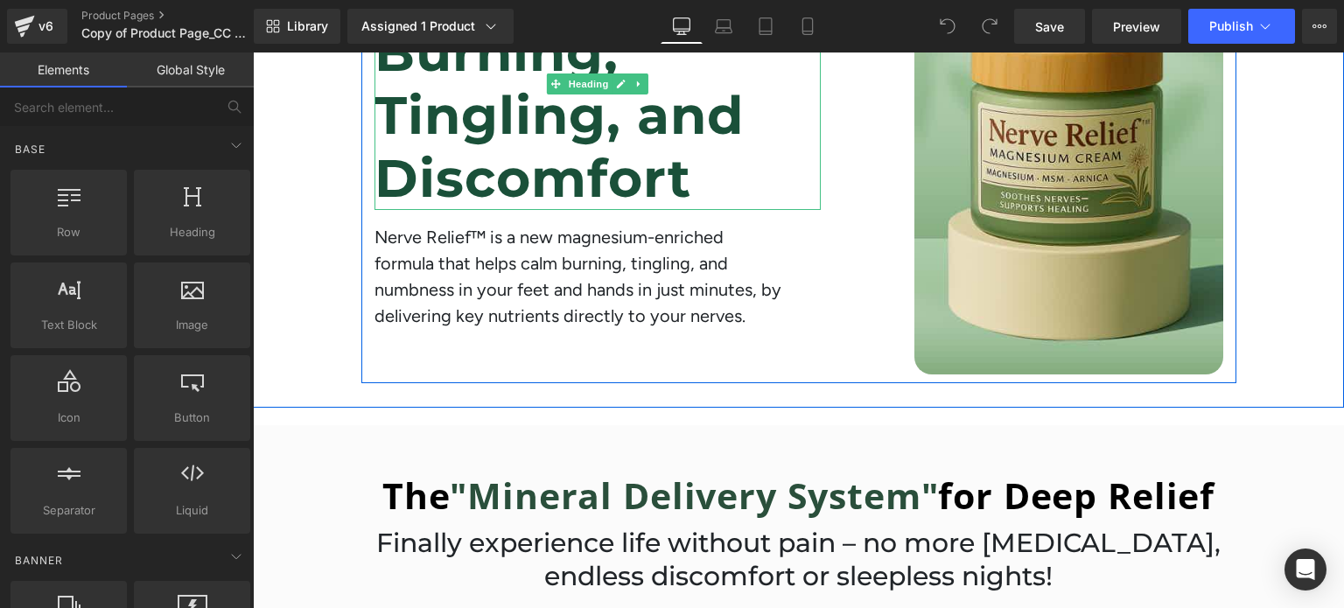
scroll to position [383, 0]
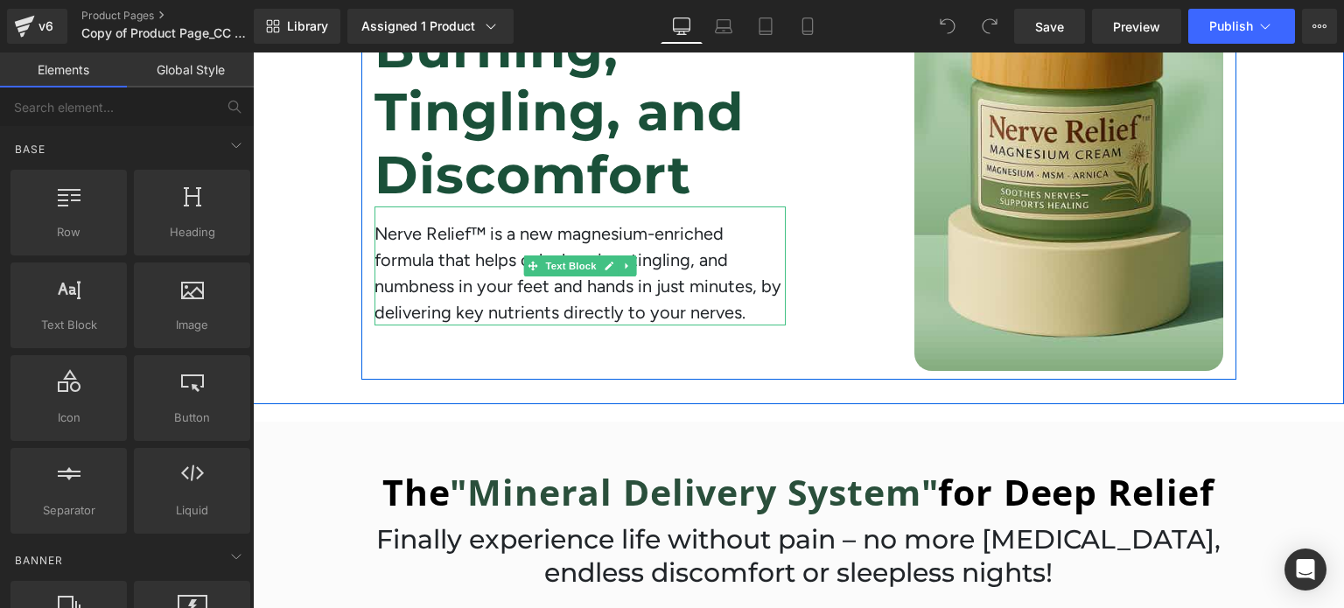
click at [430, 232] on span "Nerve Relief™ is a new magnesium-enriched formula that helps calm burning, ting…" at bounding box center [577, 273] width 407 height 100
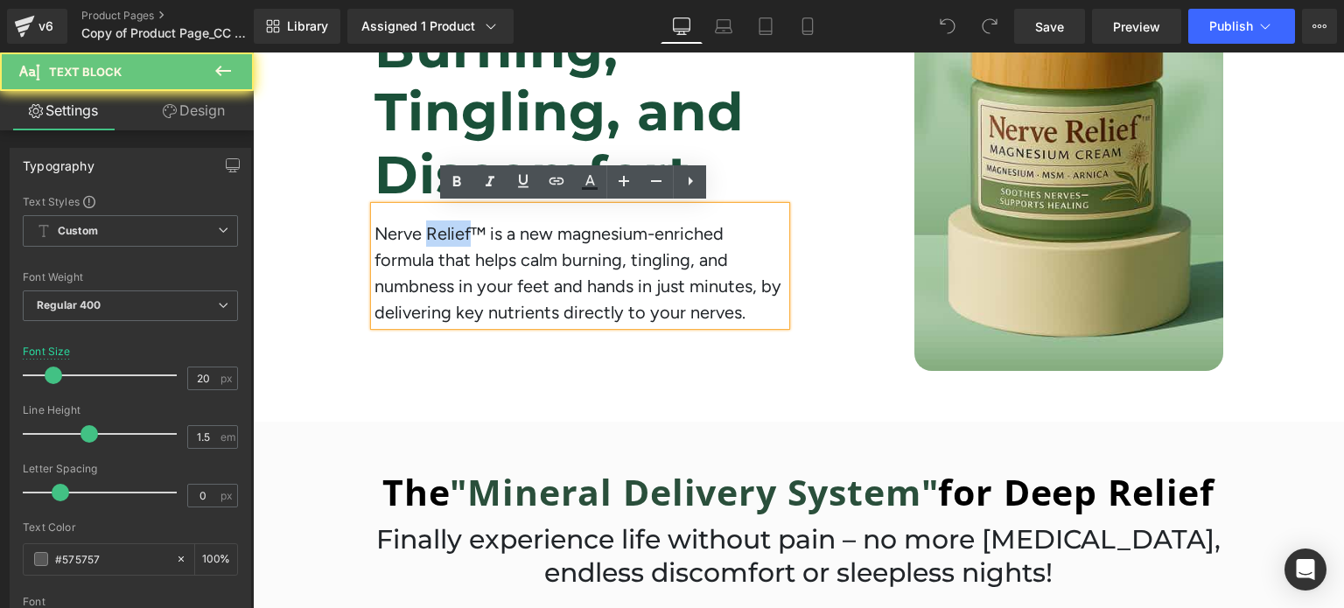
click at [430, 232] on span "Nerve Relief™ is a new magnesium-enriched formula that helps calm burning, ting…" at bounding box center [577, 273] width 407 height 100
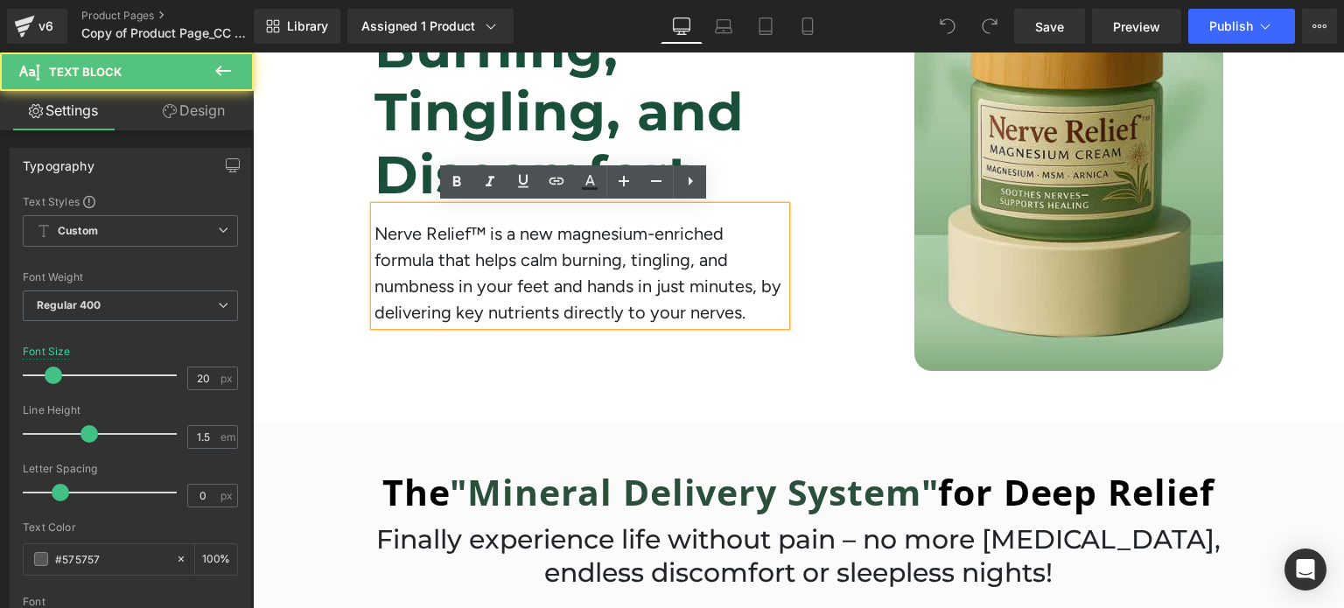
click at [479, 230] on span "Nerve Relief™ is a new magnesium-enriched formula that helps calm burning, ting…" at bounding box center [577, 273] width 407 height 100
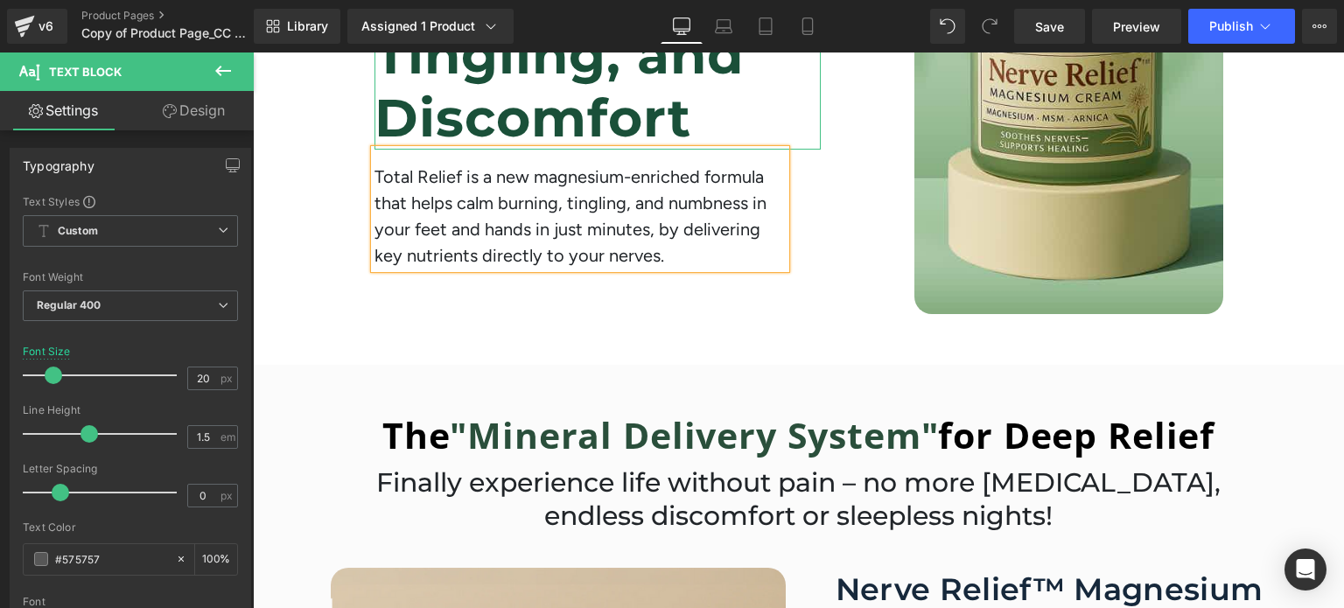
scroll to position [444, 0]
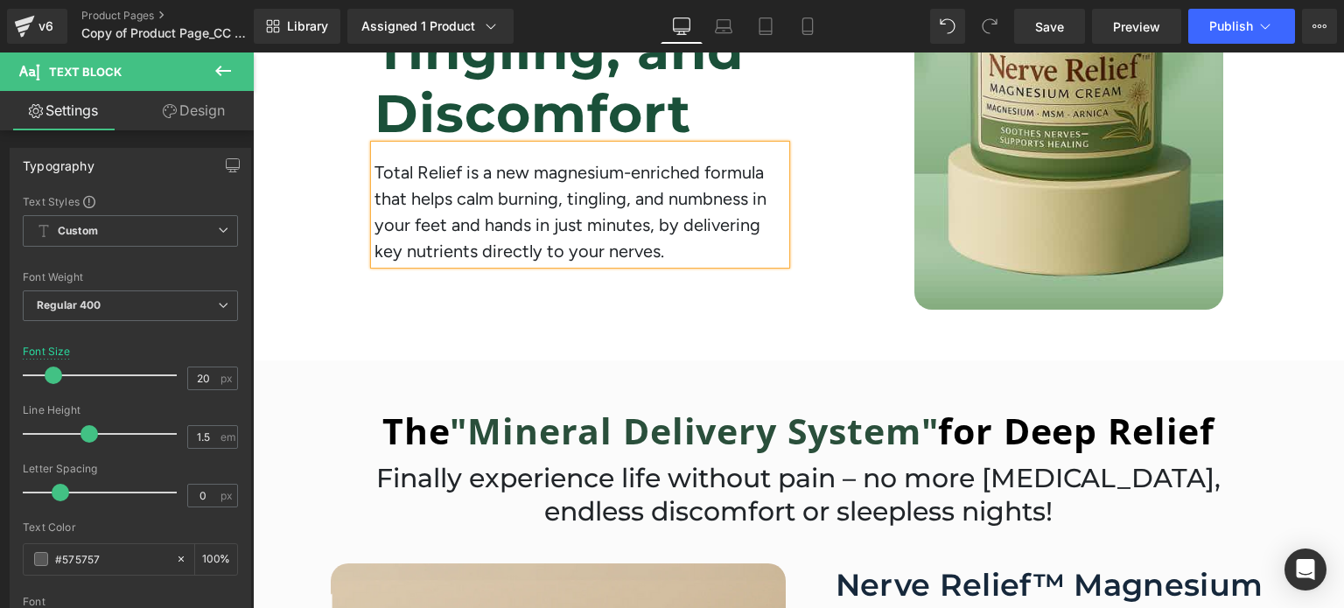
click at [402, 224] on span "Total Relief is a new magnesium-enriched formula that helps calm burning, tingl…" at bounding box center [570, 212] width 392 height 100
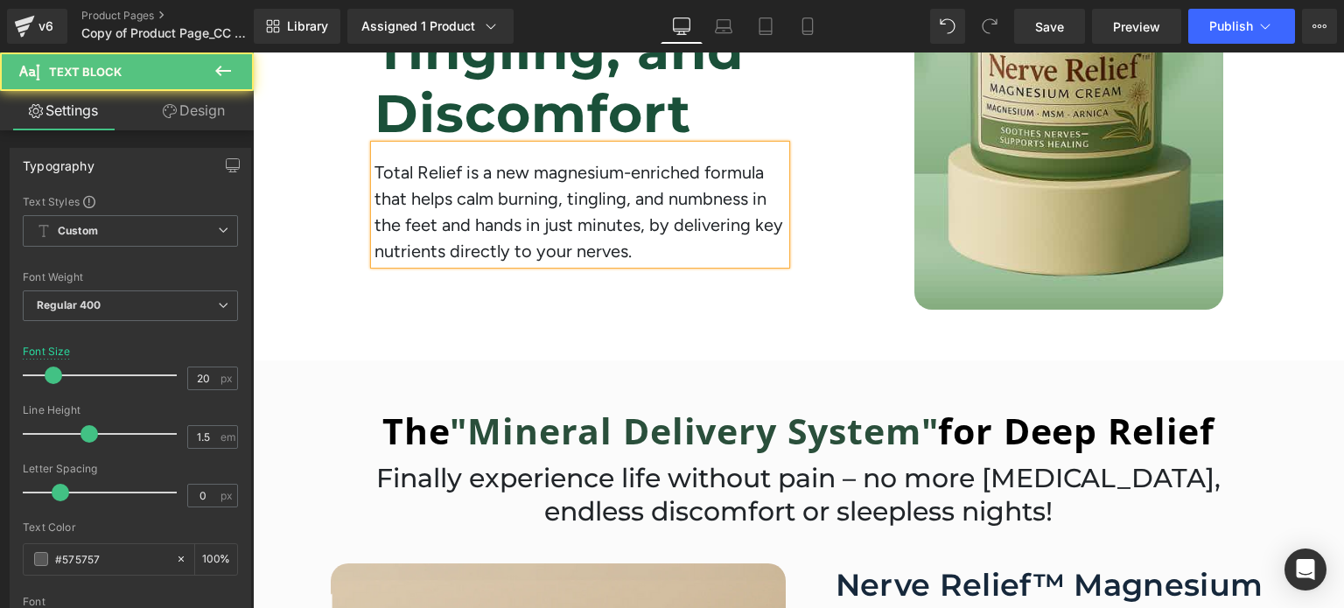
click at [633, 221] on span "Total Relief is a new magnesium-enriched formula that helps calm burning, tingl…" at bounding box center [578, 212] width 409 height 100
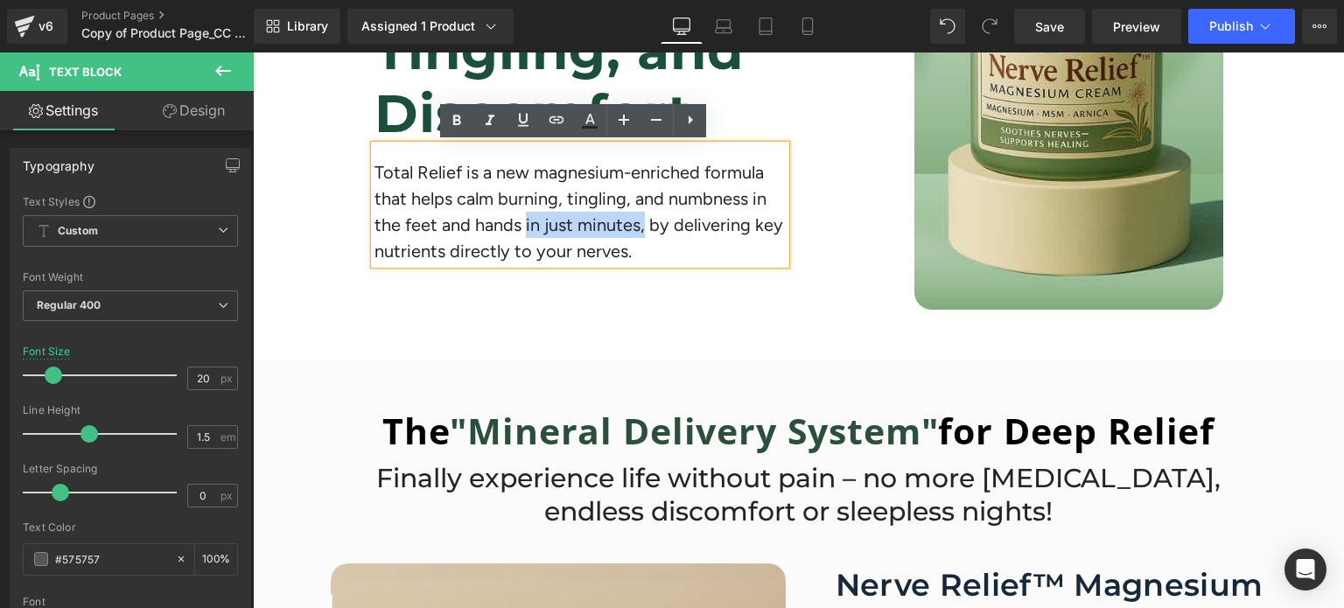
drag, startPoint x: 633, startPoint y: 221, endPoint x: 521, endPoint y: 227, distance: 113.0
click at [521, 227] on span "Total Relief is a new magnesium-enriched formula that helps calm burning, tingl…" at bounding box center [578, 212] width 409 height 100
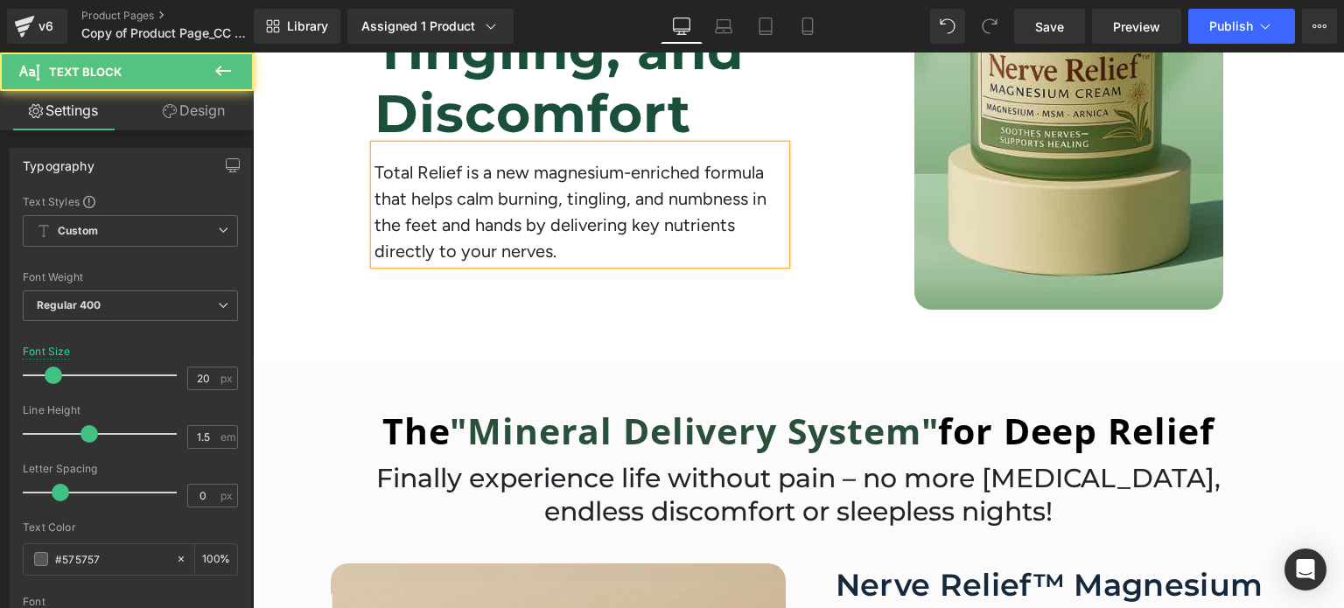
click at [423, 250] on span "Total Relief is a new magnesium-enriched formula that helps calm burning, tingl…" at bounding box center [570, 212] width 392 height 100
click at [399, 249] on span "Total Relief is a new magnesium-enriched formula that helps calm burning, tingl…" at bounding box center [570, 212] width 392 height 100
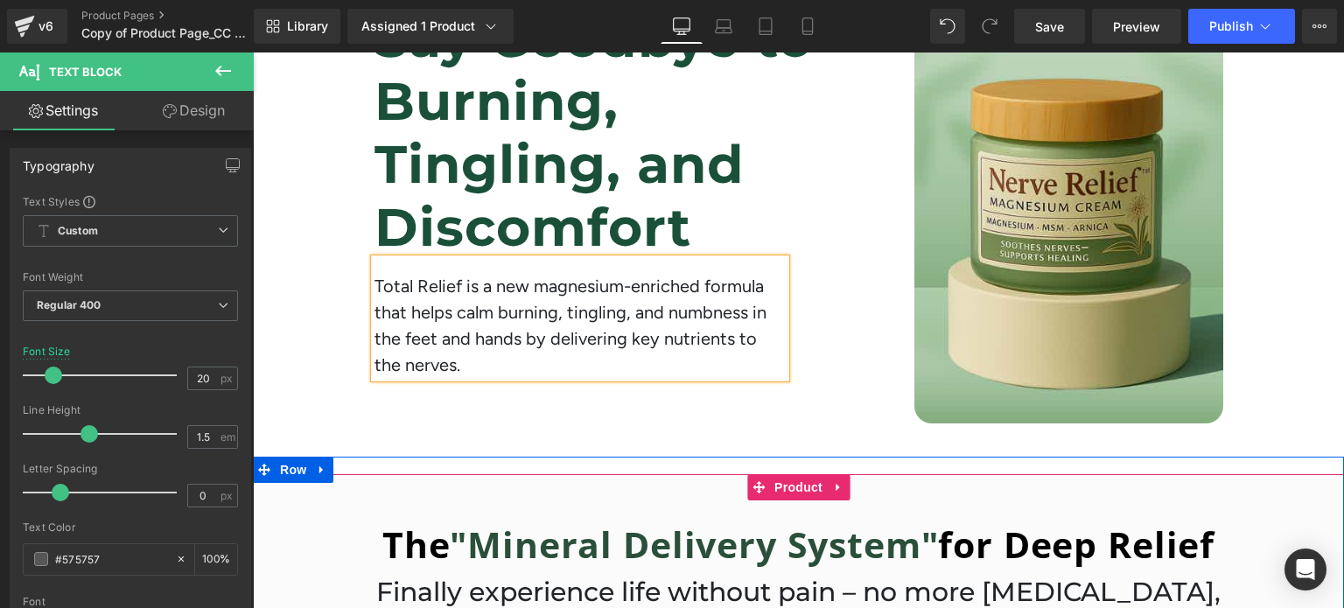
scroll to position [329, 0]
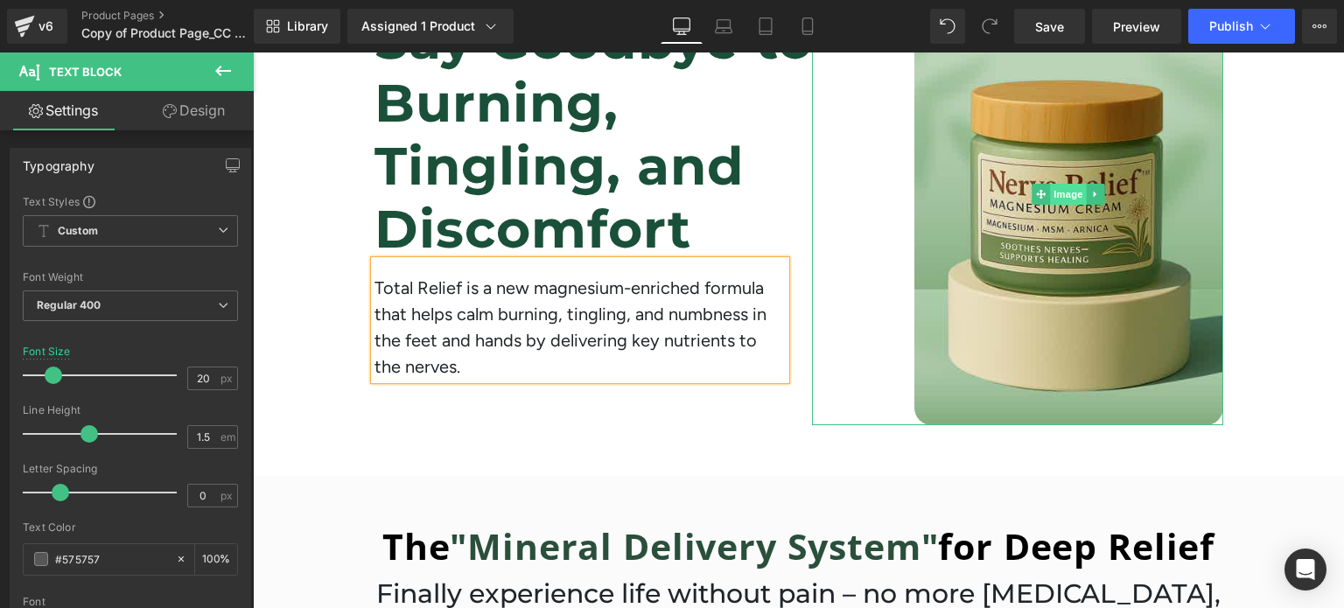
click at [1052, 194] on span "Image" at bounding box center [1068, 194] width 37 height 21
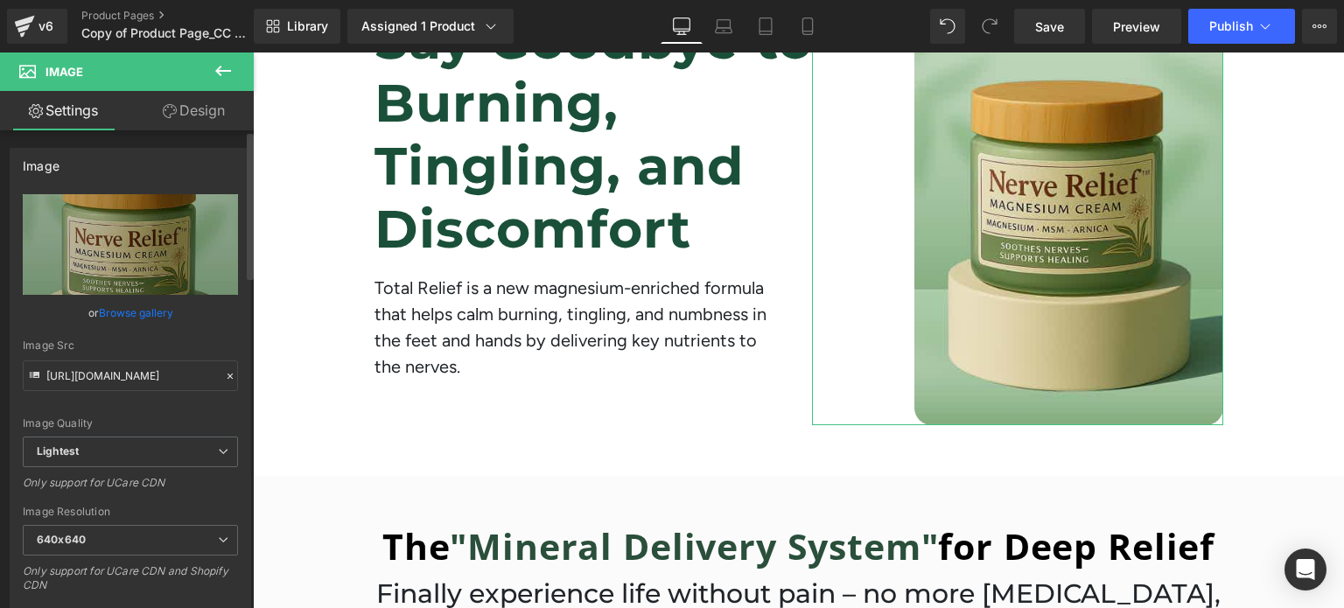
click at [101, 308] on link "Browse gallery" at bounding box center [136, 312] width 74 height 31
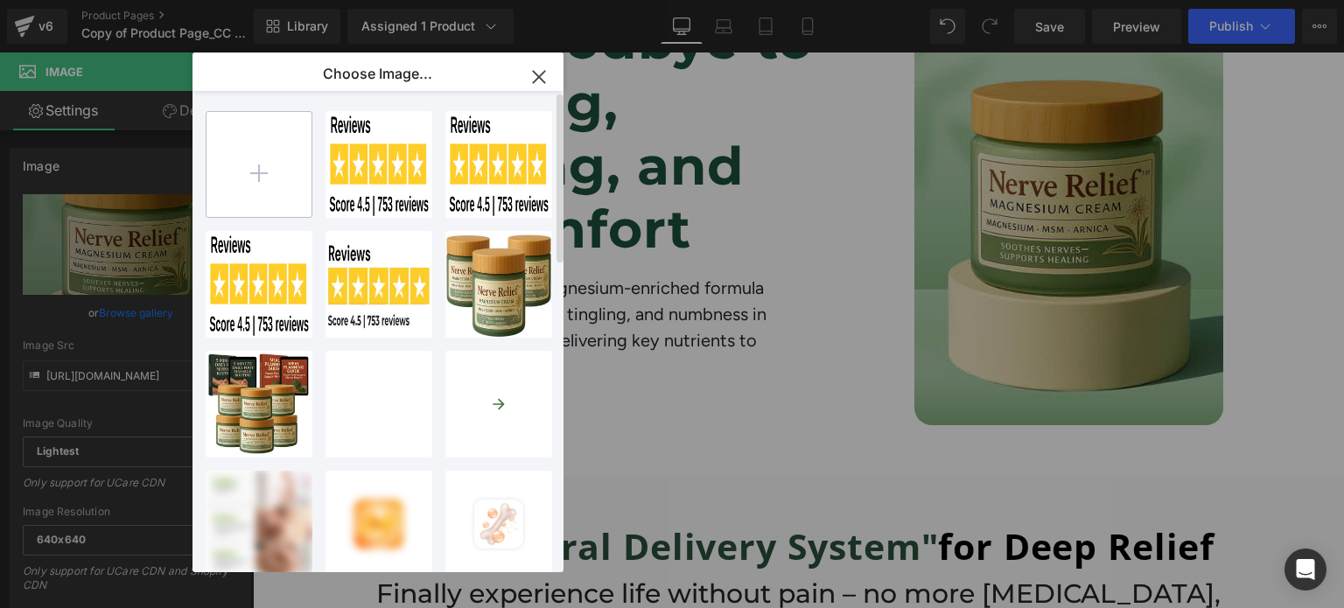
click at [273, 182] on input "file" at bounding box center [258, 164] width 105 height 105
type input "C:\fakepath\total relief 2.png"
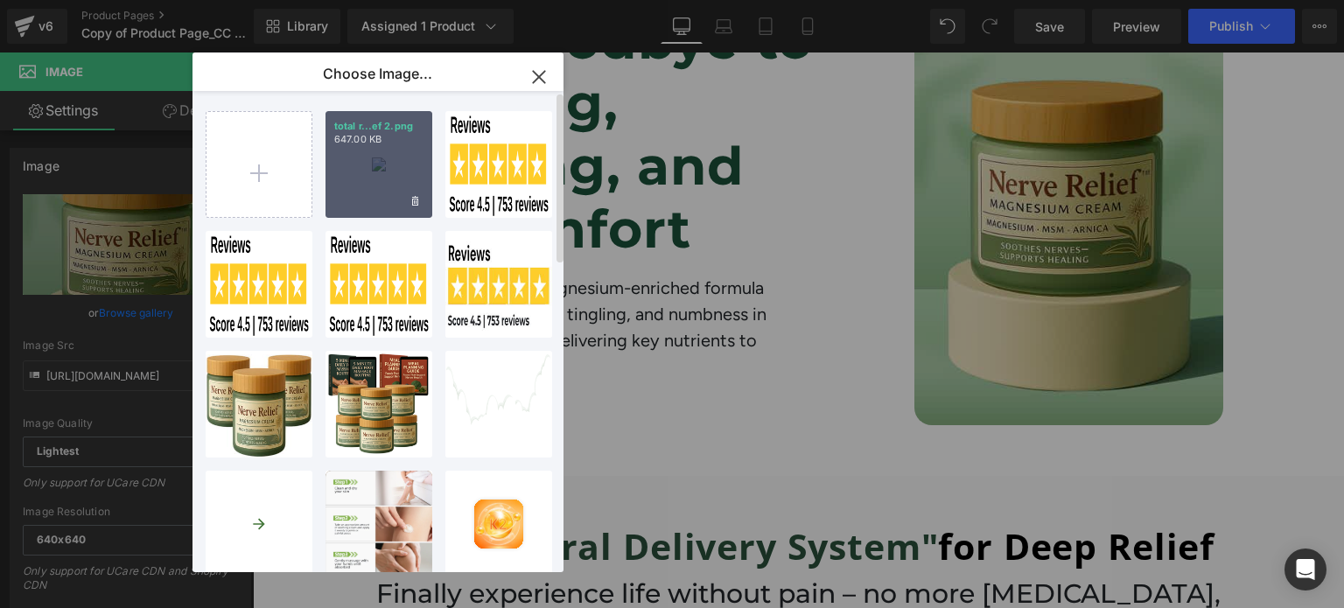
click at [380, 155] on div "total r...ef 2.png 647.00 KB" at bounding box center [378, 164] width 107 height 107
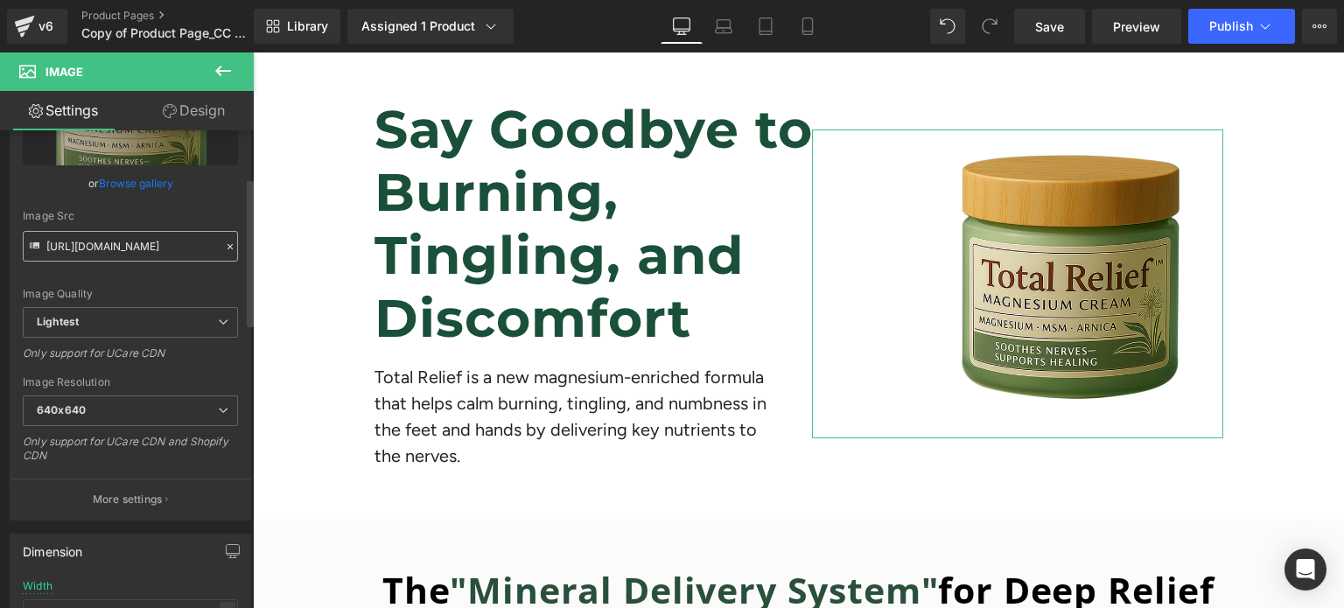
scroll to position [157, 0]
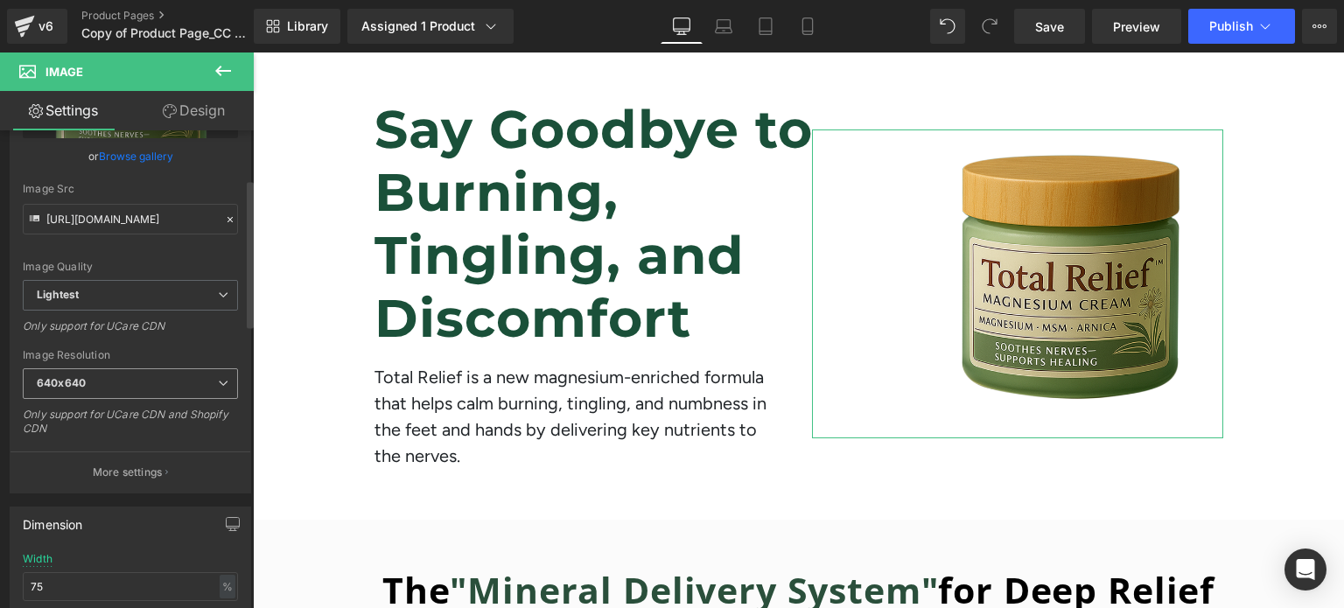
click at [149, 377] on span "640x640" at bounding box center [130, 383] width 215 height 31
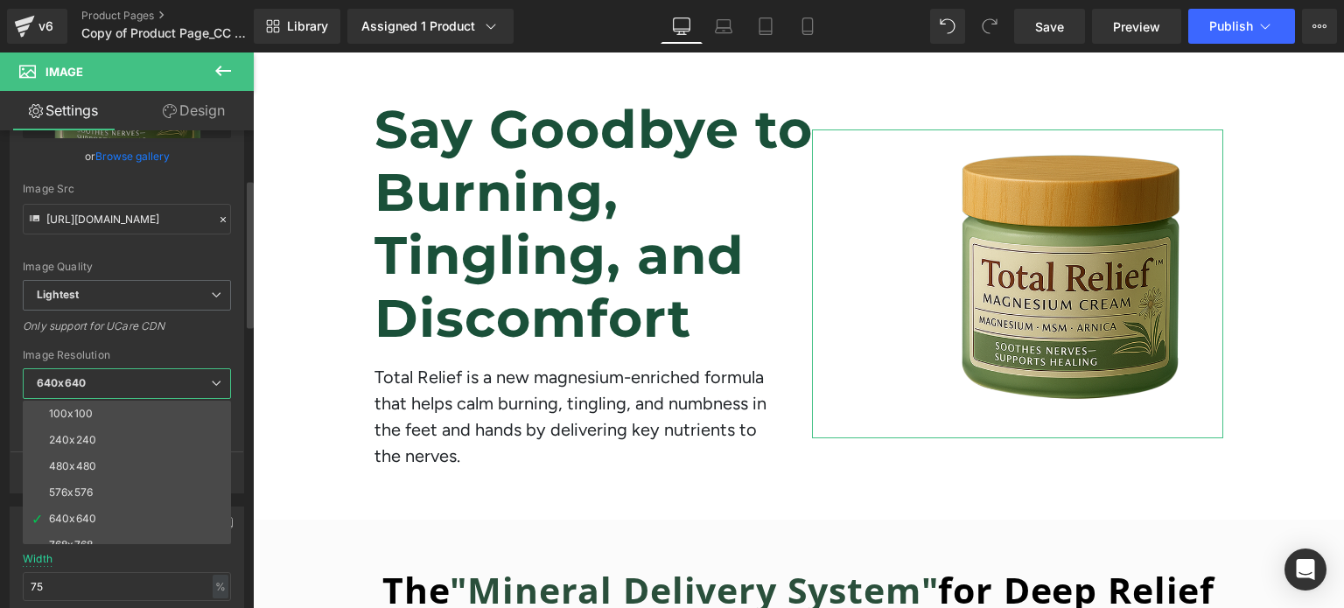
click at [149, 377] on span "640x640" at bounding box center [127, 383] width 208 height 31
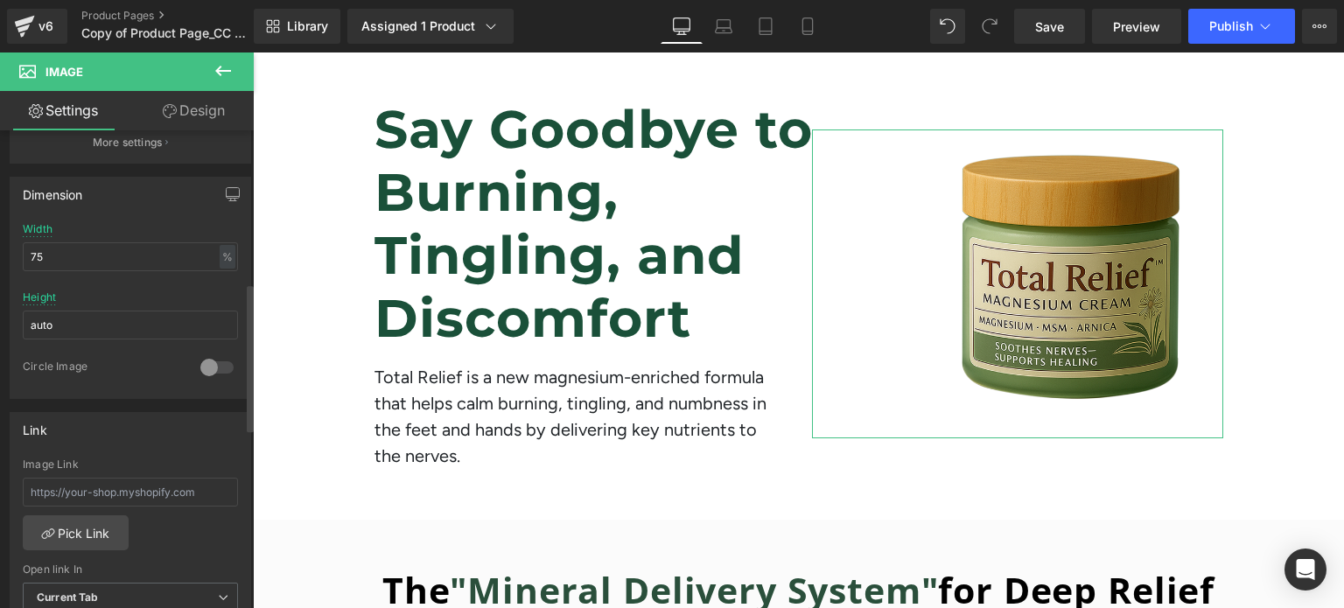
scroll to position [497, 0]
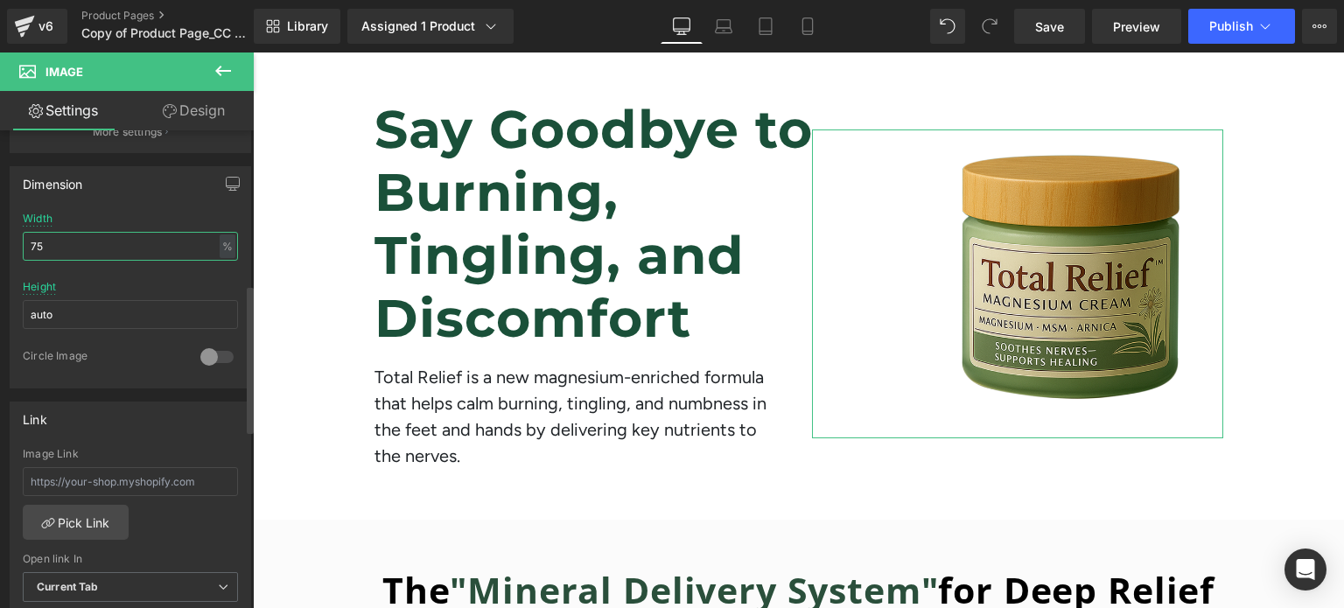
click at [138, 234] on input "75" at bounding box center [130, 246] width 215 height 29
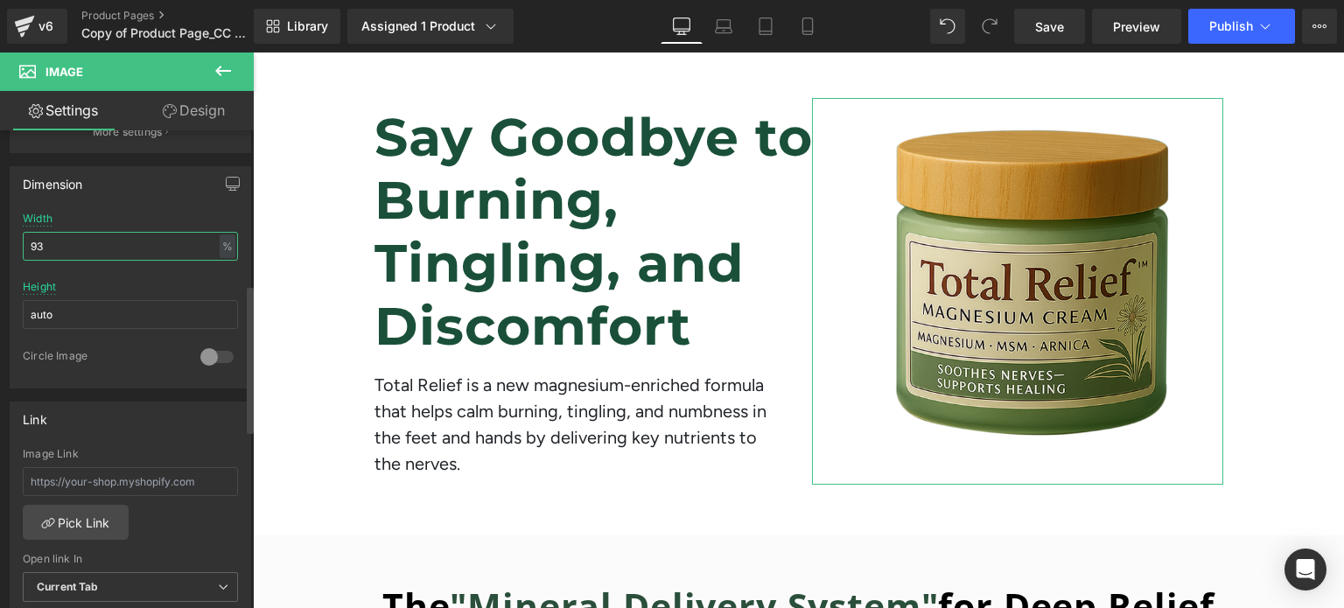
type input "94"
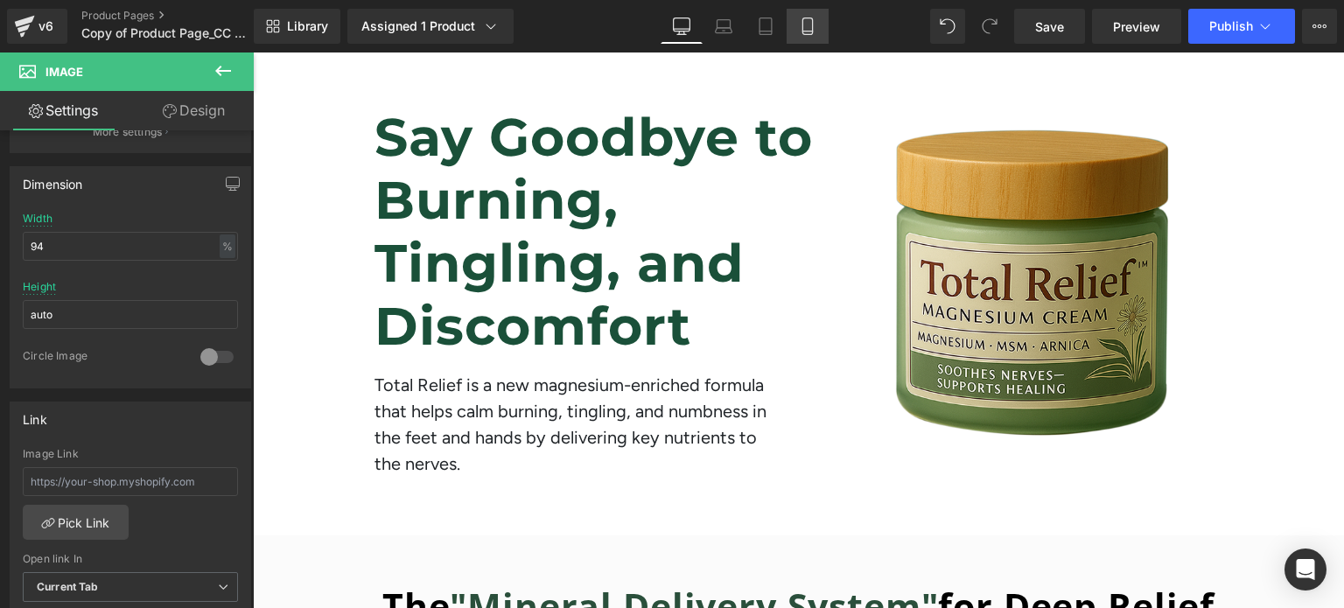
click at [810, 22] on icon at bounding box center [807, 25] width 17 height 17
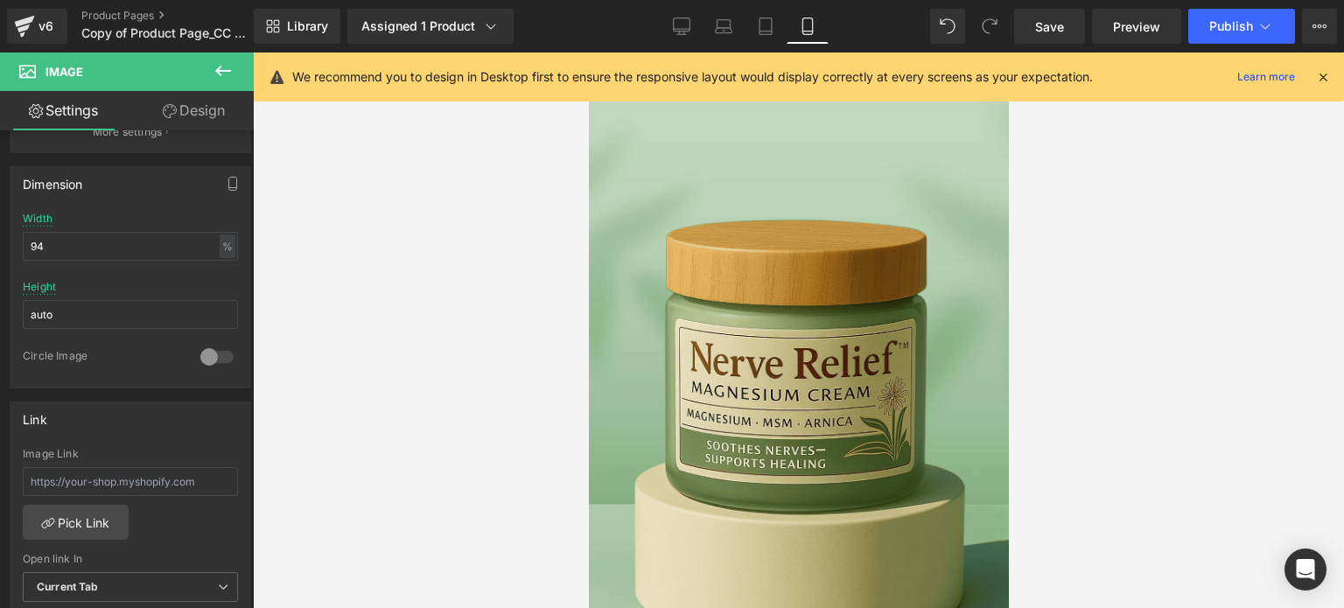
scroll to position [0, 0]
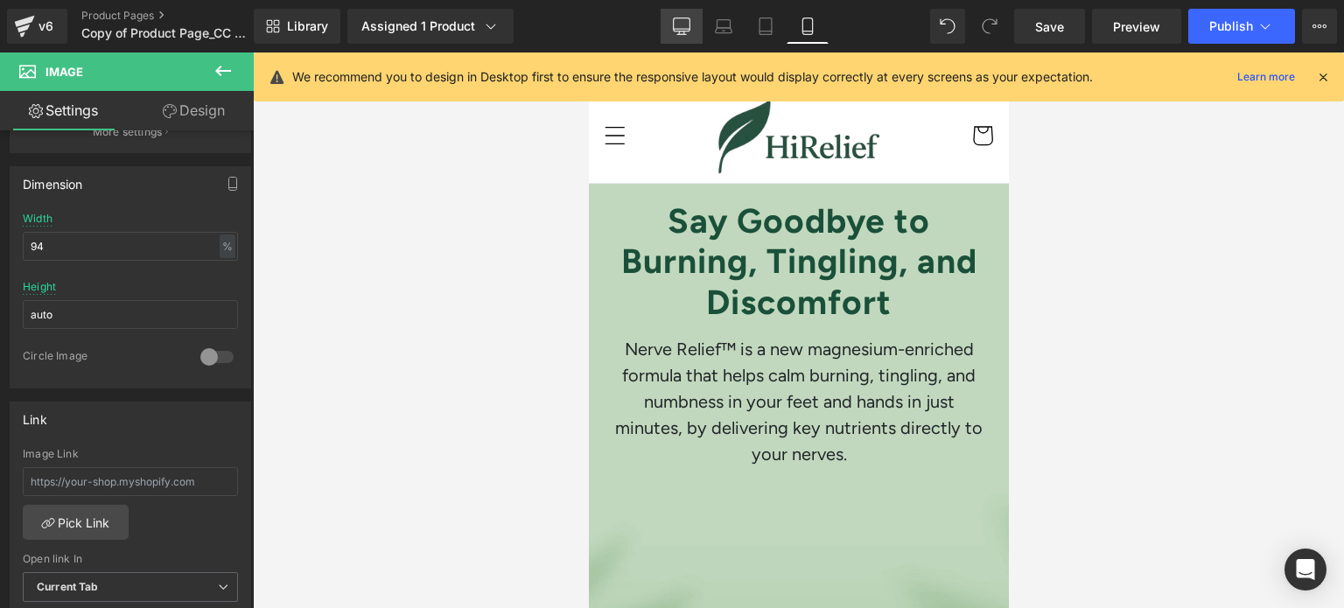
drag, startPoint x: 687, startPoint y: 23, endPoint x: 590, endPoint y: 293, distance: 287.2
click at [687, 23] on icon at bounding box center [681, 25] width 17 height 17
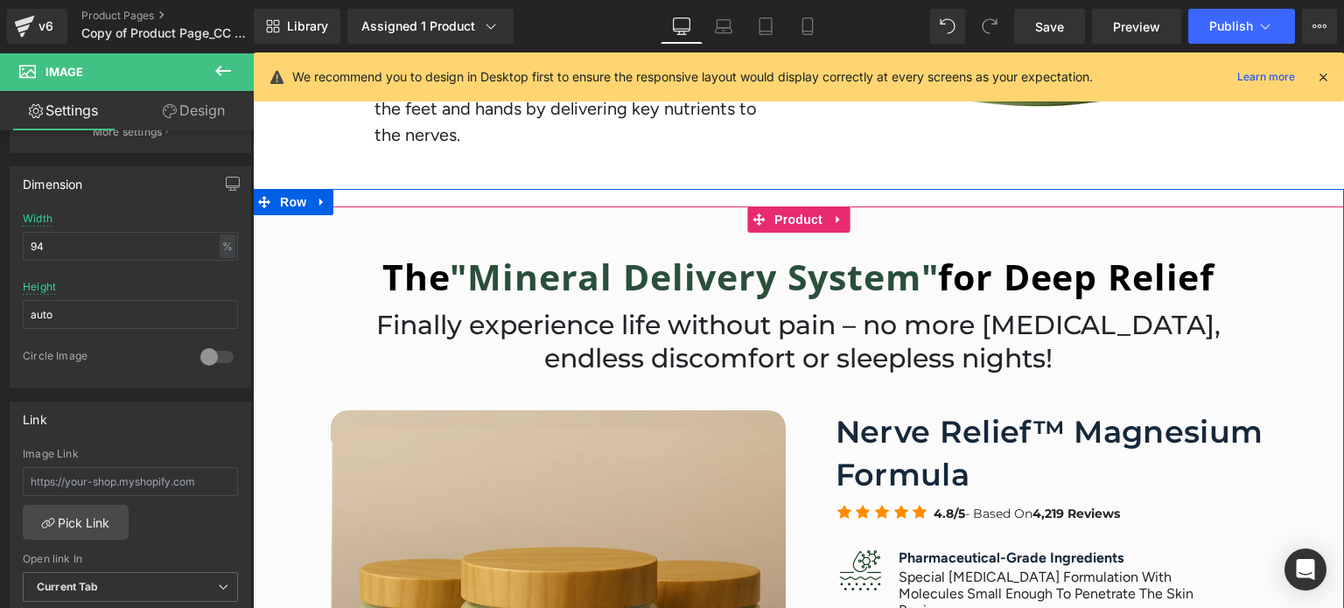
scroll to position [218, 0]
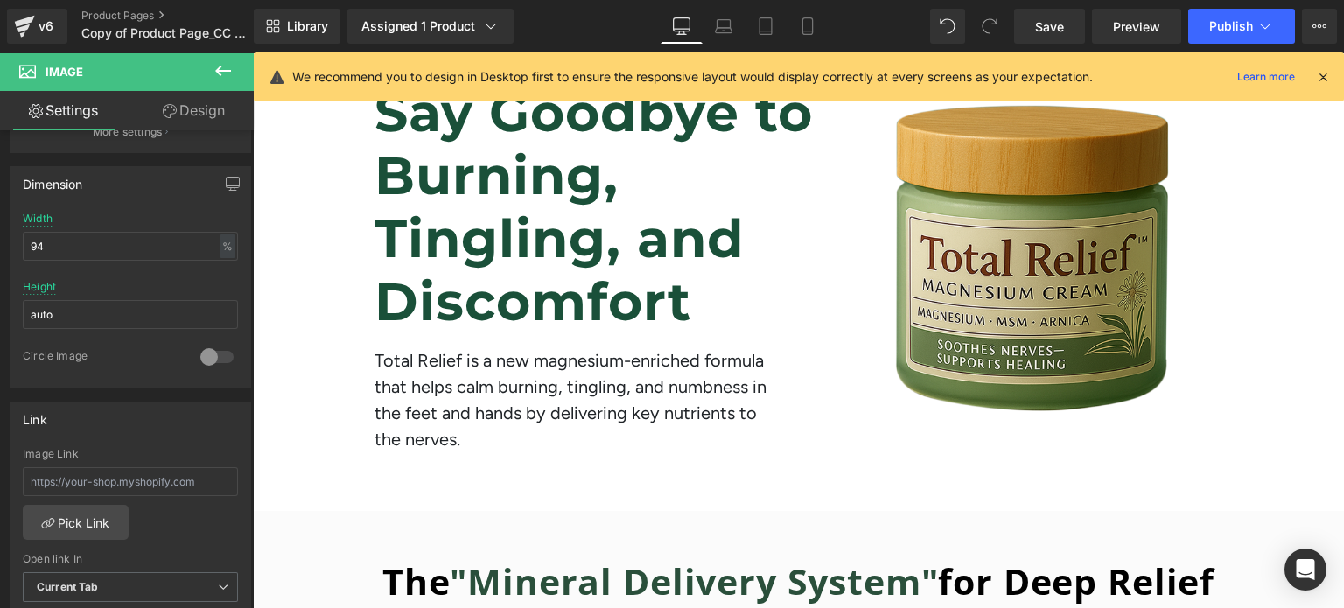
click at [214, 76] on icon at bounding box center [223, 70] width 21 height 21
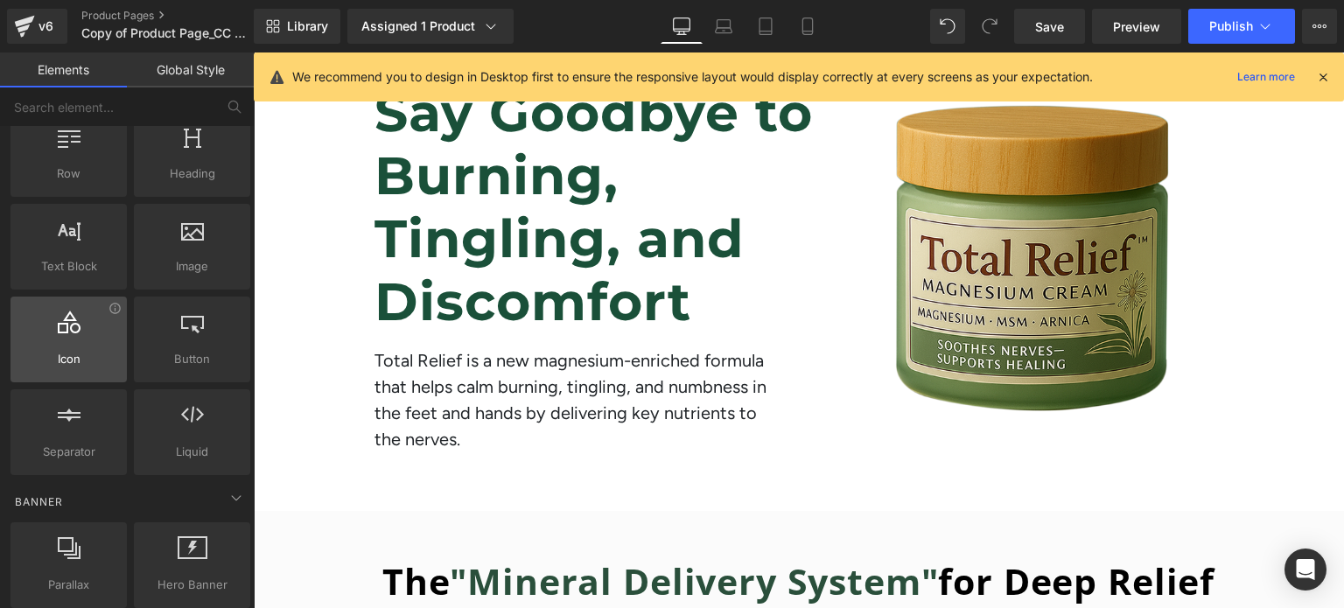
scroll to position [59, 0]
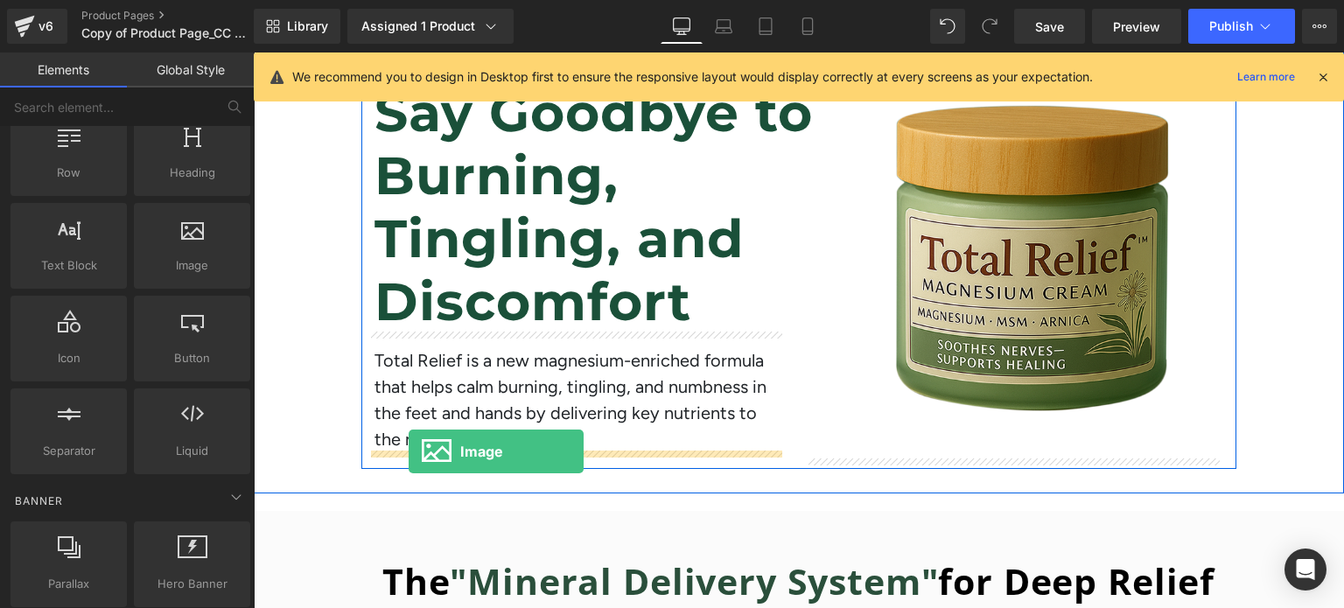
drag, startPoint x: 435, startPoint y: 294, endPoint x: 409, endPoint y: 452, distance: 160.5
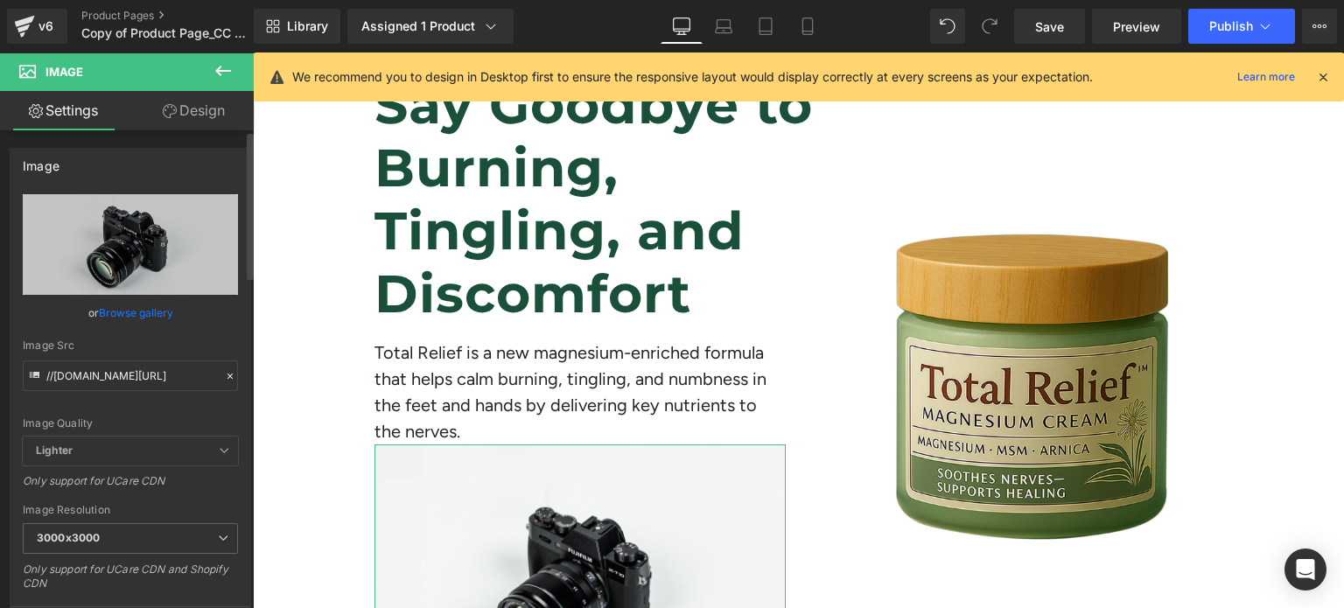
click at [129, 310] on link "Browse gallery" at bounding box center [136, 312] width 74 height 31
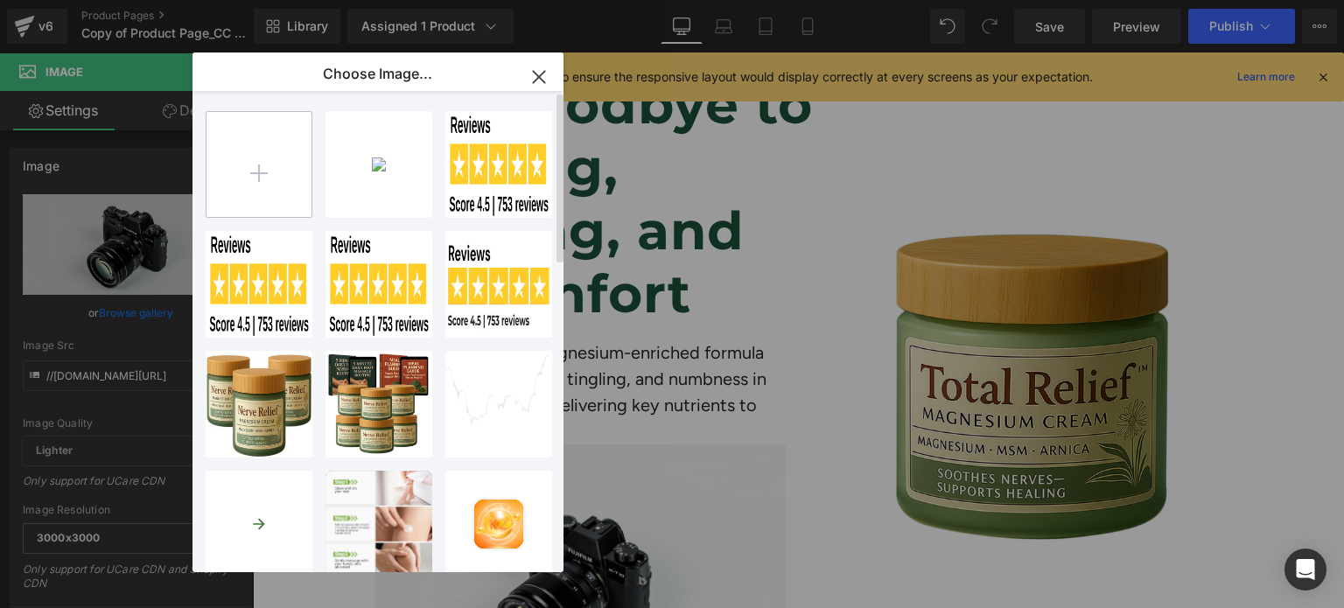
click at [258, 172] on input "file" at bounding box center [258, 164] width 105 height 105
type input "C:\fakepath\Group 180.png"
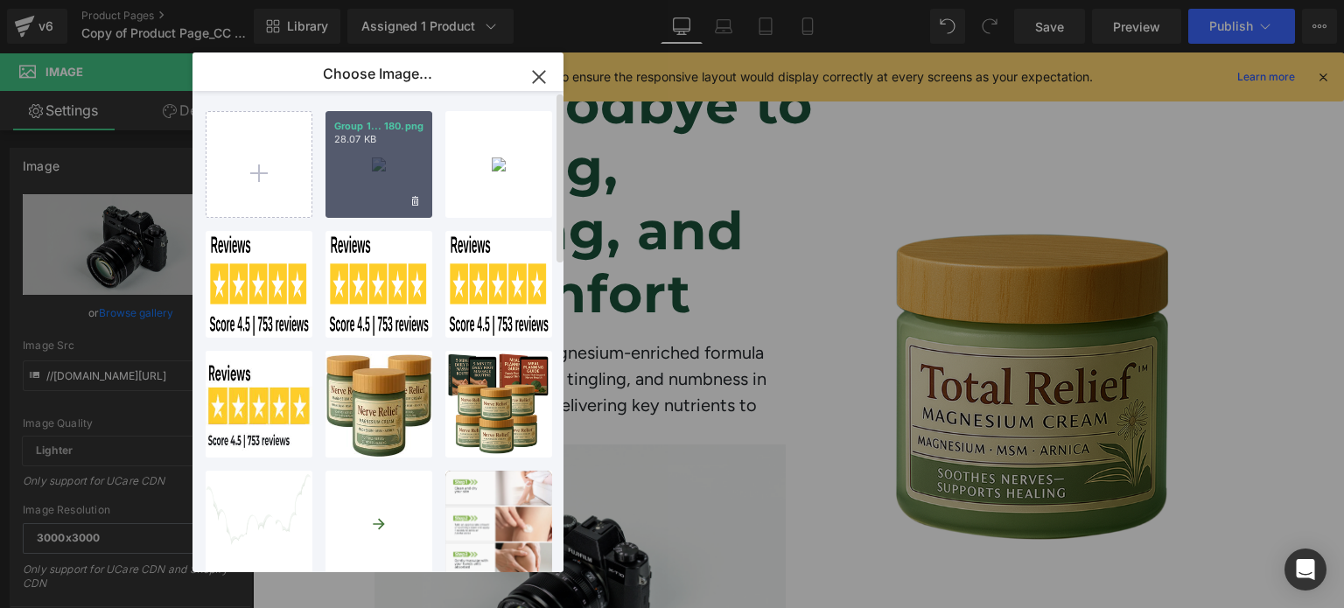
click at [404, 155] on div "Group 1... 180.png 28.07 KB" at bounding box center [378, 164] width 107 height 107
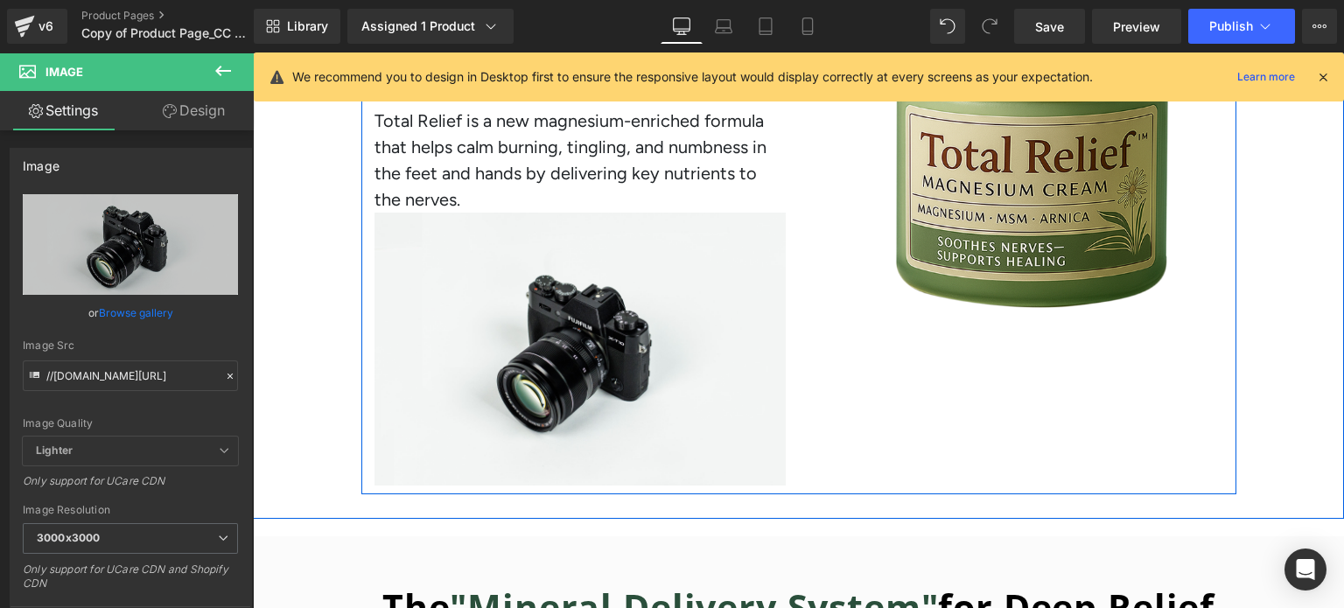
scroll to position [448, 0]
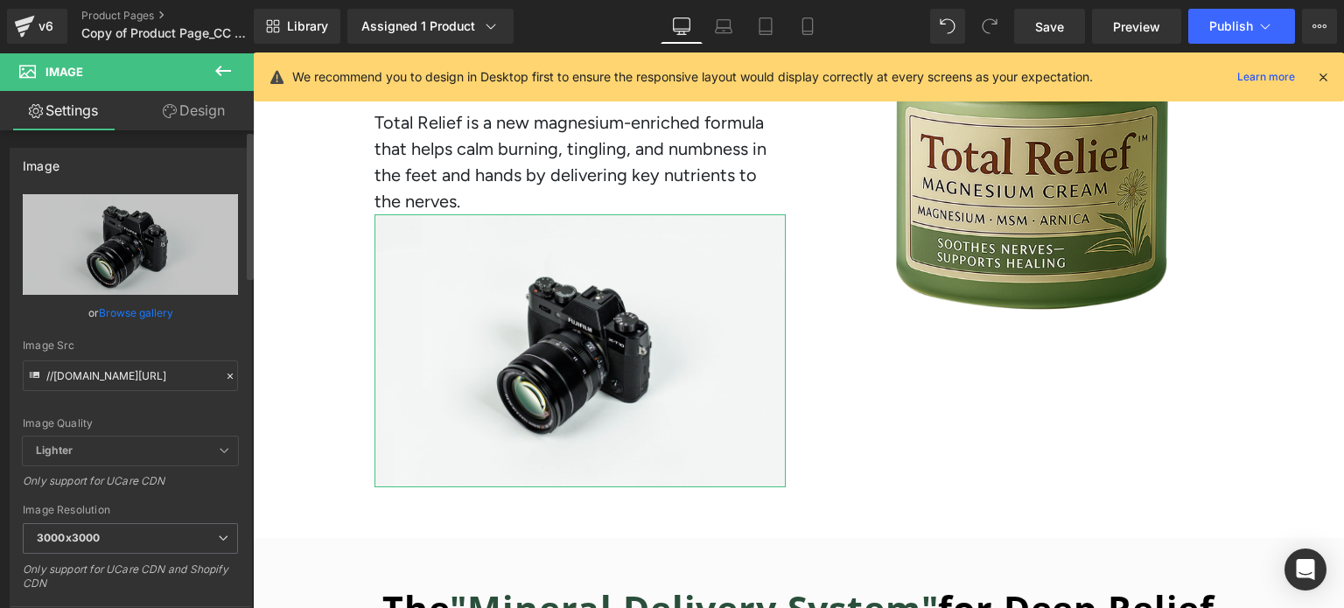
click at [138, 313] on link "Browse gallery" at bounding box center [136, 312] width 74 height 31
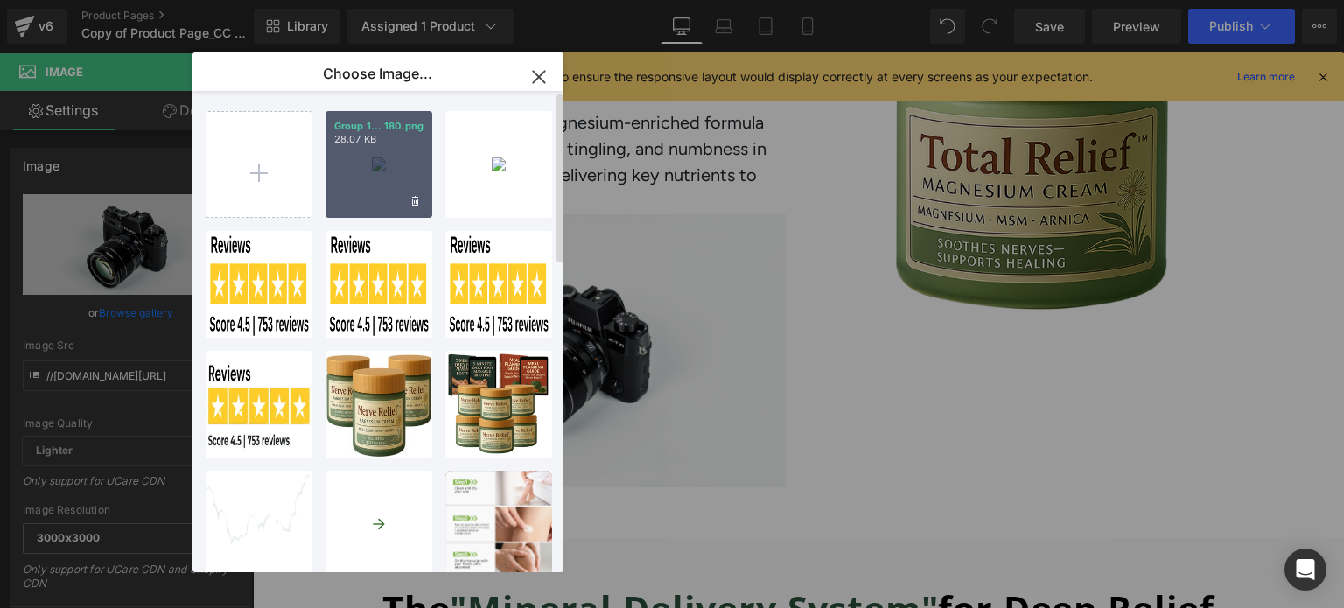
click at [358, 168] on div "Group 1... 180.png 28.07 KB" at bounding box center [378, 164] width 107 height 107
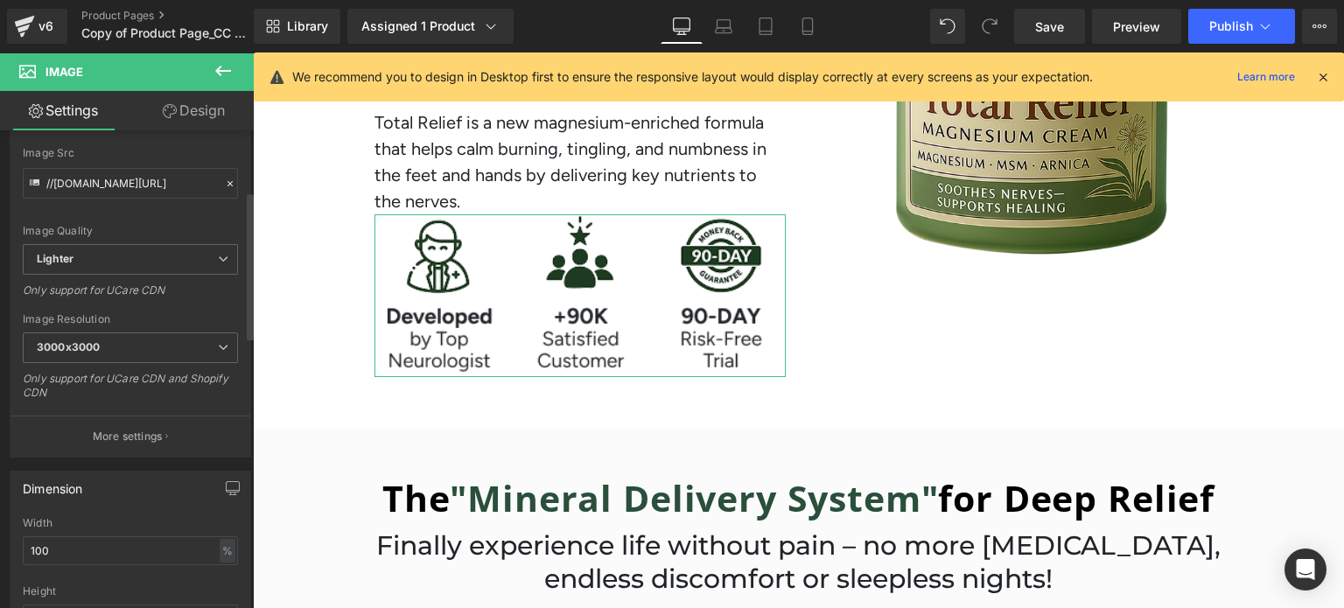
scroll to position [195, 0]
click at [113, 549] on input "100" at bounding box center [130, 548] width 215 height 29
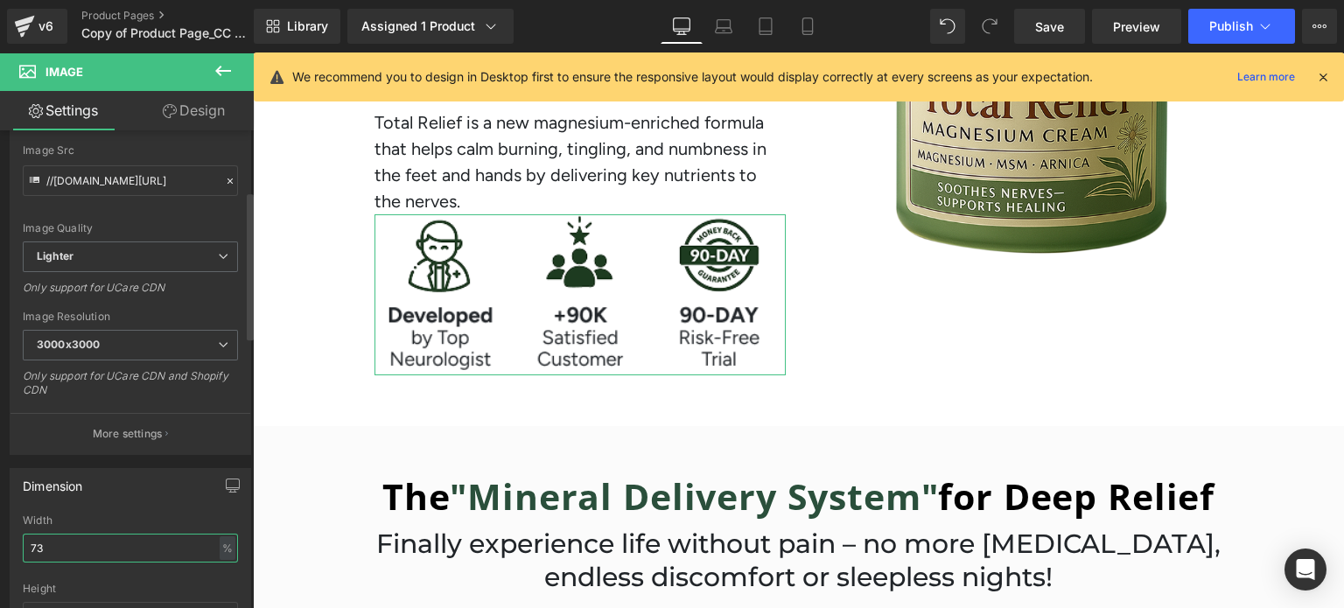
type input "72"
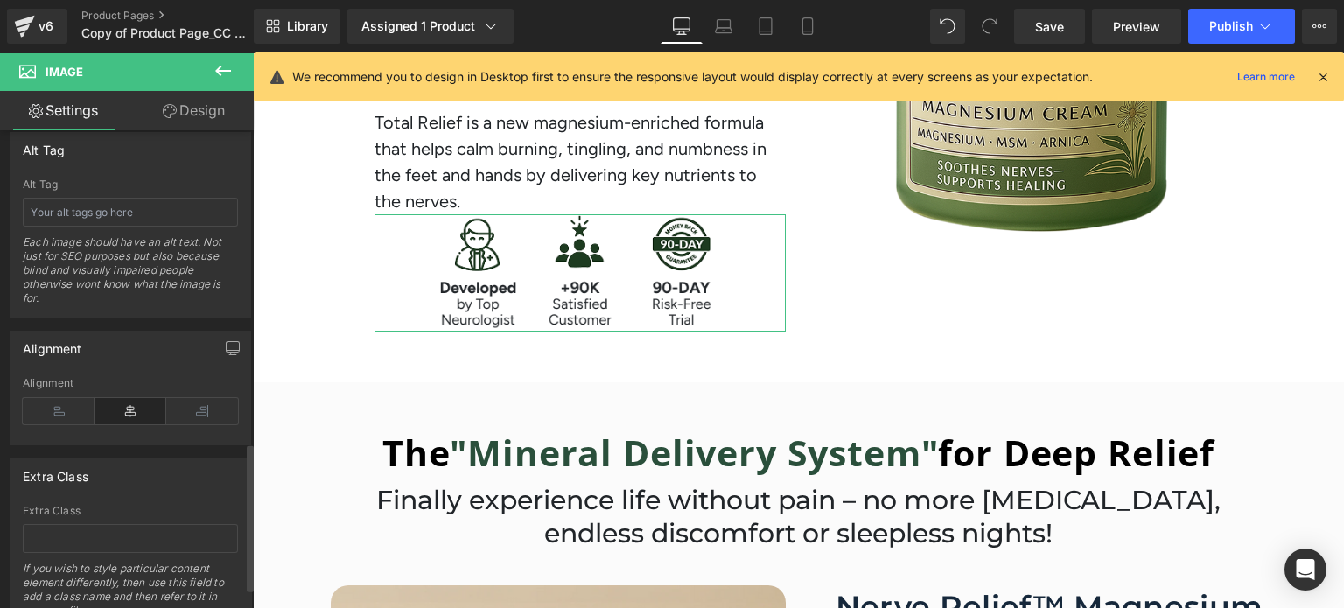
scroll to position [1007, 0]
click at [60, 399] on icon at bounding box center [59, 409] width 72 height 26
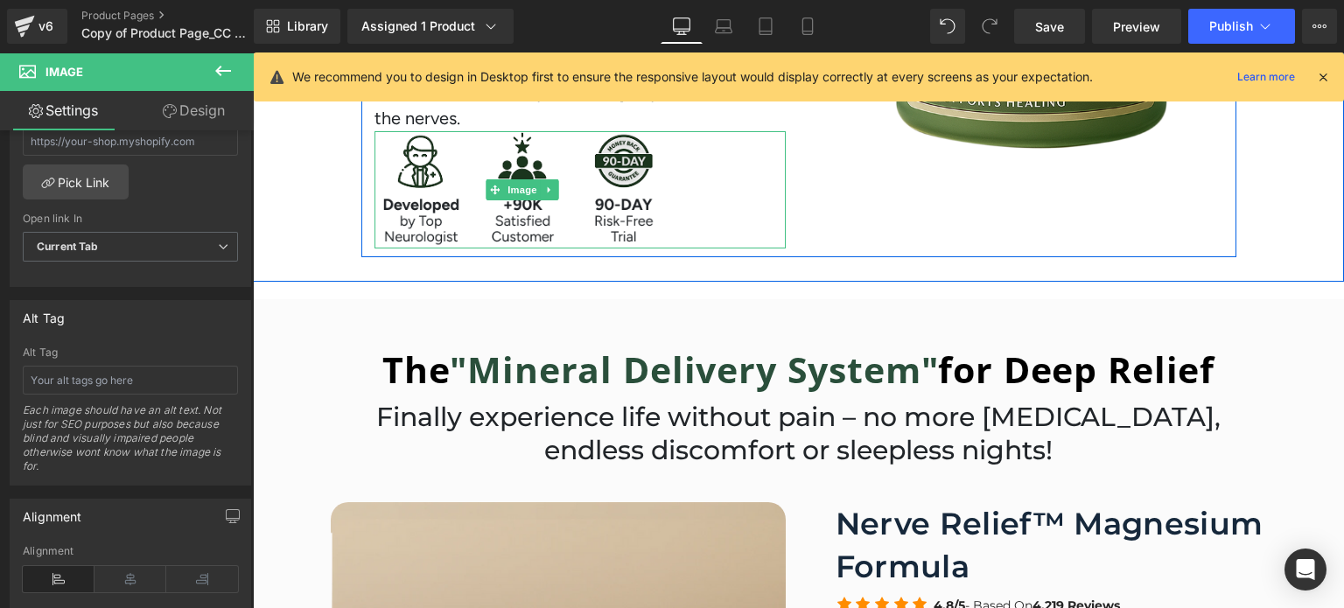
scroll to position [530, 0]
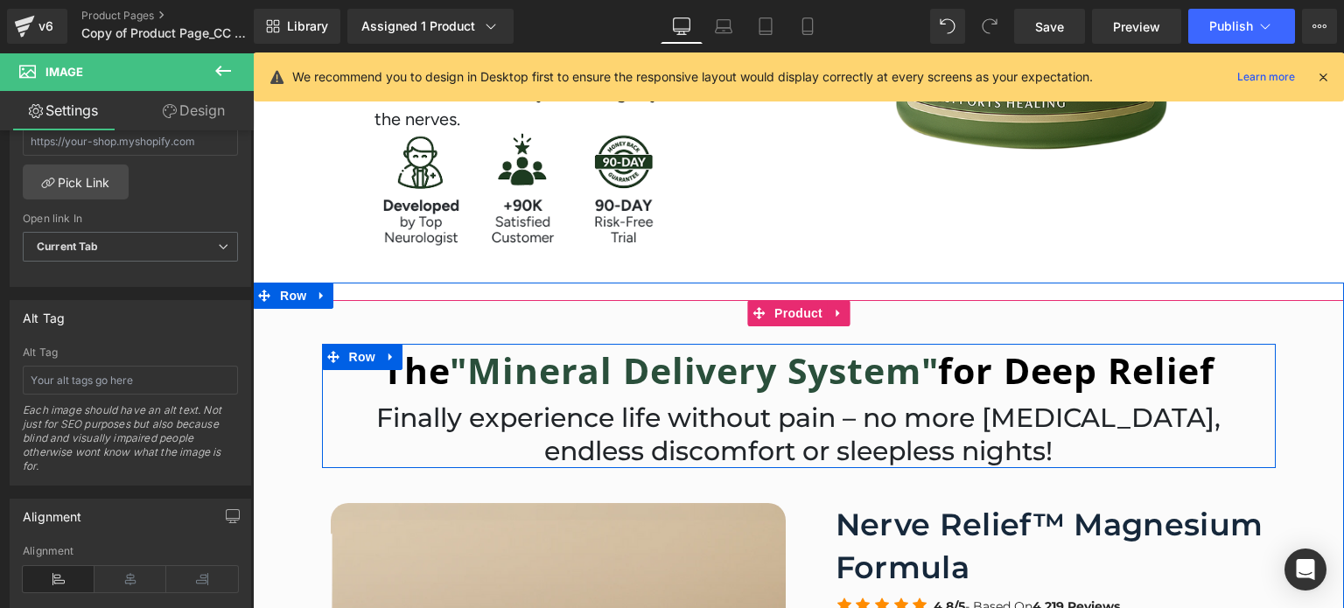
click at [668, 421] on p "Finally experience life without pain – no more [MEDICAL_DATA], endless discomfo…" at bounding box center [798, 435] width 927 height 66
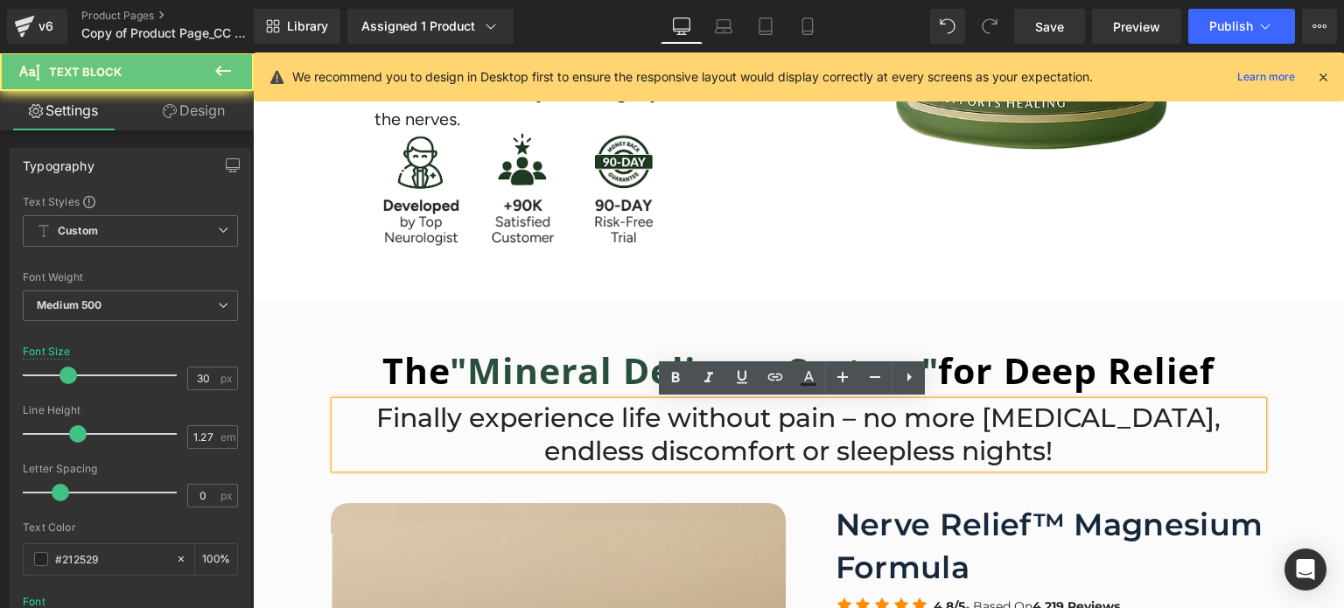
click at [668, 421] on p "Finally experience life without pain – no more [MEDICAL_DATA], endless discomfo…" at bounding box center [798, 435] width 927 height 66
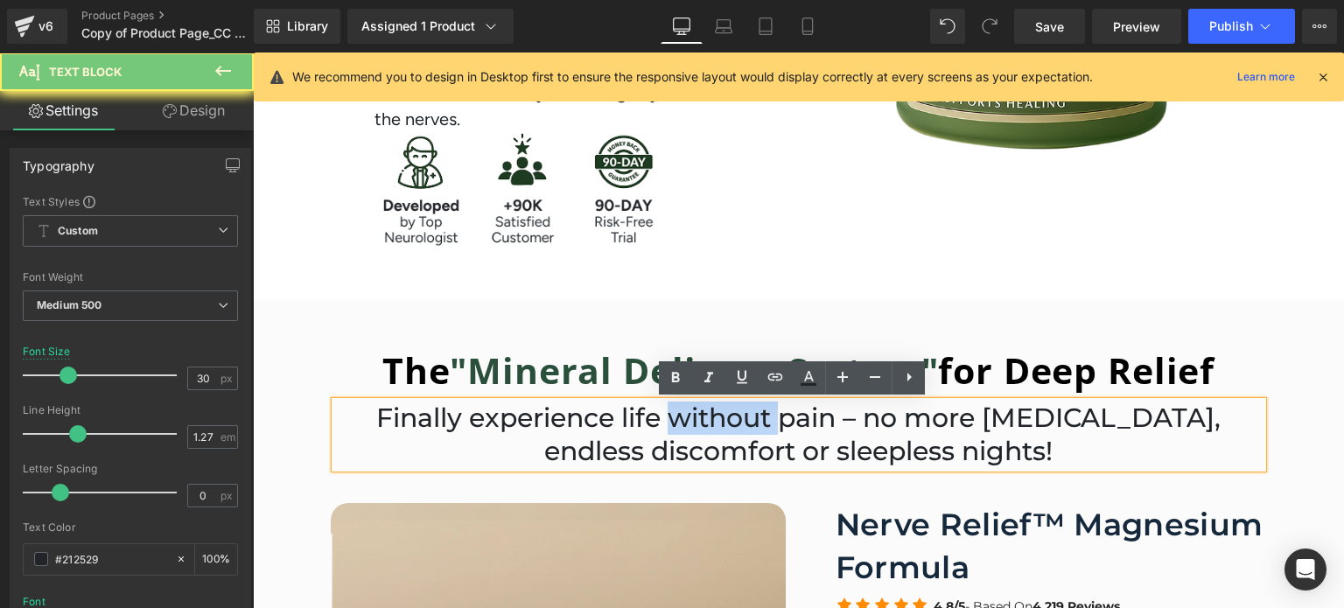
click at [668, 421] on p "Finally experience life without pain – no more [MEDICAL_DATA], endless discomfo…" at bounding box center [798, 435] width 927 height 66
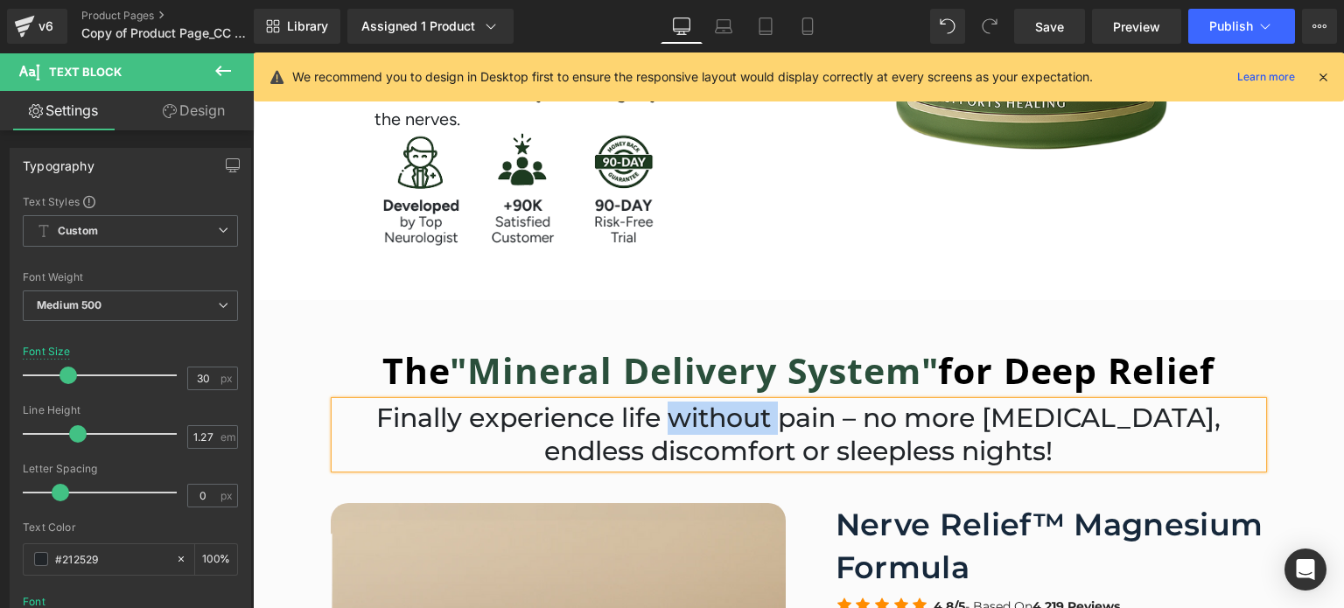
paste div
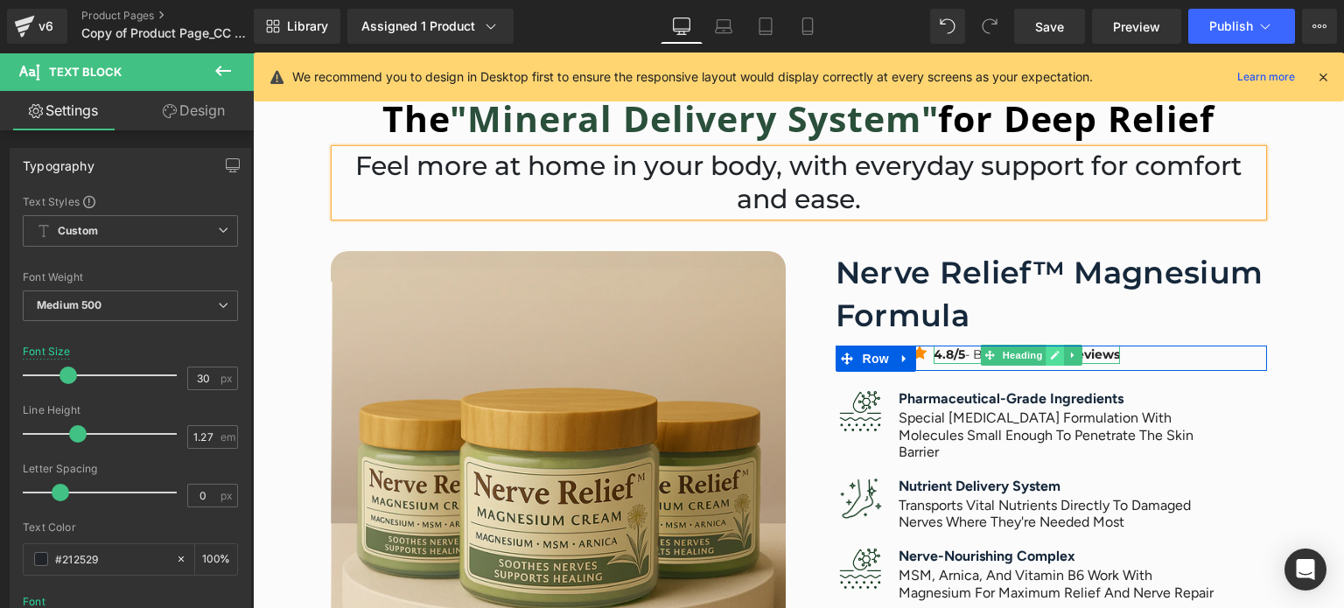
scroll to position [832, 0]
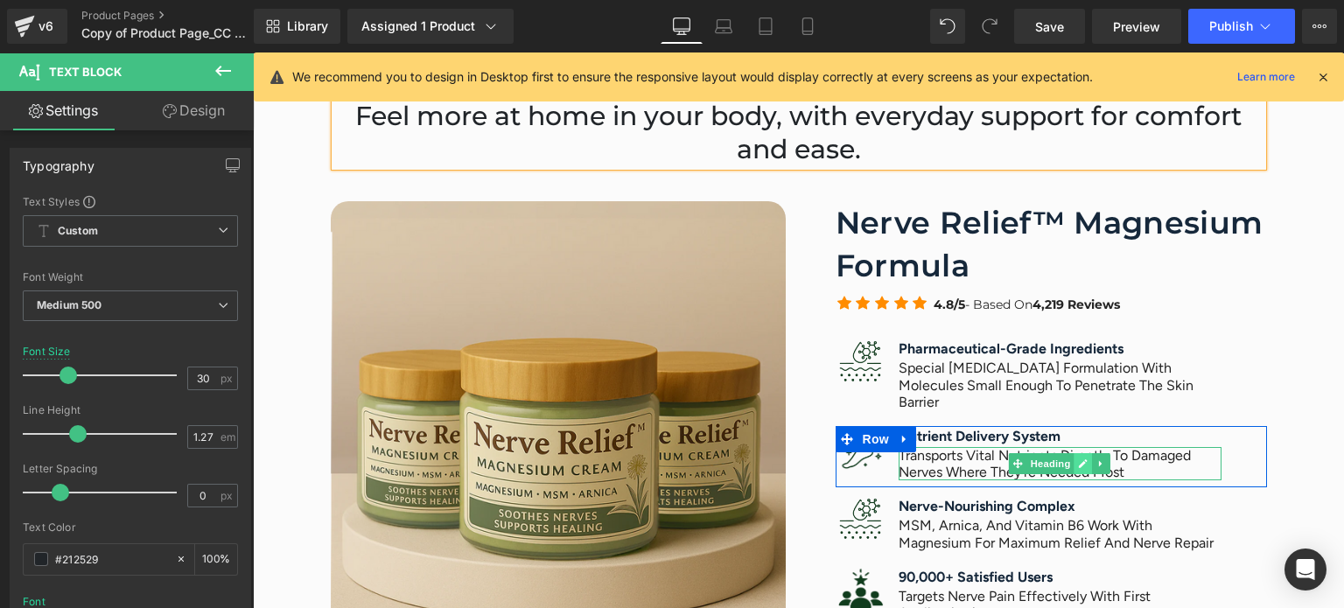
click at [1079, 458] on icon at bounding box center [1084, 463] width 10 height 10
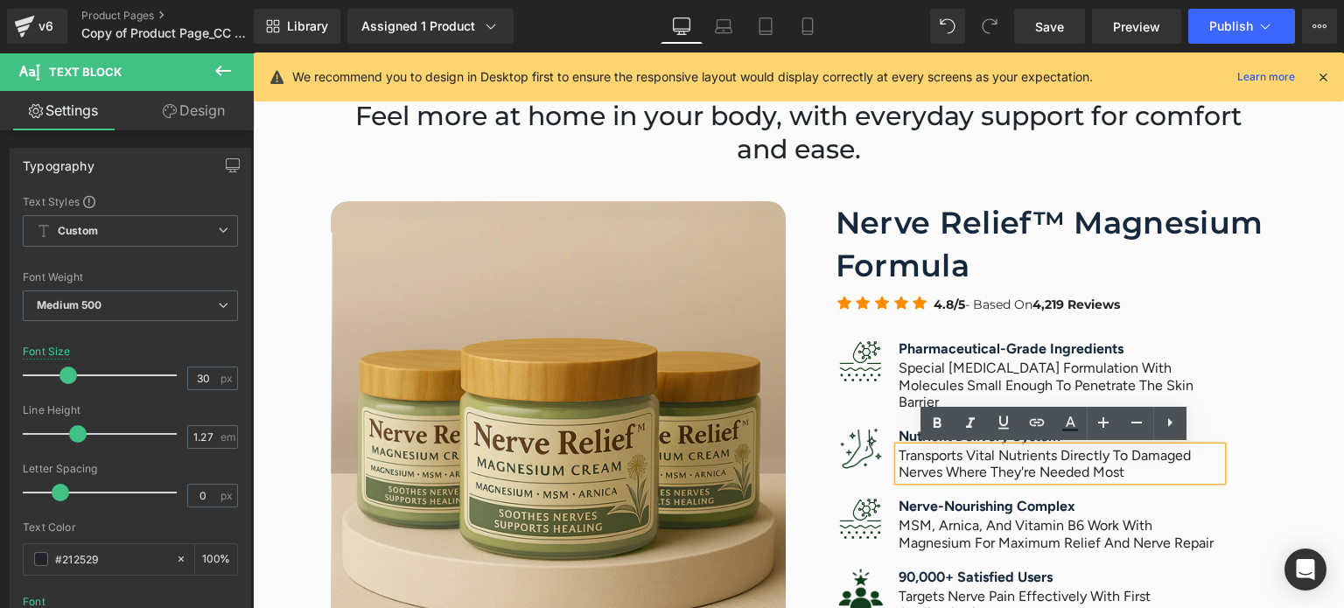
click at [1115, 458] on h4 "Transports vital nutrients directly to damaged nerves where they're needed most" at bounding box center [1060, 463] width 324 height 33
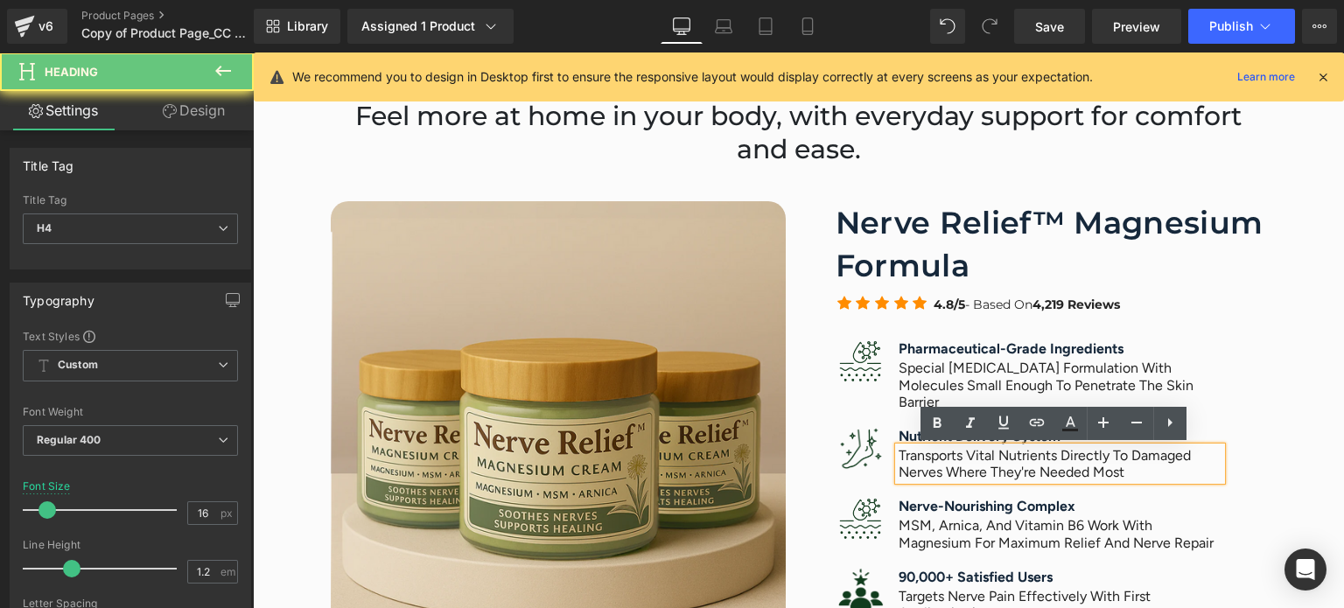
click at [1130, 457] on h4 "Transports vital nutrients directly to damaged nerves where they're needed most" at bounding box center [1060, 463] width 324 height 33
click at [936, 471] on h4 "Transports vital nutrients directly to damaged nerves where they're needed most" at bounding box center [1060, 463] width 324 height 33
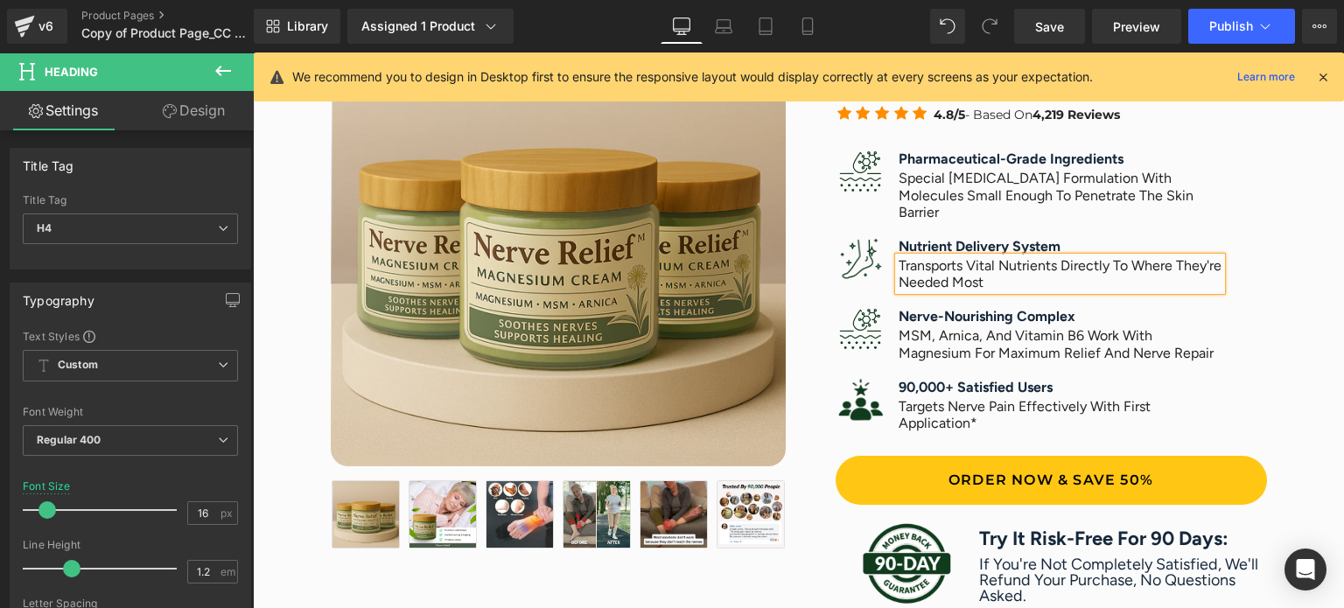
scroll to position [1040, 0]
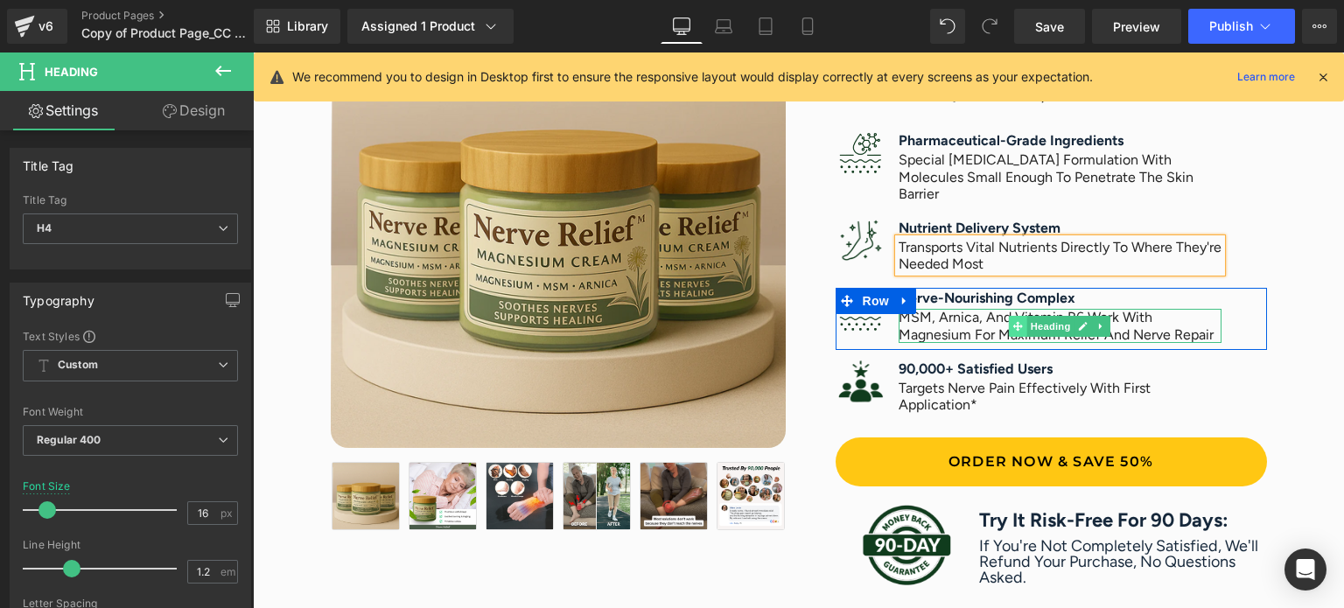
click at [1010, 331] on span at bounding box center [1018, 326] width 18 height 21
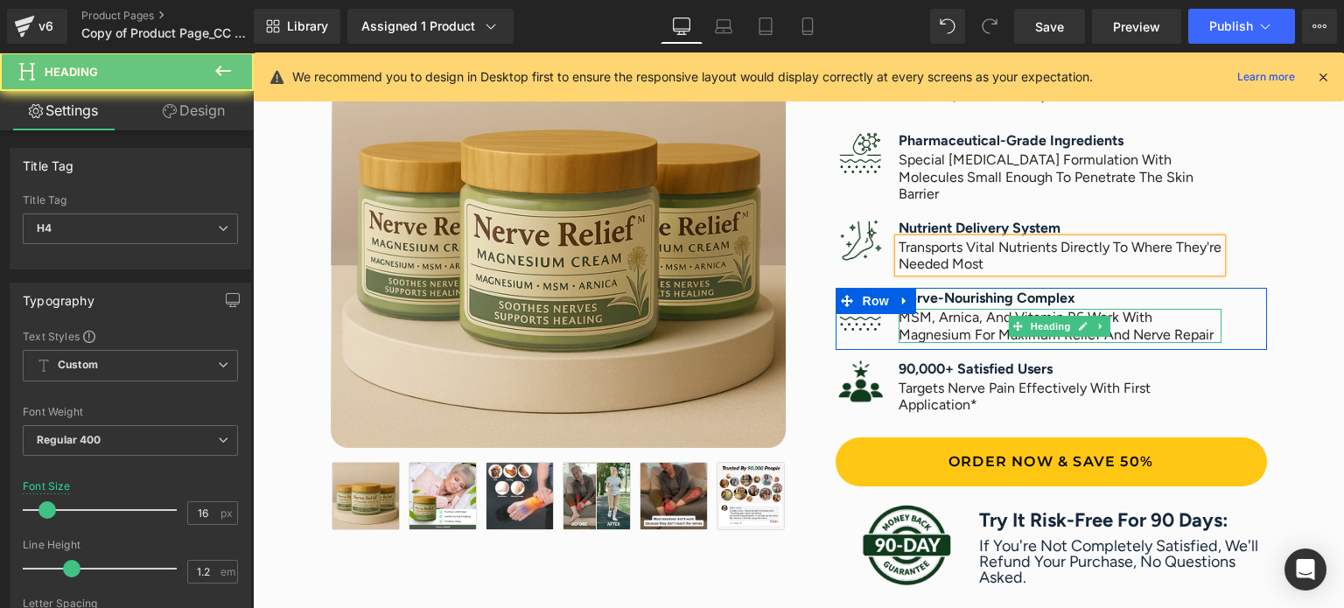
click at [975, 328] on h4 "MSM, arnica, and vitamin B6 work with magnesium for maximum relief and nerve re…" at bounding box center [1060, 325] width 324 height 33
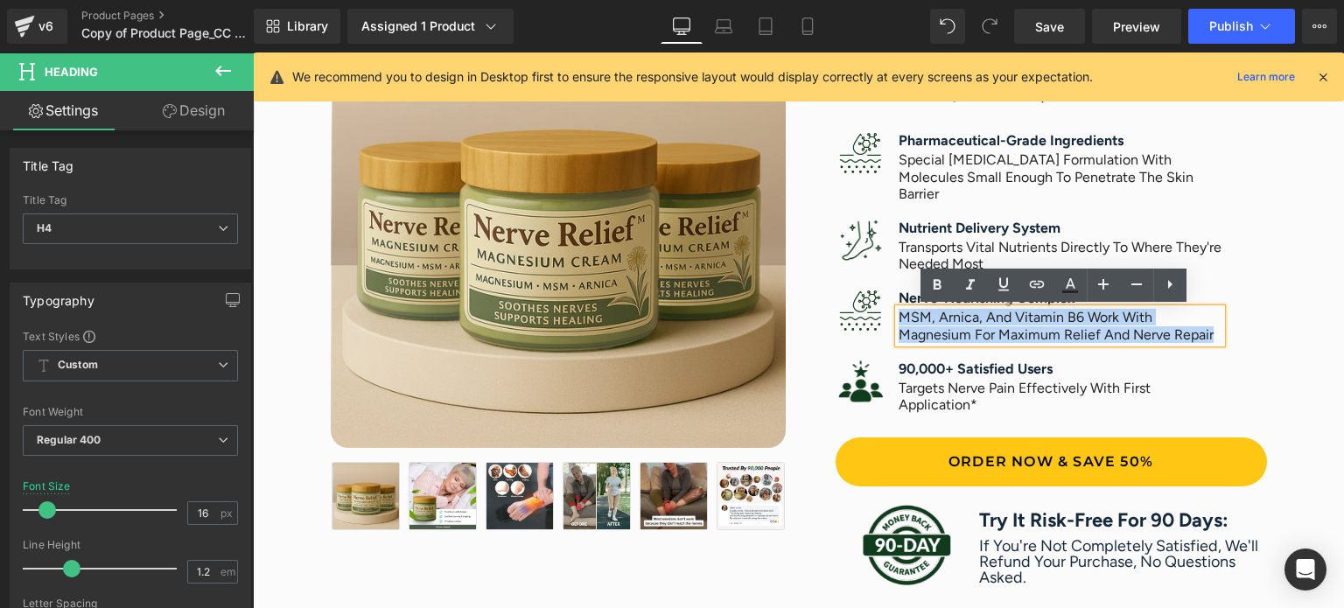
click at [975, 328] on h4 "MSM, arnica, and vitamin B6 work with magnesium for maximum relief and nerve re…" at bounding box center [1060, 325] width 324 height 33
paste div
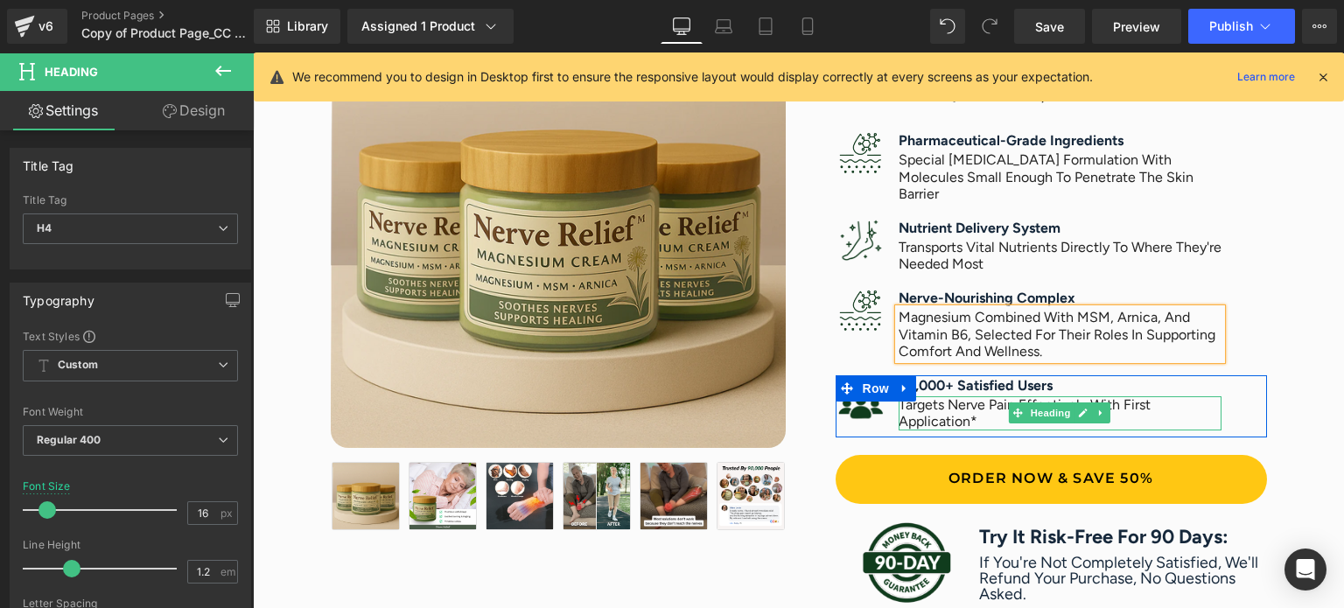
click at [933, 416] on h4 "Targets nerve pain effectively with first application*" at bounding box center [1060, 412] width 324 height 33
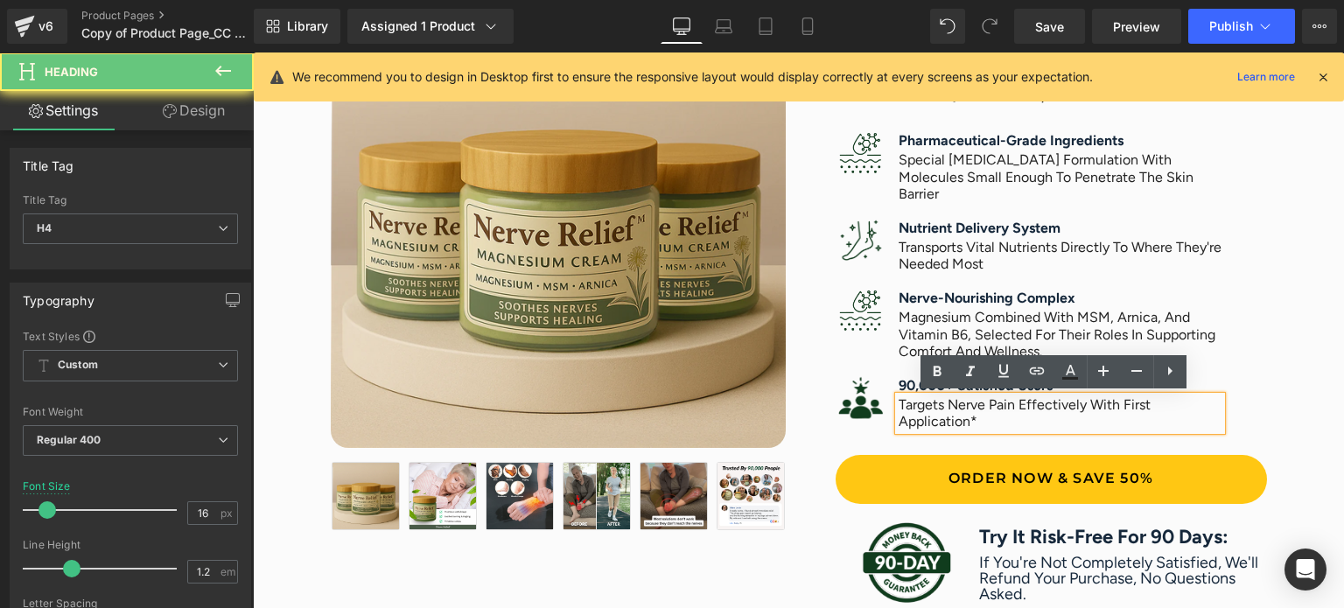
click at [933, 416] on h4 "Targets nerve pain effectively with first application*" at bounding box center [1060, 412] width 324 height 33
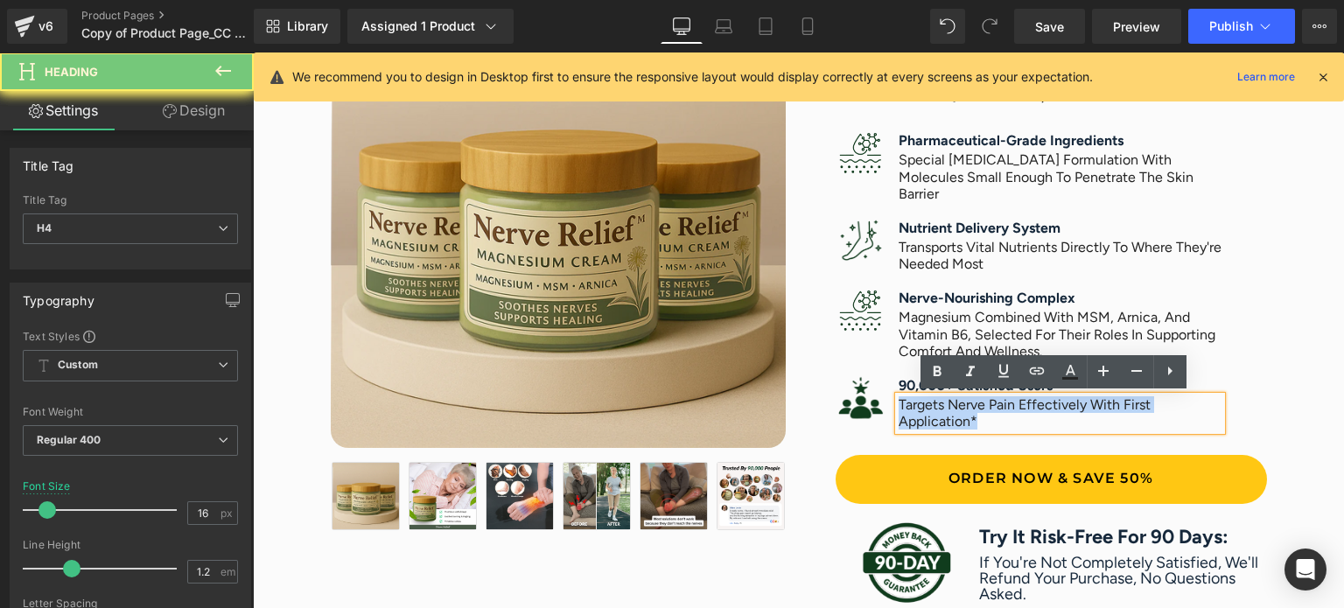
click at [933, 416] on h4 "Targets nerve pain effectively with first application*" at bounding box center [1060, 412] width 324 height 33
paste div
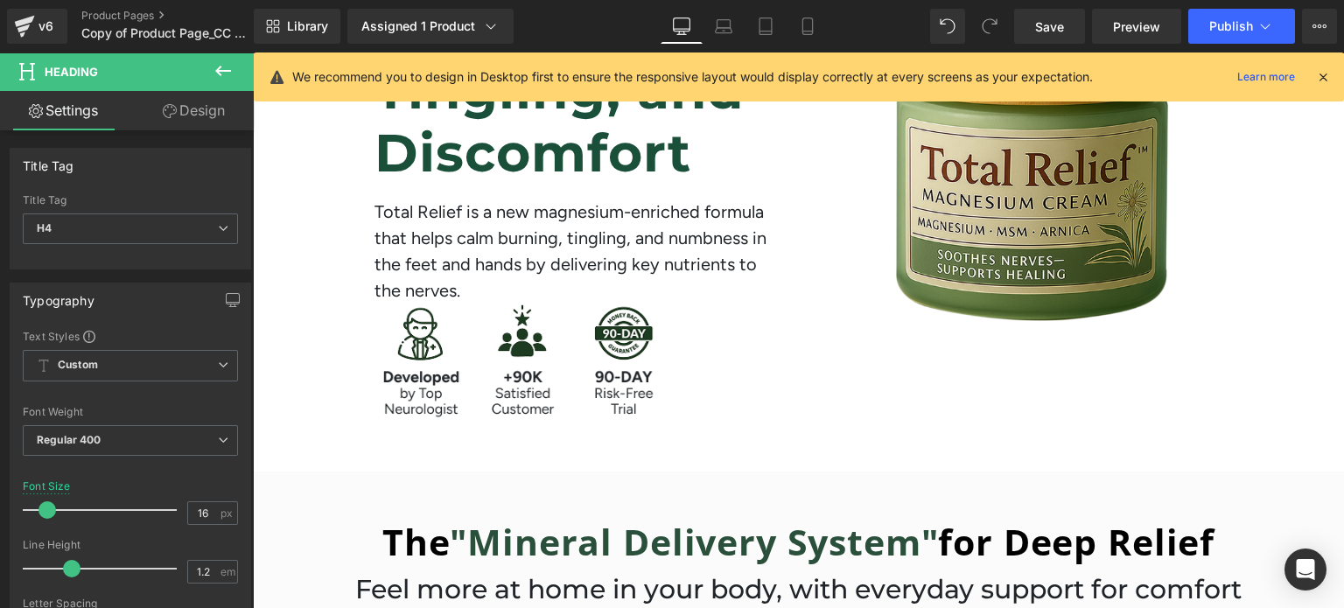
scroll to position [353, 0]
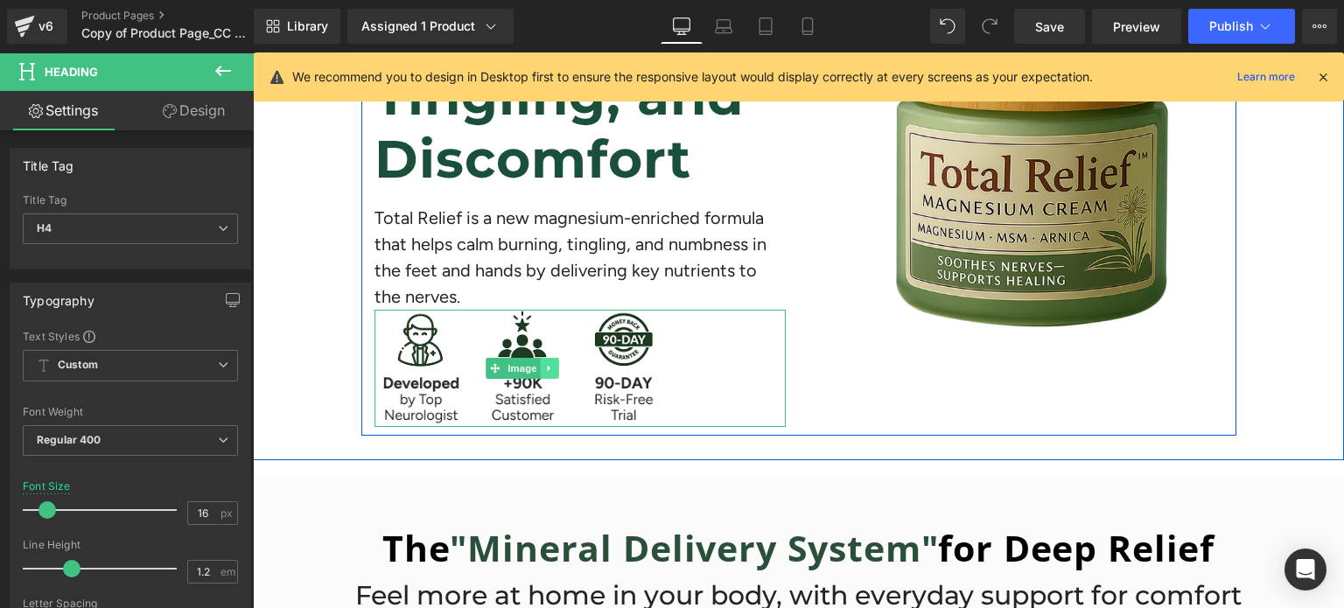
click at [549, 372] on link at bounding box center [549, 368] width 18 height 21
click at [554, 372] on icon at bounding box center [559, 368] width 10 height 10
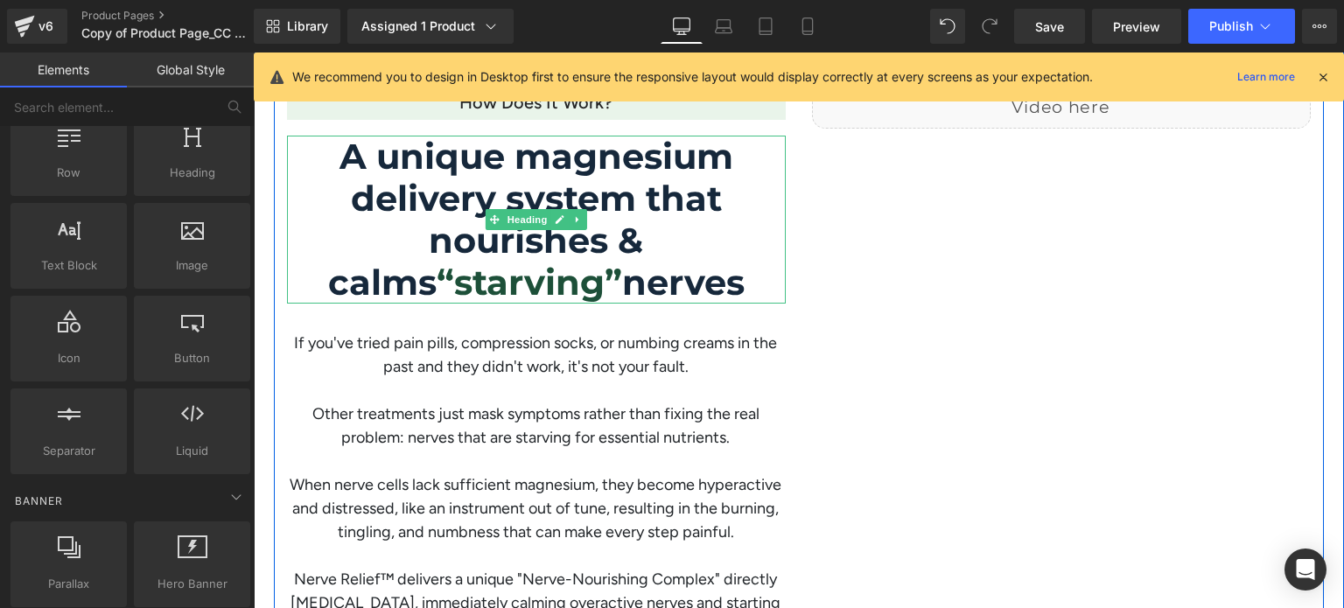
scroll to position [1529, 0]
click at [591, 176] on h1 "A unique magnesium delivery system that nourishes & calms “starving” nerves" at bounding box center [536, 220] width 499 height 168
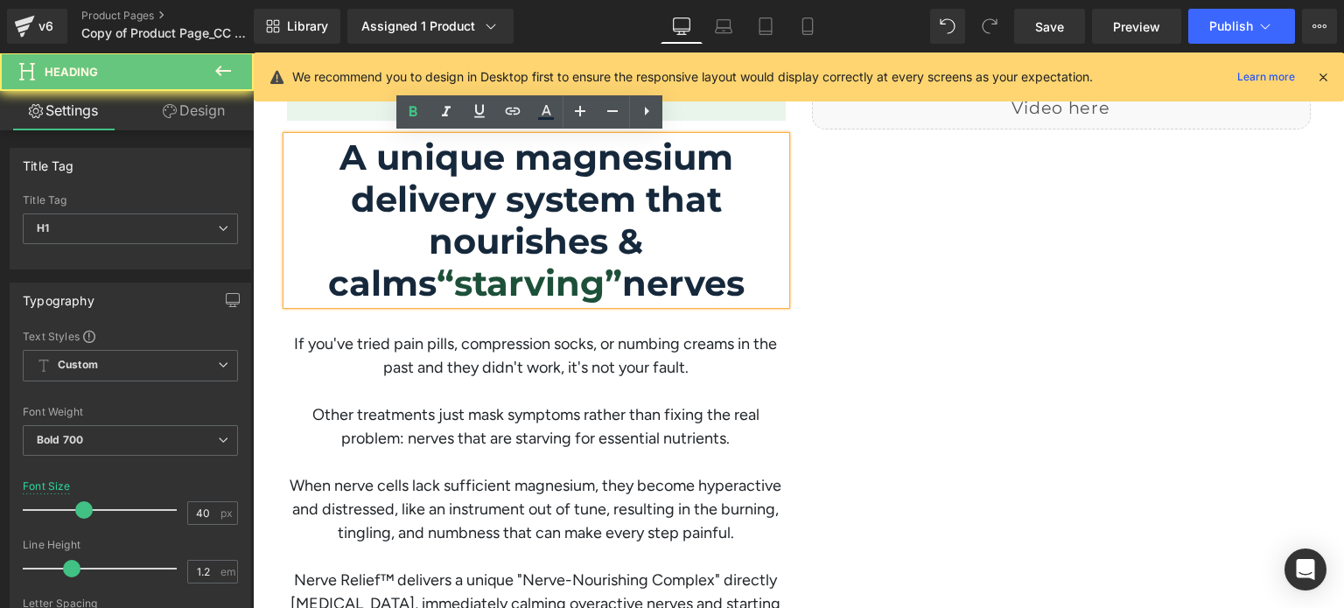
click at [591, 176] on h1 "A unique magnesium delivery system that nourishes & calms “starving” nerves" at bounding box center [536, 220] width 499 height 168
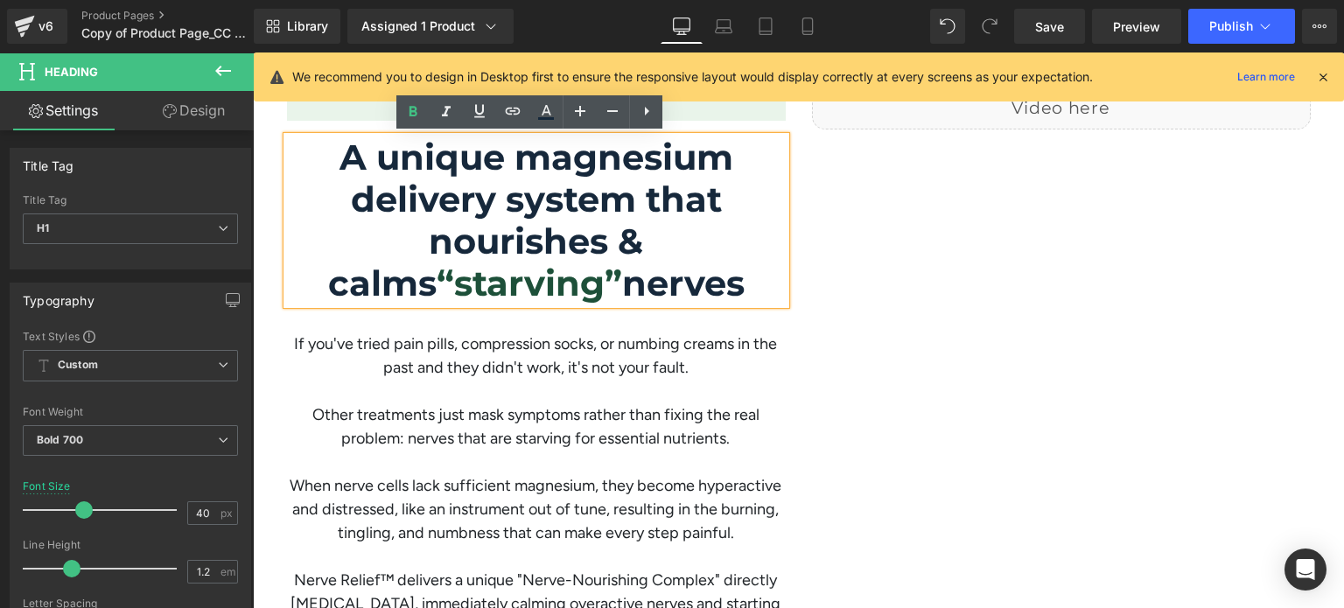
paste div
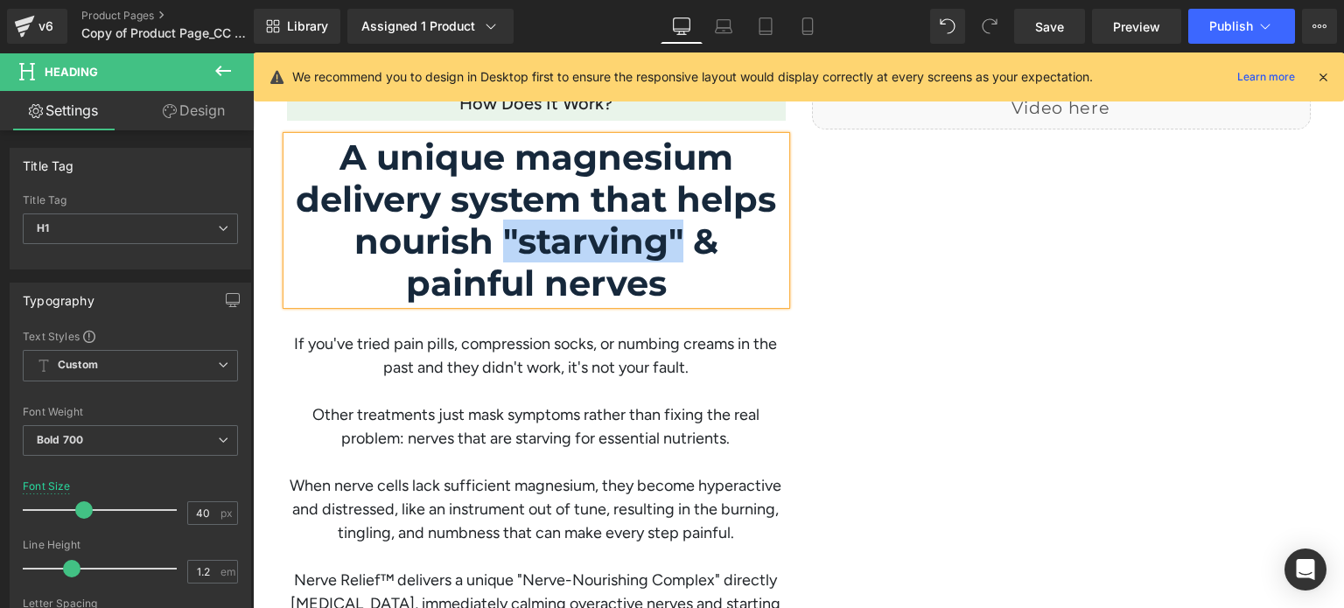
drag, startPoint x: 498, startPoint y: 236, endPoint x: 672, endPoint y: 245, distance: 174.3
click at [672, 245] on h1 "A unique magnesium delivery system that helps nourish "starving" & painful nerv…" at bounding box center [536, 220] width 499 height 168
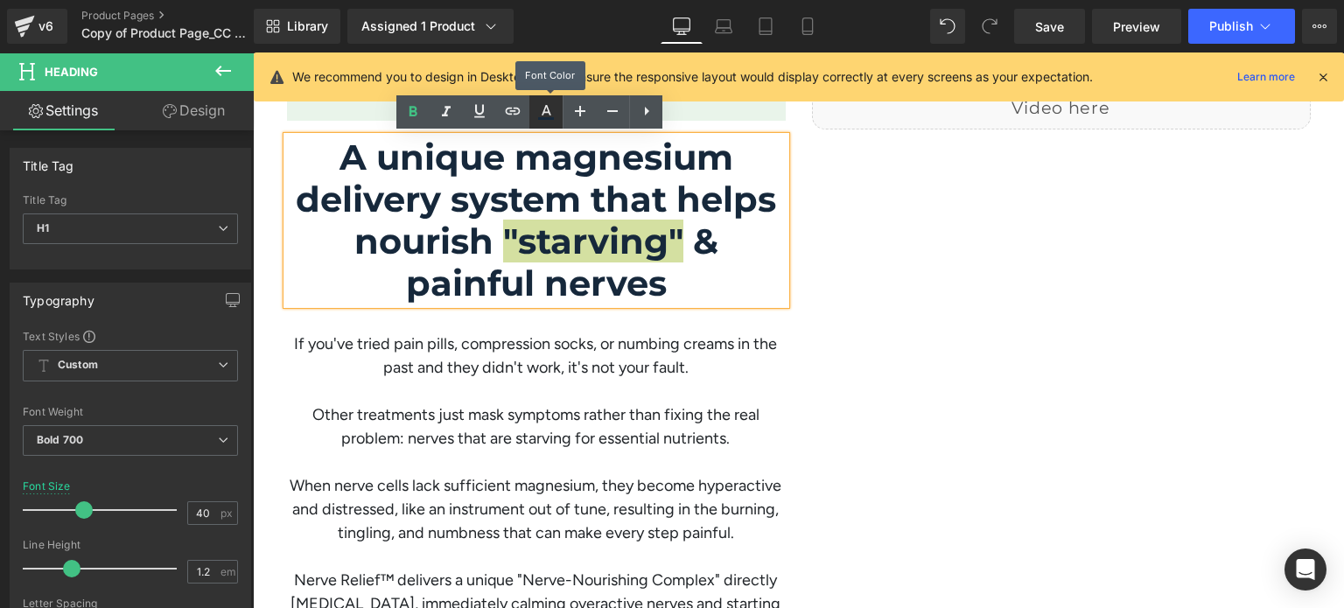
click at [549, 111] on icon at bounding box center [547, 110] width 10 height 10
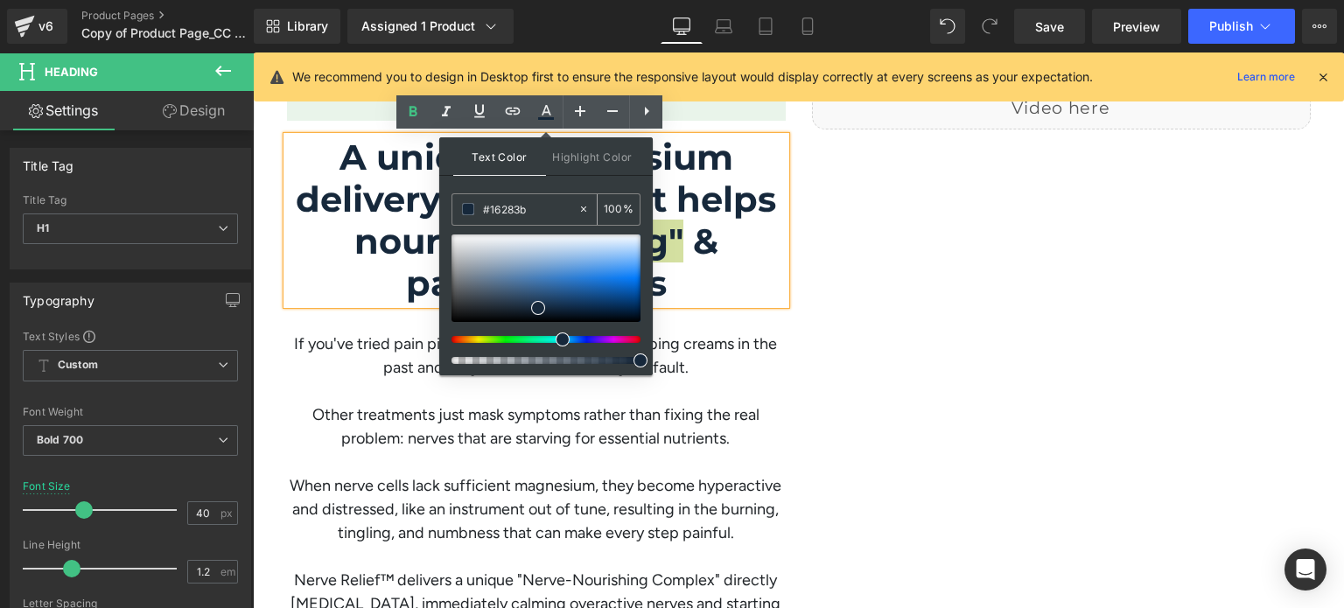
click at [519, 211] on input "#16283b" at bounding box center [530, 208] width 94 height 19
paste input "1b5039"
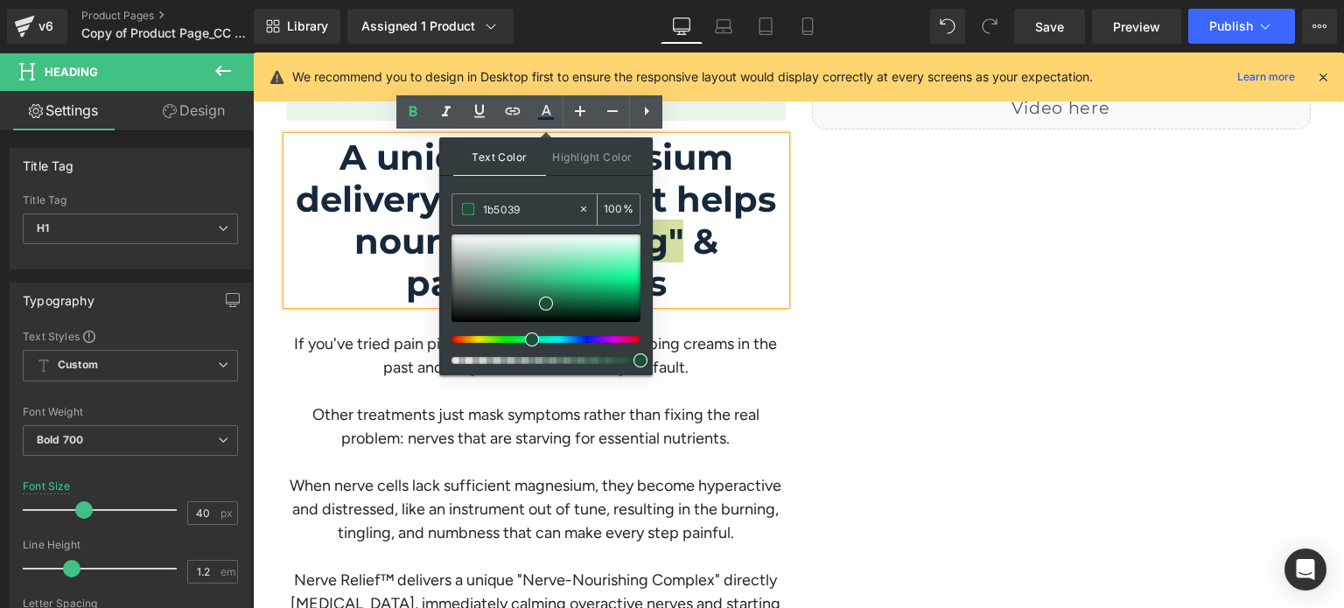
click at [483, 214] on input "1b5039" at bounding box center [530, 208] width 94 height 19
click at [543, 301] on span at bounding box center [546, 304] width 14 height 14
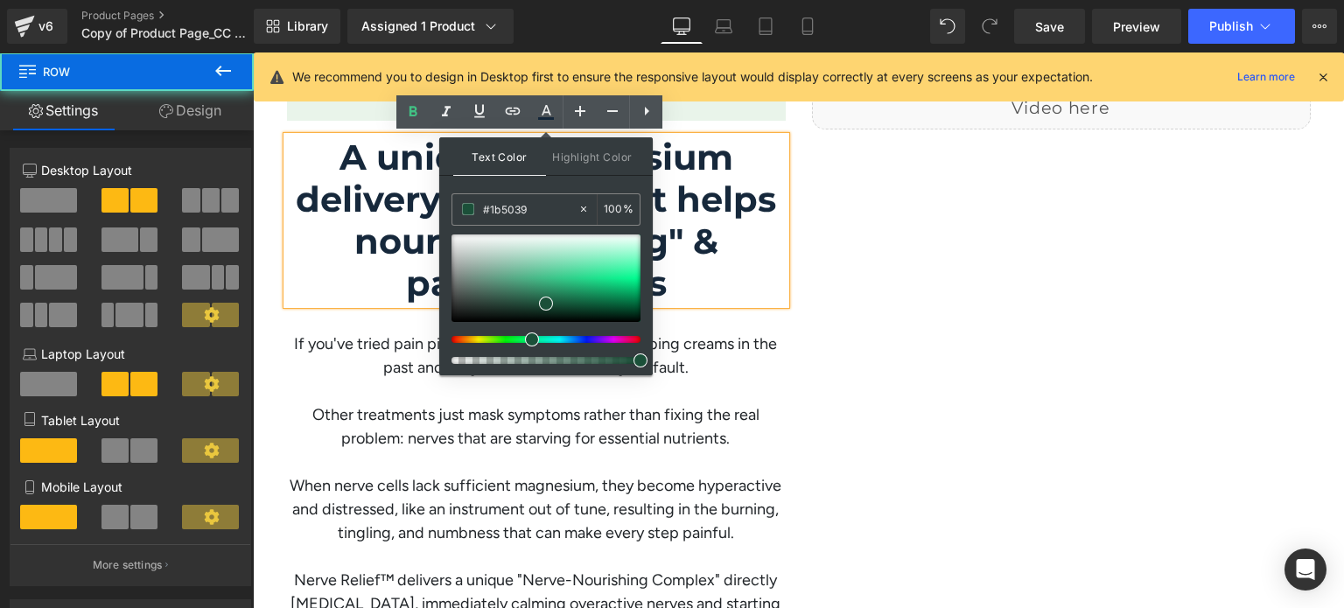
click at [817, 242] on div "How does it work? Heading A unique magnesium delivery system that helps nourish…" at bounding box center [799, 350] width 1050 height 596
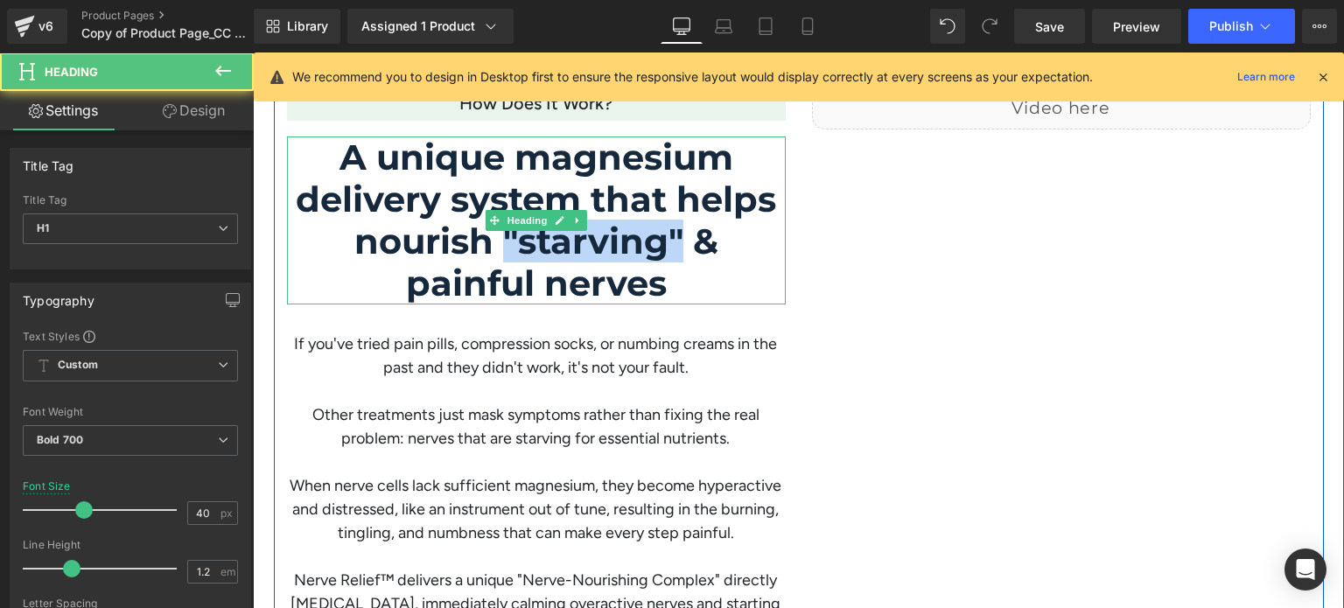
drag, startPoint x: 678, startPoint y: 236, endPoint x: 499, endPoint y: 242, distance: 179.4
click at [499, 242] on h1 "A unique magnesium delivery system that helps nourish "starving" & painful nerv…" at bounding box center [536, 220] width 499 height 168
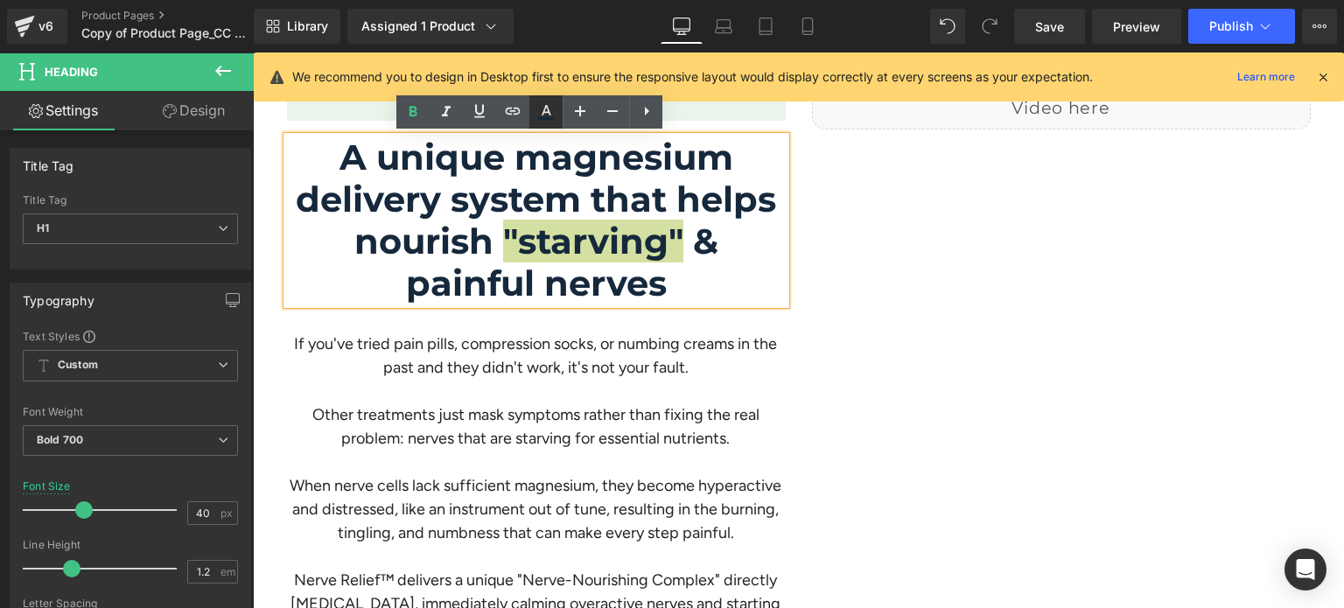
click at [551, 115] on icon at bounding box center [545, 111] width 21 height 21
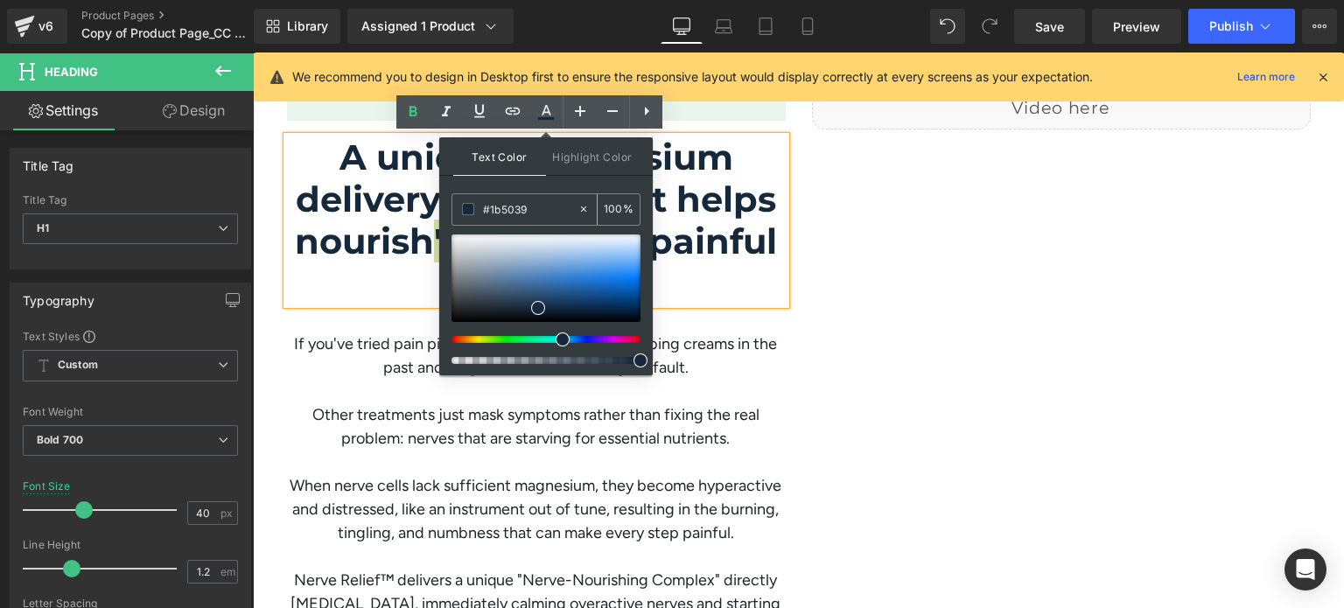
click at [536, 203] on input "#1b5039" at bounding box center [530, 208] width 94 height 19
click at [536, 203] on input "#16283b" at bounding box center [530, 208] width 94 height 19
paste input "1b5039"
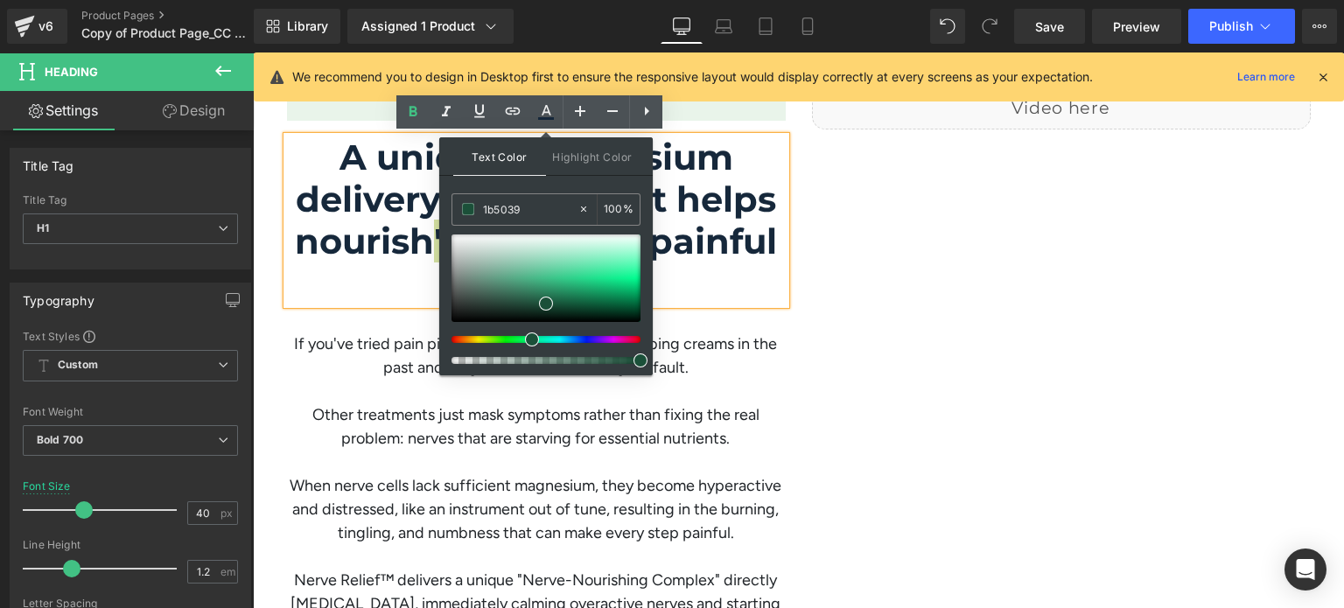
type input "1b5039"
click at [545, 300] on span at bounding box center [546, 304] width 14 height 14
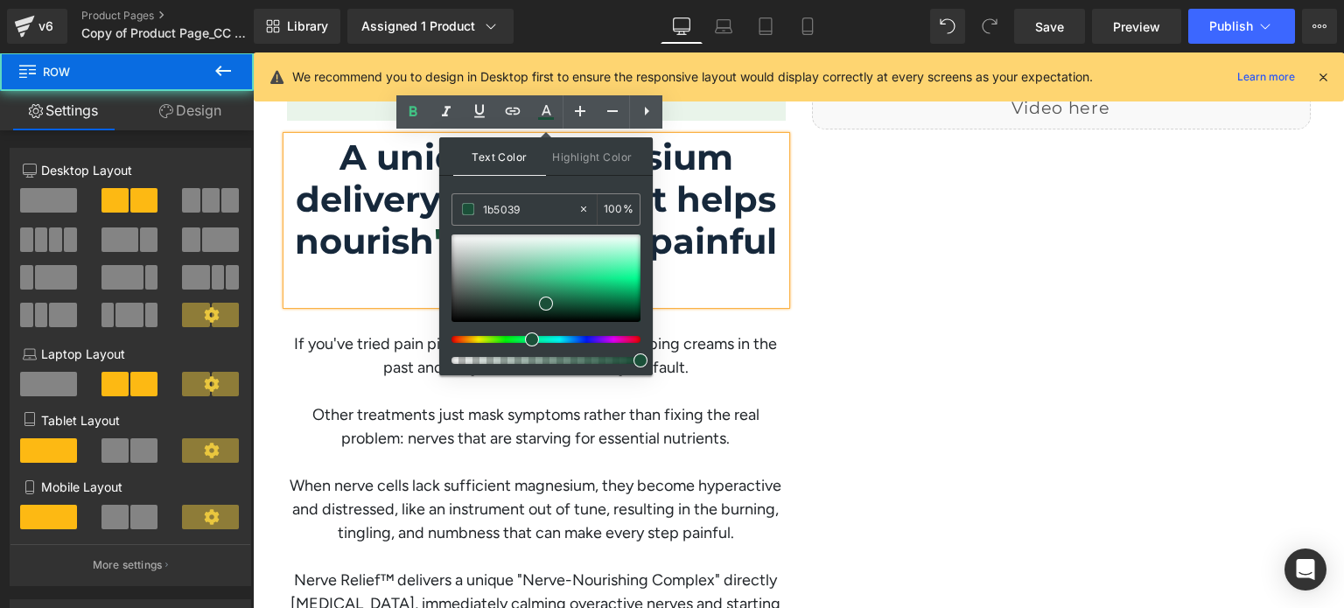
click at [856, 290] on div "How does it work? Heading A unique magnesium delivery system that helps nourish…" at bounding box center [799, 350] width 1050 height 596
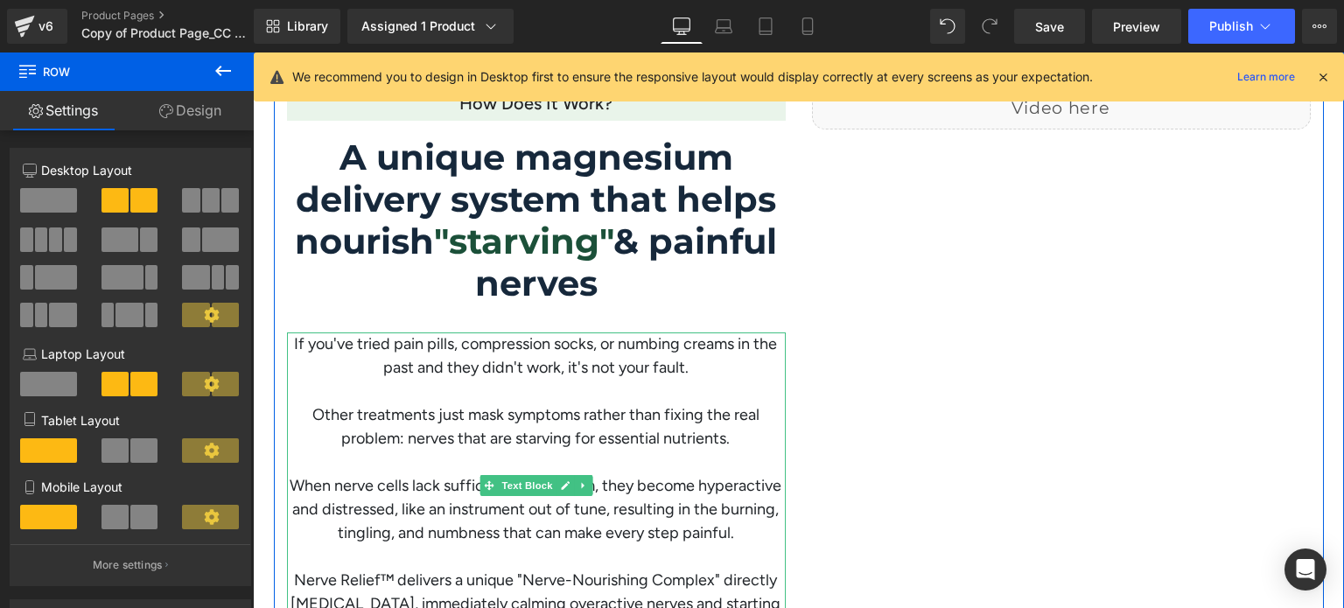
click at [426, 412] on div "Other treatments just mask symptoms rather than fixing the real problem: nerves…" at bounding box center [536, 426] width 498 height 47
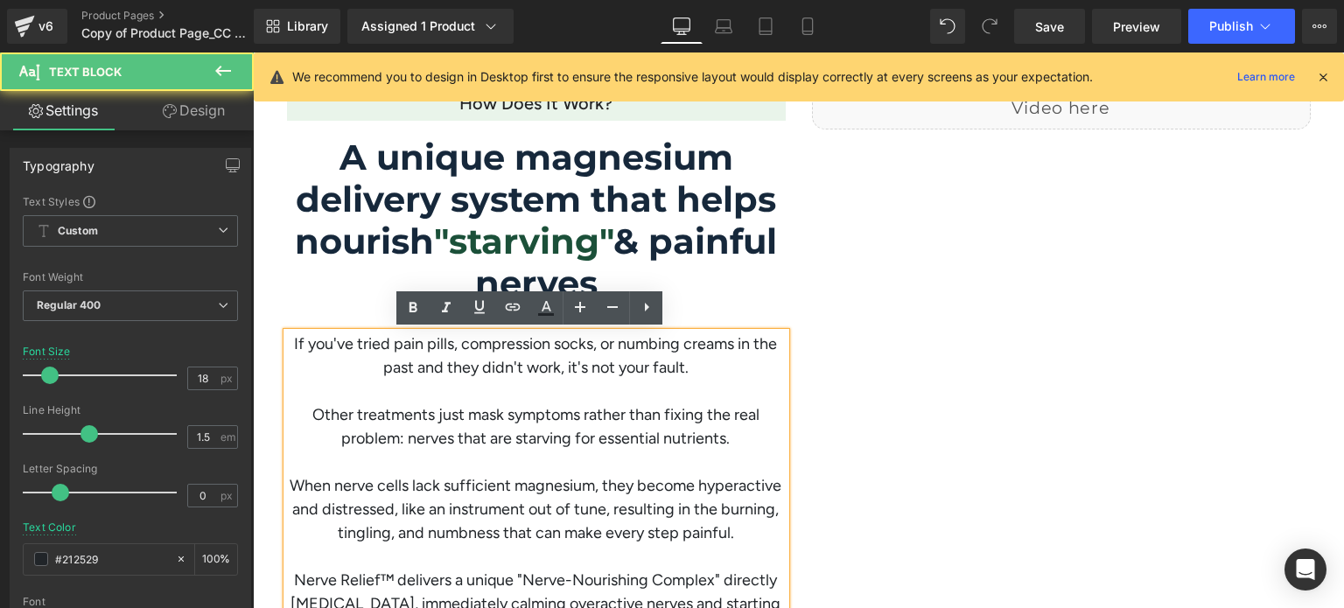
click at [427, 416] on div "Other treatments just mask symptoms rather than fixing the real problem: nerves…" at bounding box center [536, 426] width 498 height 47
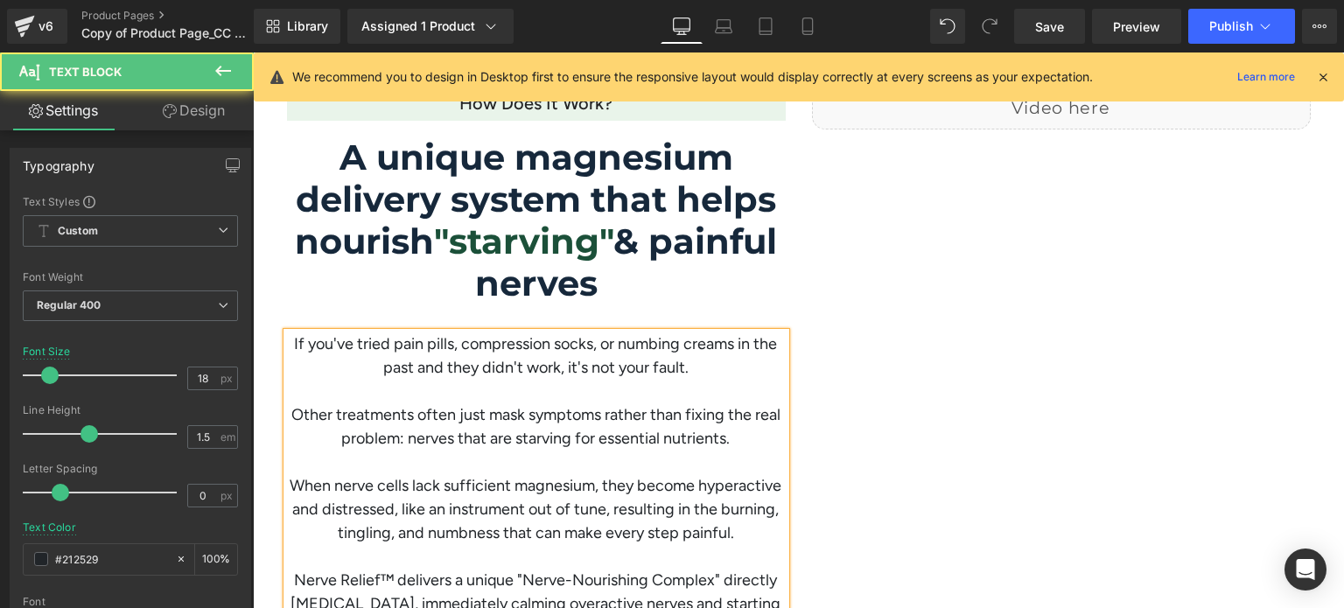
click at [720, 412] on div "Other treatments often just mask symptoms rather than fixing the real problem: …" at bounding box center [536, 426] width 498 height 47
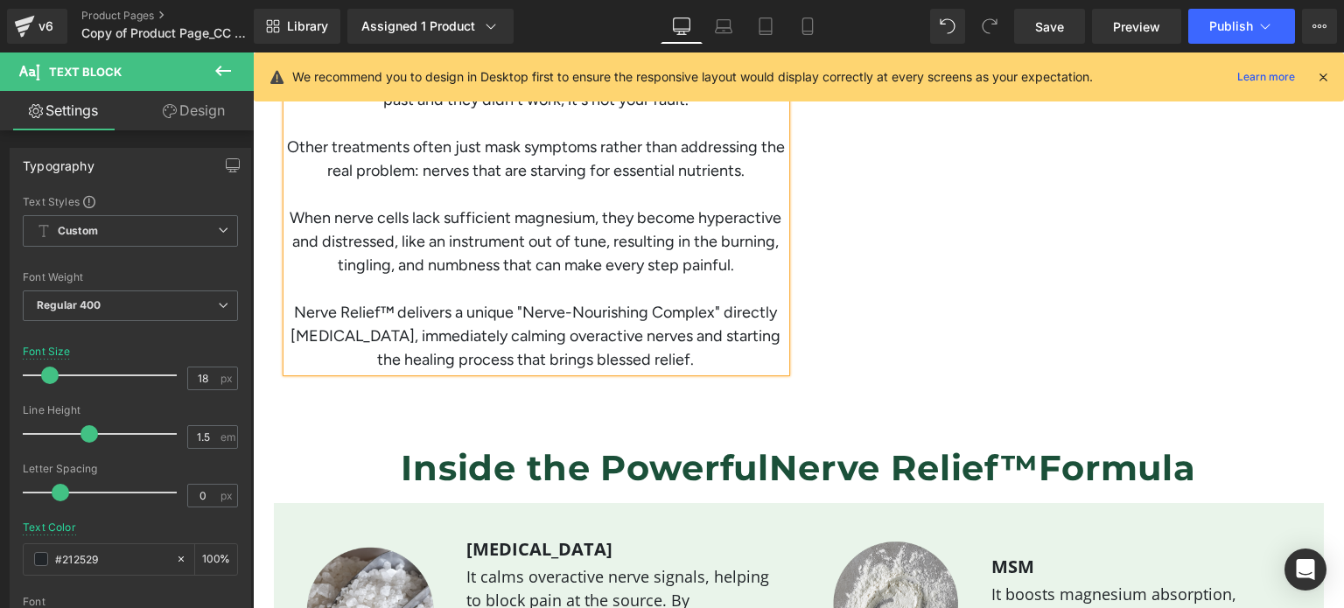
scroll to position [1798, 0]
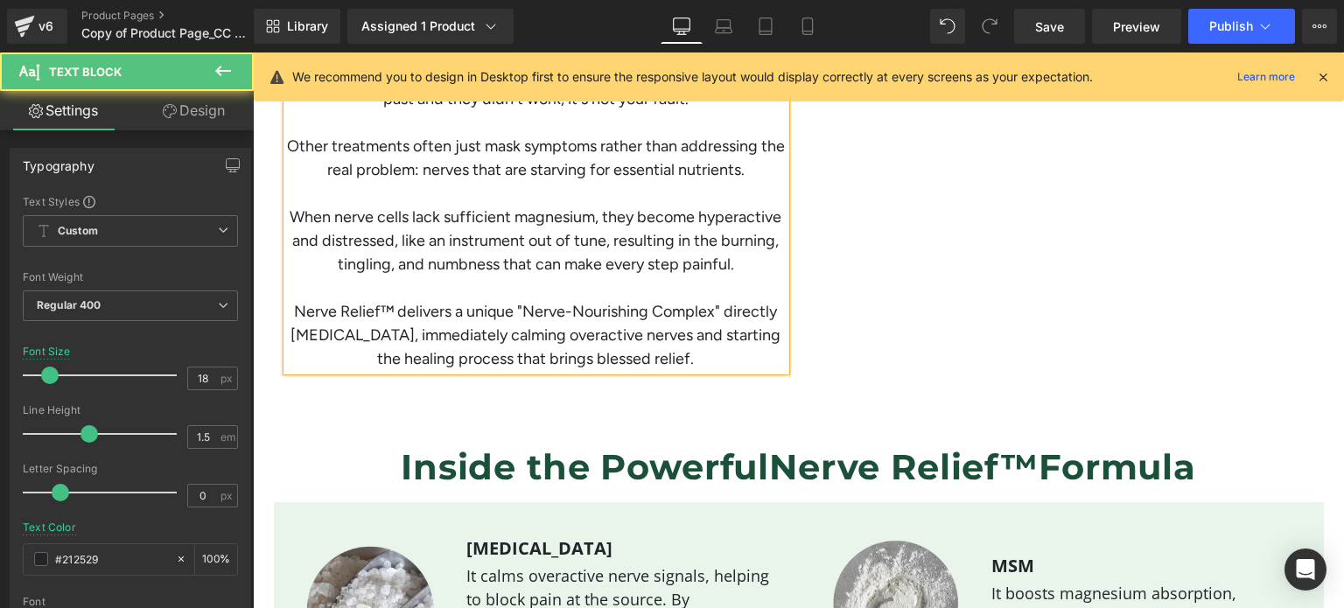
click at [382, 309] on div "Nerve Relief™ delivers a unique "Nerve-Nourishing Complex" directly [MEDICAL_DA…" at bounding box center [536, 335] width 498 height 71
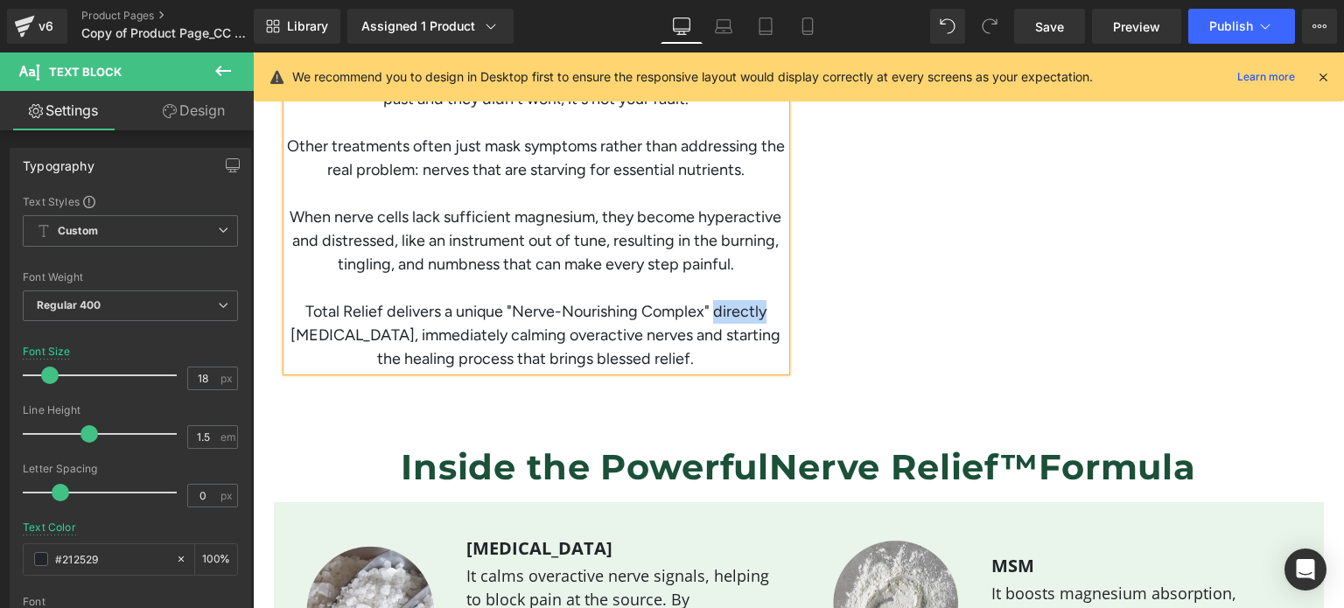
drag, startPoint x: 759, startPoint y: 306, endPoint x: 706, endPoint y: 311, distance: 53.5
click at [706, 311] on div "Total Relief delivers a unique "Nerve-Nourishing Complex" directly [MEDICAL_DAT…" at bounding box center [536, 335] width 498 height 71
drag, startPoint x: 325, startPoint y: 338, endPoint x: 467, endPoint y: 339, distance: 141.7
click at [467, 339] on div "Total Relief delivers a unique "Nerve-Nourishing Complex" [MEDICAL_DATA], immed…" at bounding box center [536, 335] width 498 height 71
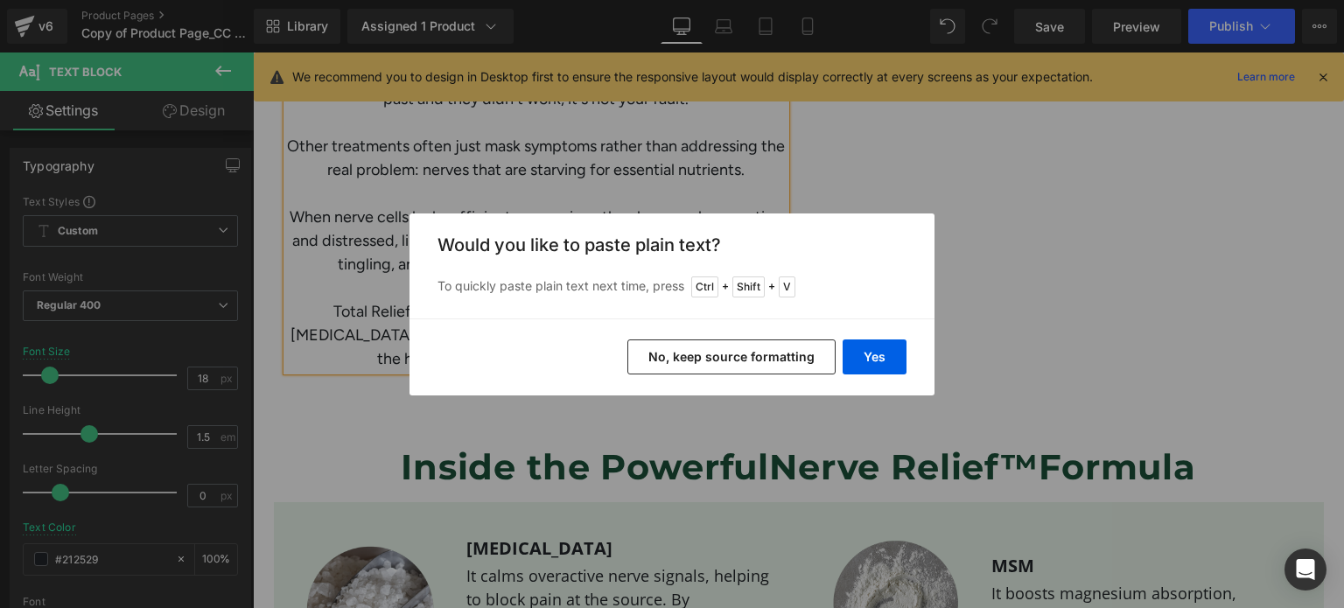
click at [400, 397] on div "Back to Library Insert Would you like to paste plain text? To quickly paste pla…" at bounding box center [672, 304] width 1344 height 608
click at [667, 367] on button "No, keep source formatting" at bounding box center [731, 356] width 208 height 35
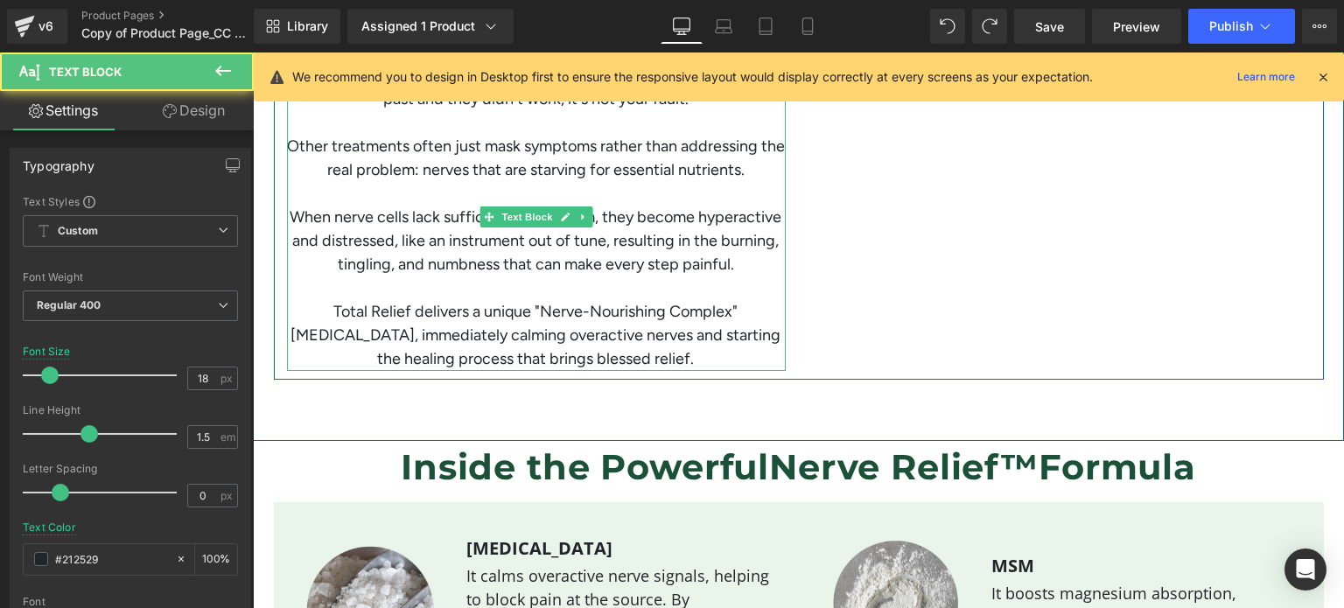
click at [320, 333] on div "Total Relief delivers a unique "Nerve-Nourishing Complex" [MEDICAL_DATA], immed…" at bounding box center [536, 335] width 498 height 71
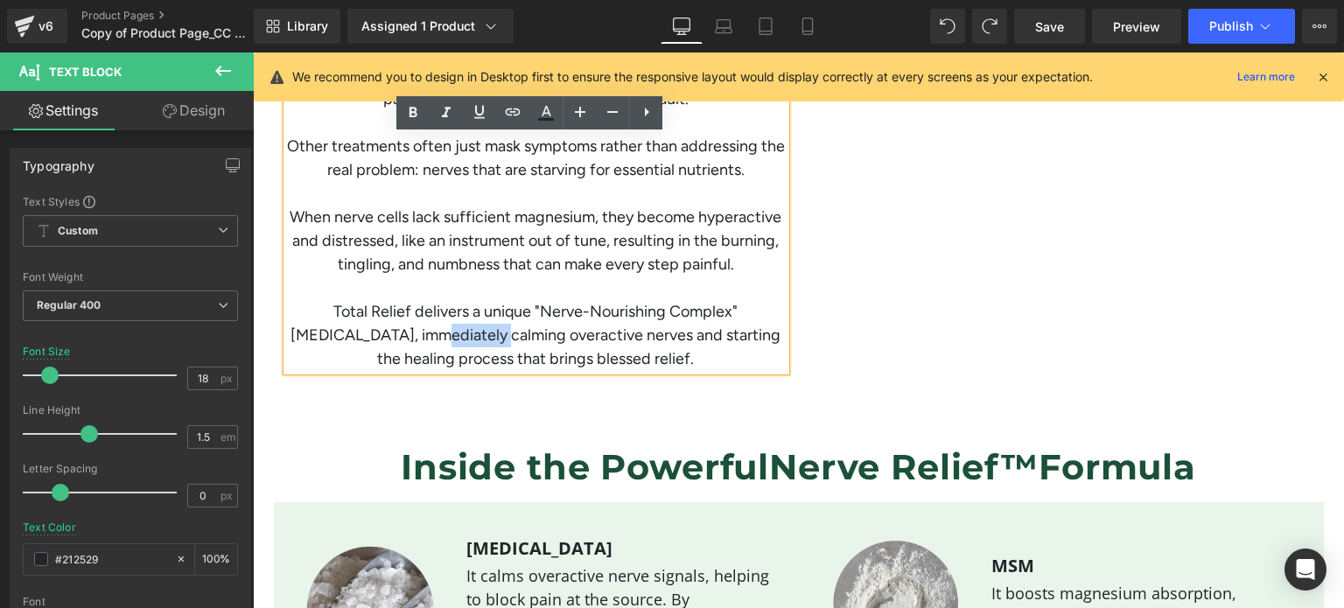
drag, startPoint x: 326, startPoint y: 335, endPoint x: 402, endPoint y: 336, distance: 76.1
click at [402, 336] on div "Total Relief delivers a unique "Nerve-Nourishing Complex" [MEDICAL_DATA], immed…" at bounding box center [536, 335] width 498 height 71
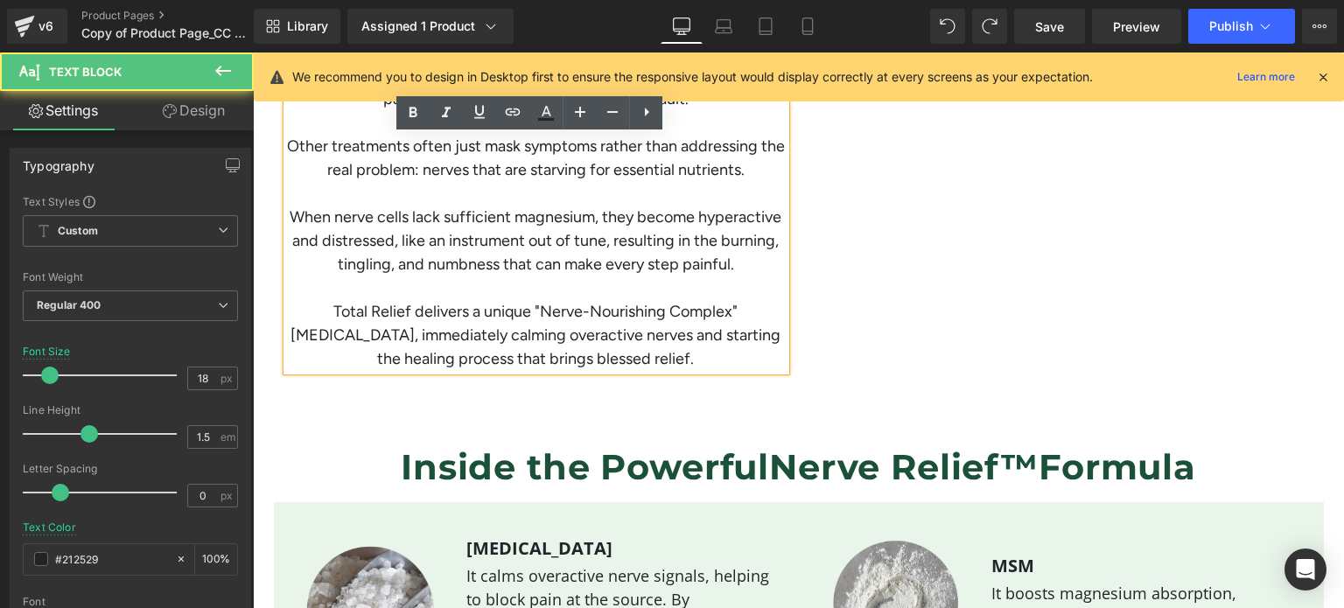
click at [322, 334] on div "Total Relief delivers a unique "Nerve-Nourishing Complex" [MEDICAL_DATA], immed…" at bounding box center [536, 335] width 498 height 71
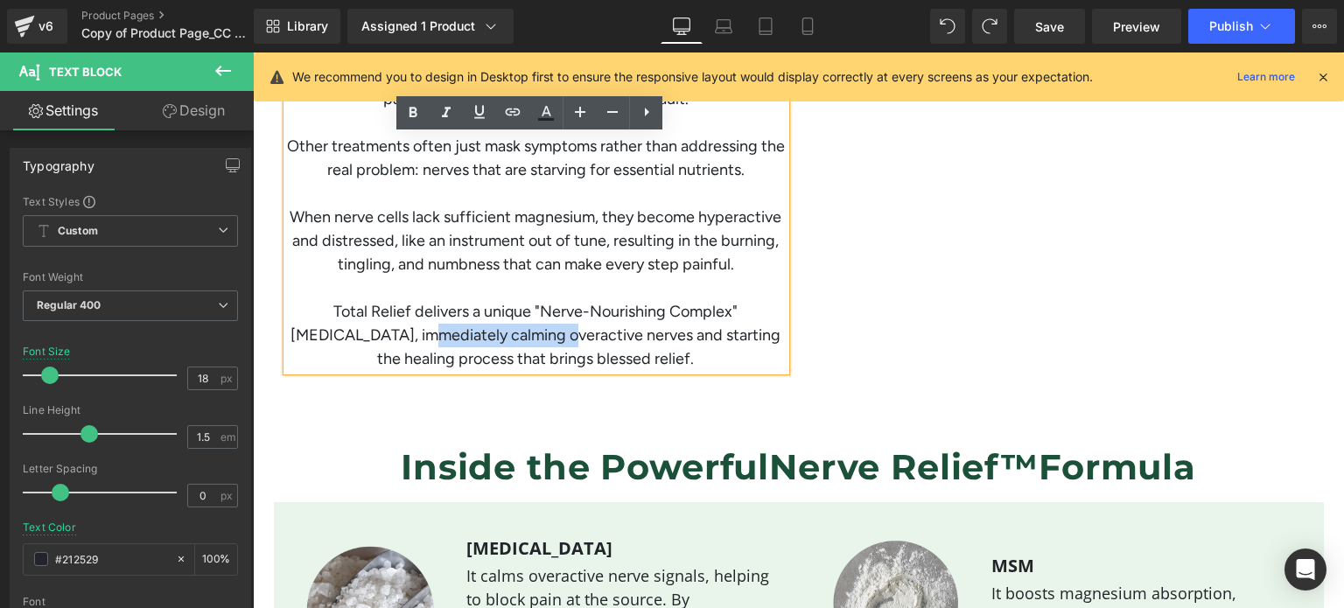
drag, startPoint x: 323, startPoint y: 334, endPoint x: 469, endPoint y: 330, distance: 146.2
click at [469, 330] on div "Total Relief delivers a unique "Nerve-Nourishing Complex" [MEDICAL_DATA], immed…" at bounding box center [536, 335] width 498 height 71
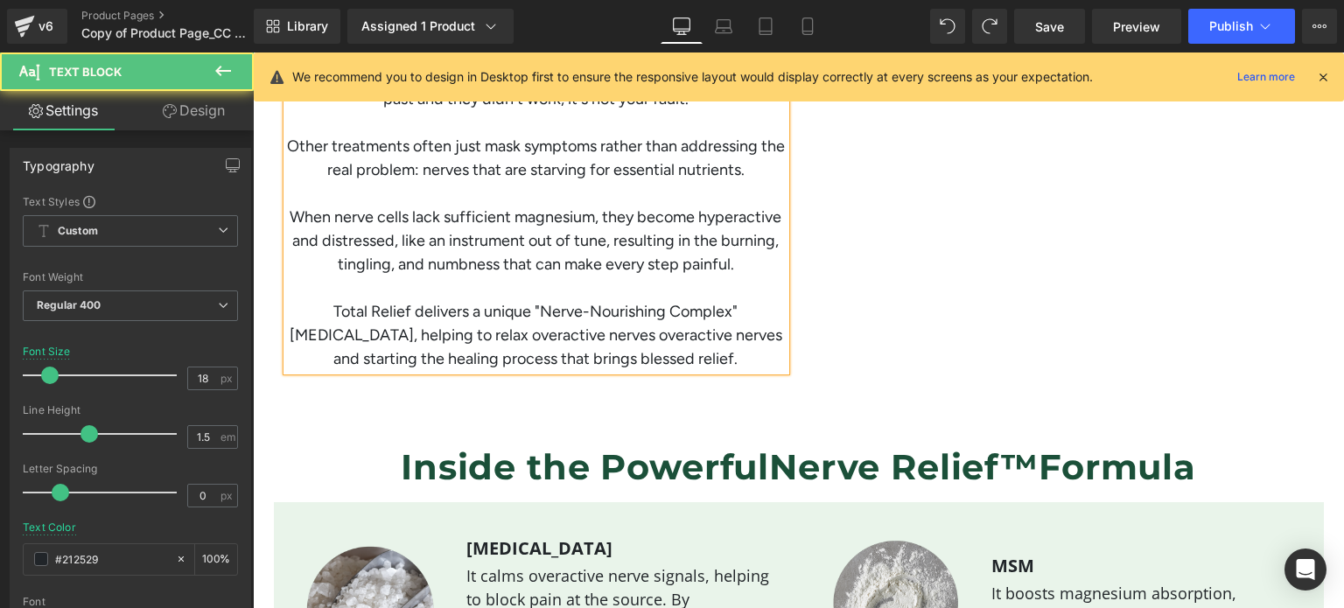
click at [446, 359] on div "Total Relief delivers a unique "Nerve-Nourishing Complex" [MEDICAL_DATA], helpi…" at bounding box center [536, 335] width 498 height 71
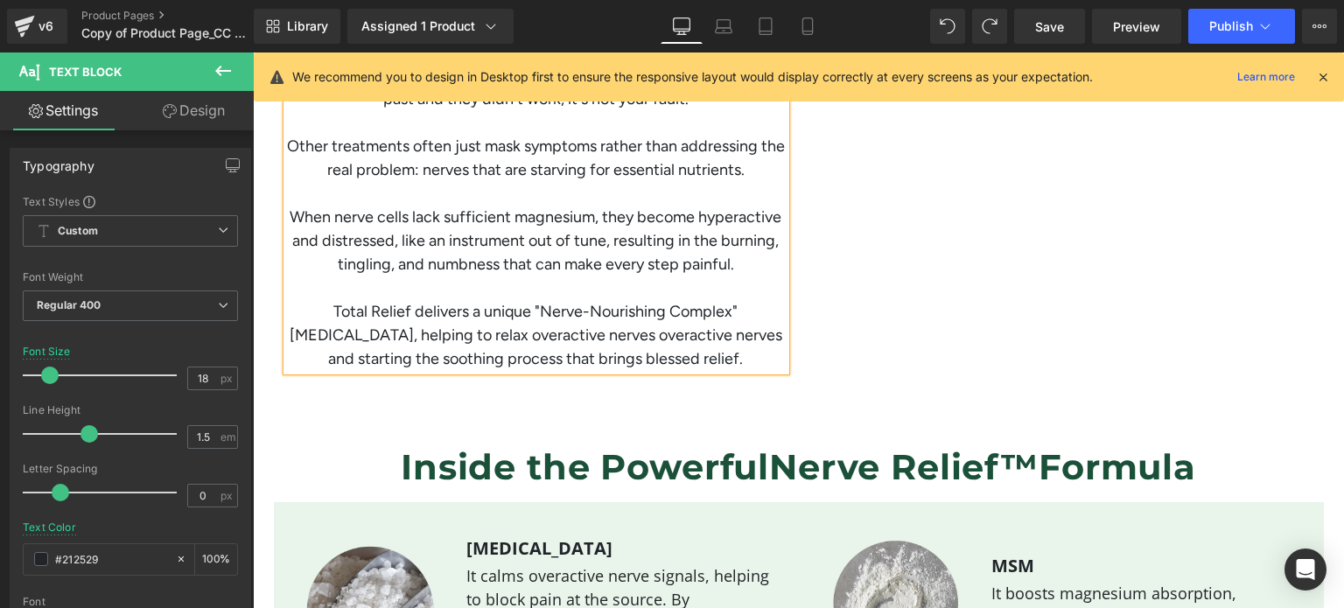
drag, startPoint x: 517, startPoint y: 357, endPoint x: 694, endPoint y: 356, distance: 176.7
click at [694, 356] on div "Total Relief delivers a unique "Nerve-Nourishing Complex" [MEDICAL_DATA], helpi…" at bounding box center [536, 335] width 498 height 71
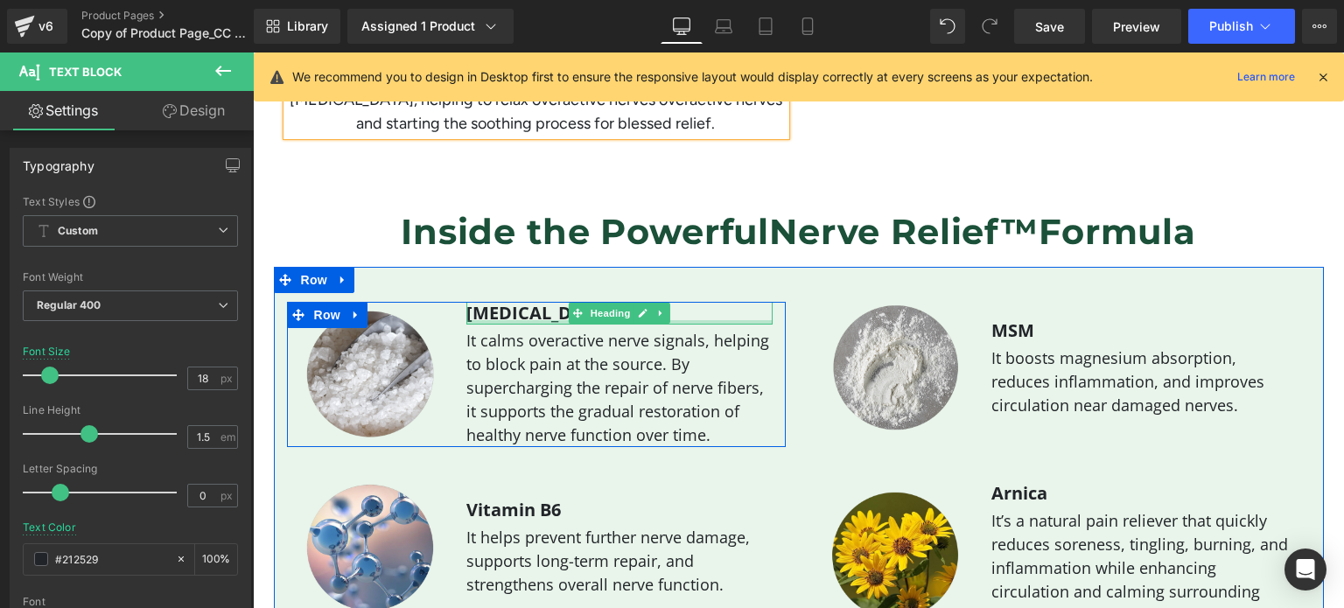
scroll to position [2033, 0]
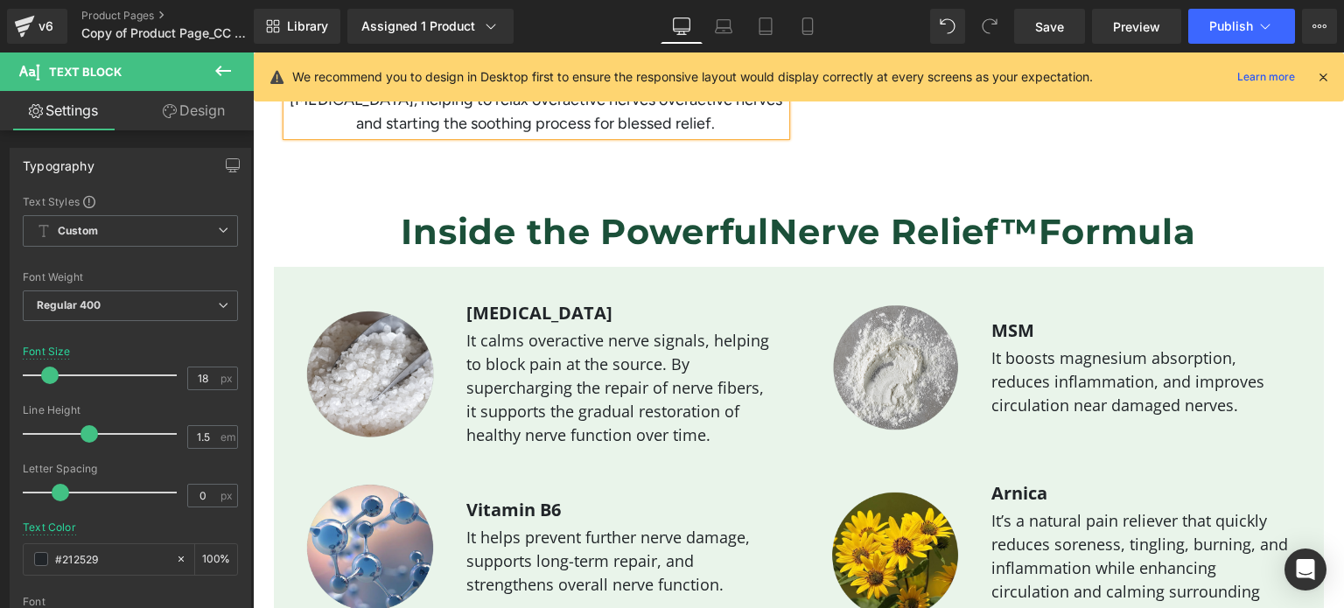
click at [1032, 239] on span "Nerve Relief™" at bounding box center [903, 231] width 269 height 43
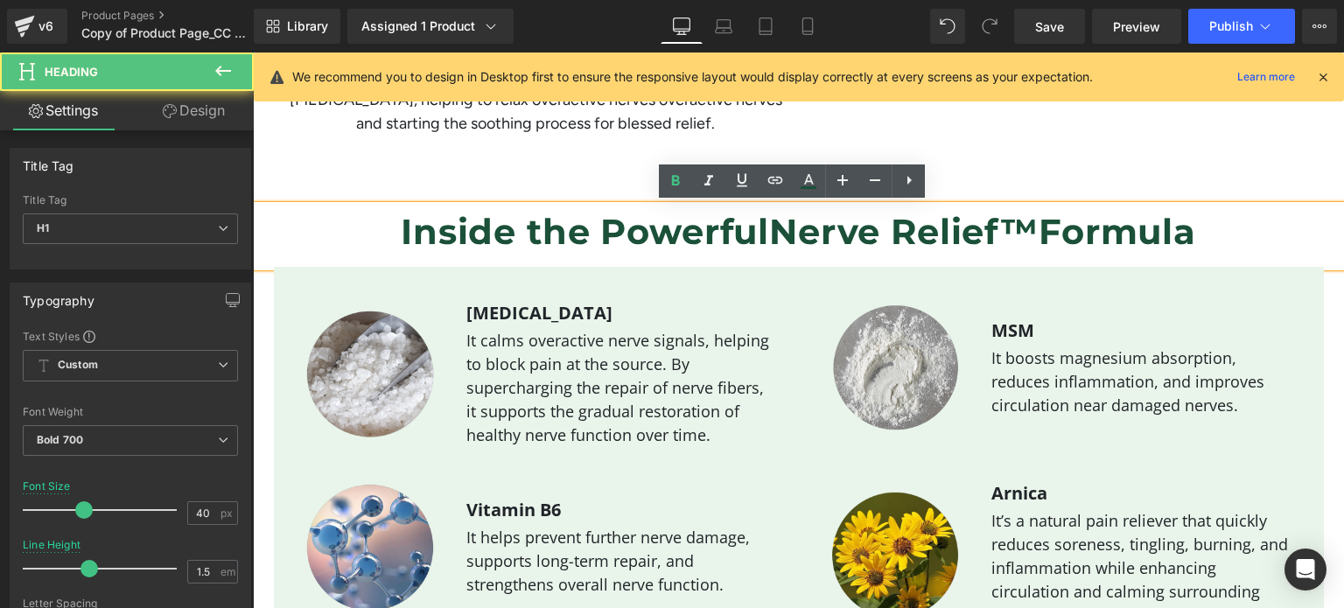
click at [1032, 239] on span "Nerve Relief™" at bounding box center [903, 231] width 269 height 43
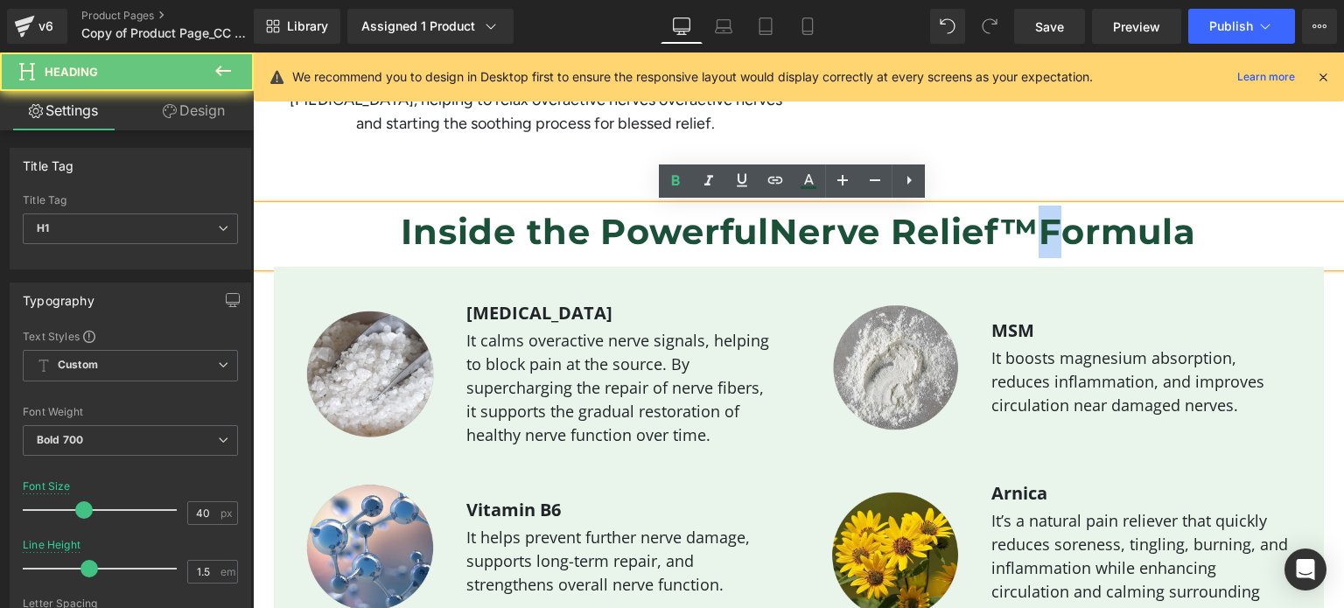
click at [1032, 239] on span "Nerve Relief™" at bounding box center [903, 231] width 269 height 43
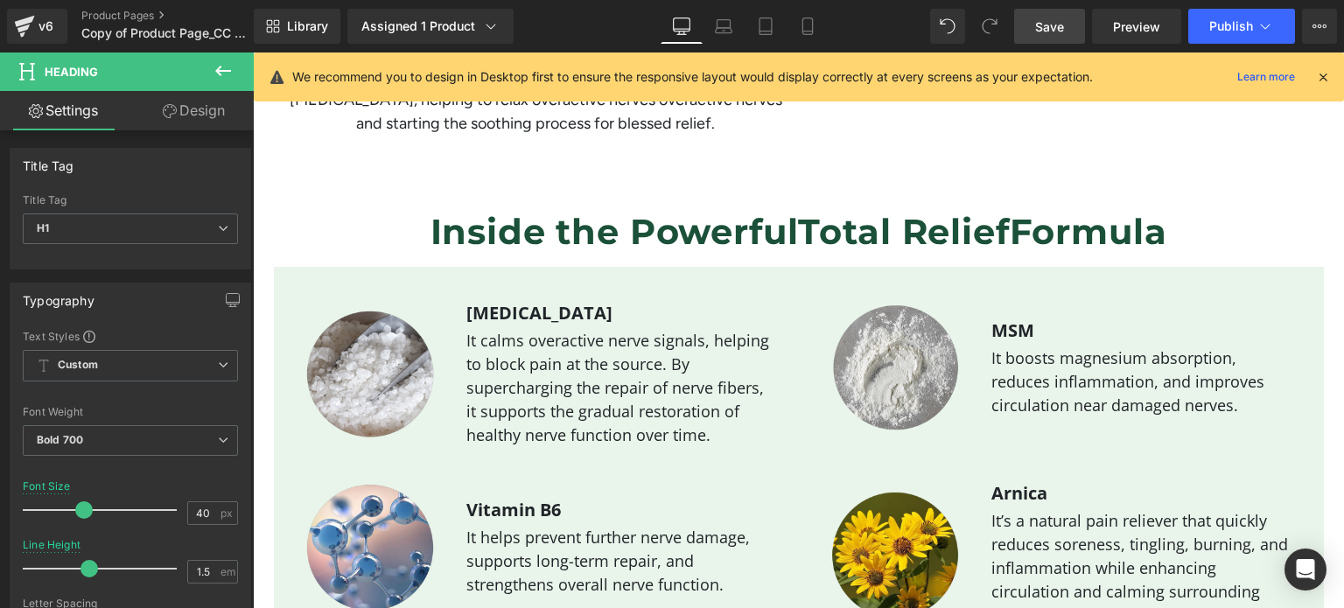
click at [1057, 20] on span "Save" at bounding box center [1049, 26] width 29 height 18
